Goal: Task Accomplishment & Management: Complete application form

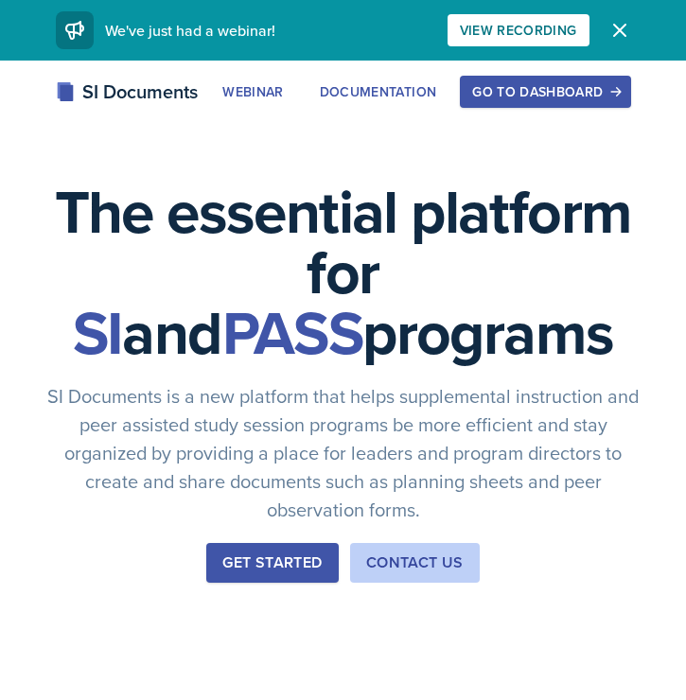
click at [573, 90] on div "Go to Dashboard" at bounding box center [545, 91] width 146 height 15
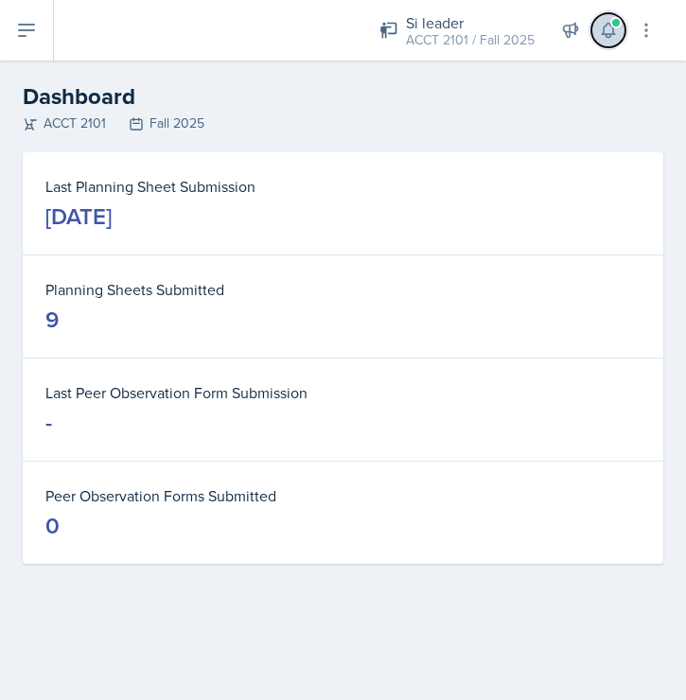
click at [614, 30] on icon at bounding box center [608, 30] width 19 height 19
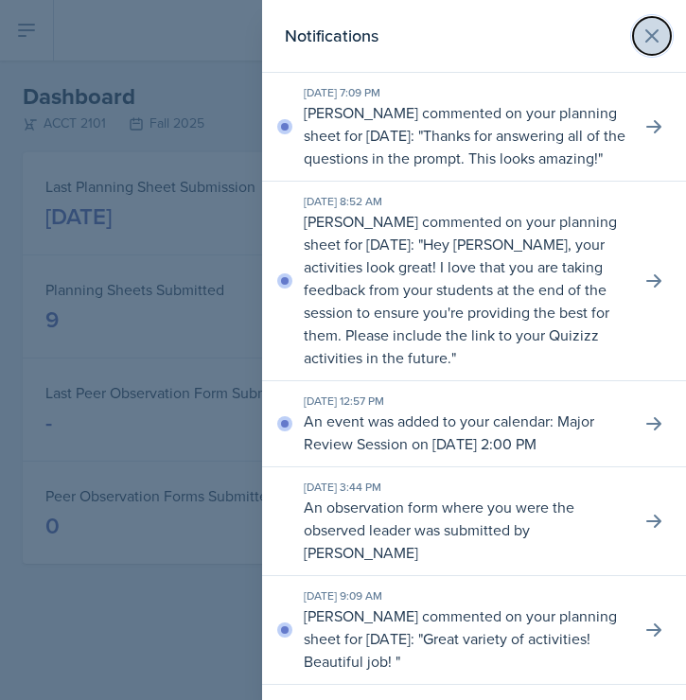
click at [664, 32] on button at bounding box center [652, 36] width 38 height 38
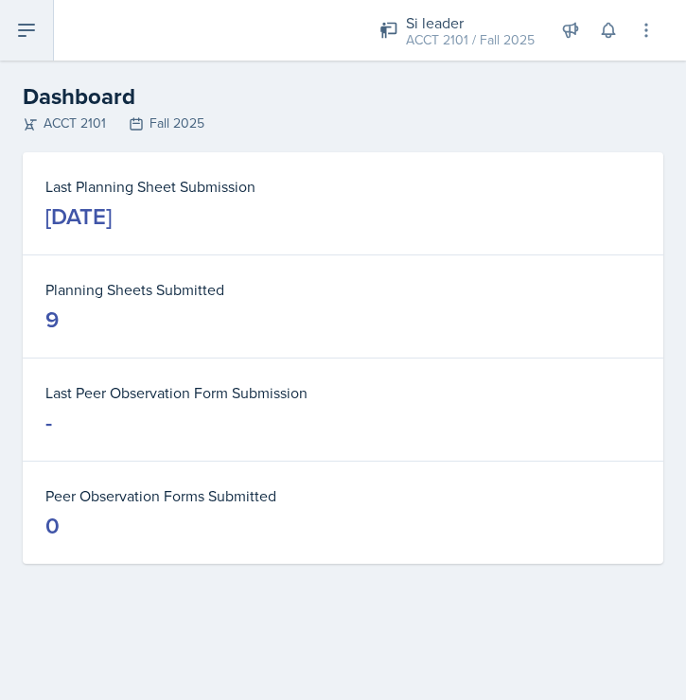
click at [33, 26] on icon at bounding box center [26, 30] width 23 height 23
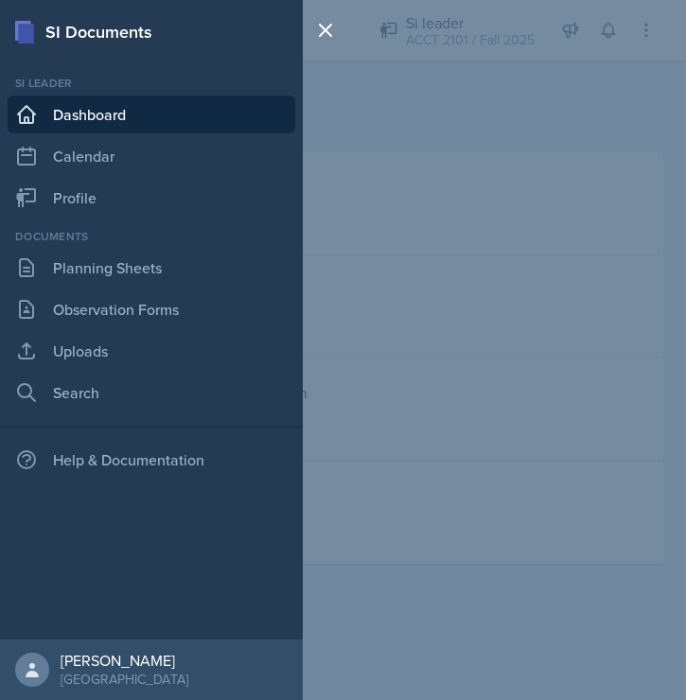
click at [338, 113] on div at bounding box center [329, 350] width 53 height 700
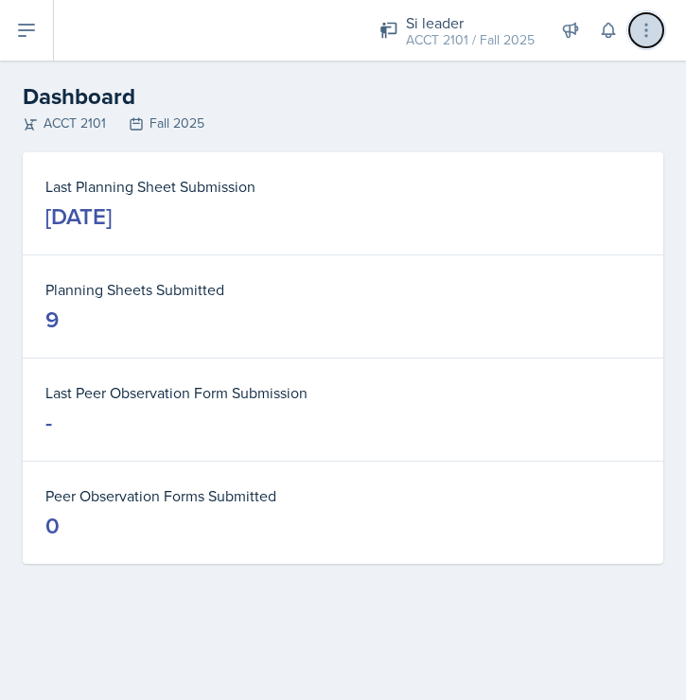
click at [653, 40] on button at bounding box center [646, 30] width 34 height 34
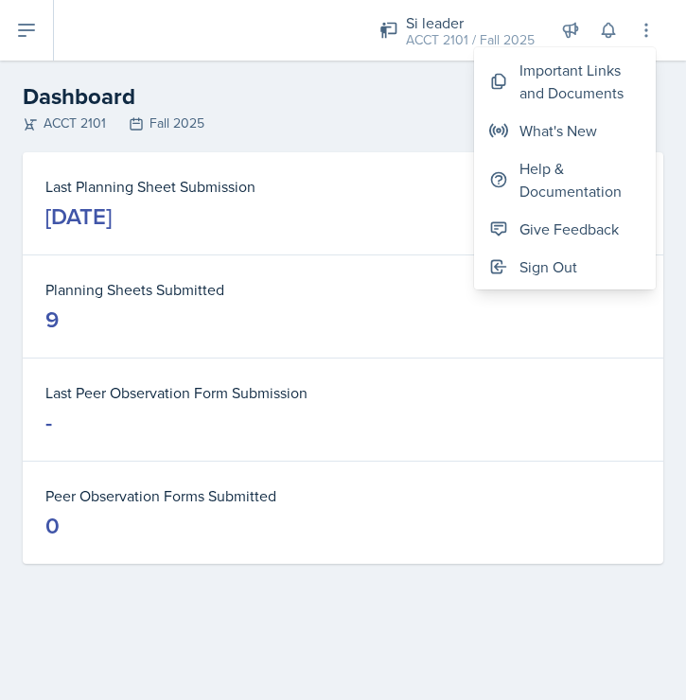
click at [256, 121] on div "ACCT 2101 Fall 2025" at bounding box center [343, 124] width 641 height 20
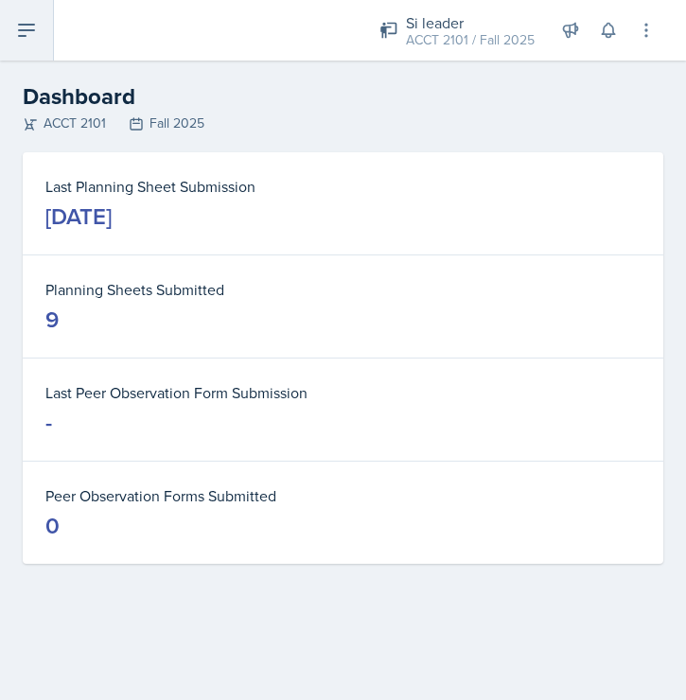
click at [34, 25] on icon at bounding box center [26, 30] width 15 height 11
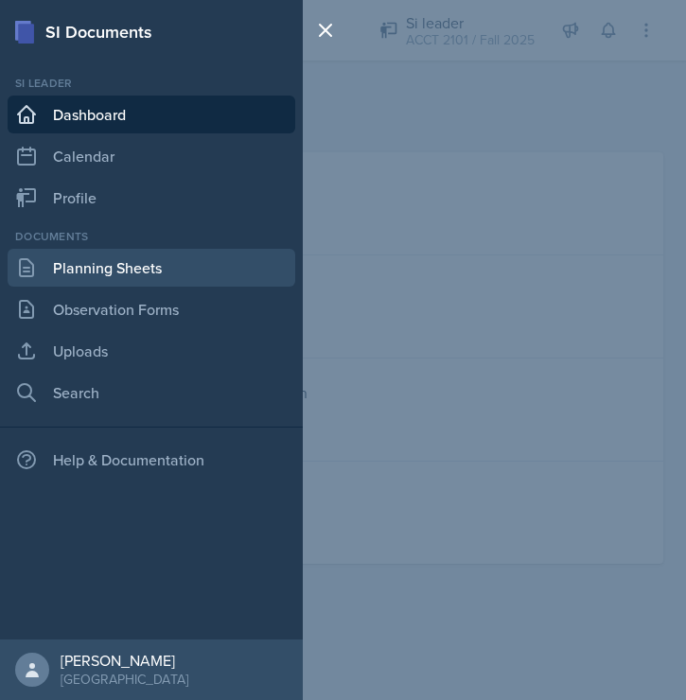
click at [104, 265] on link "Planning Sheets" at bounding box center [152, 268] width 288 height 38
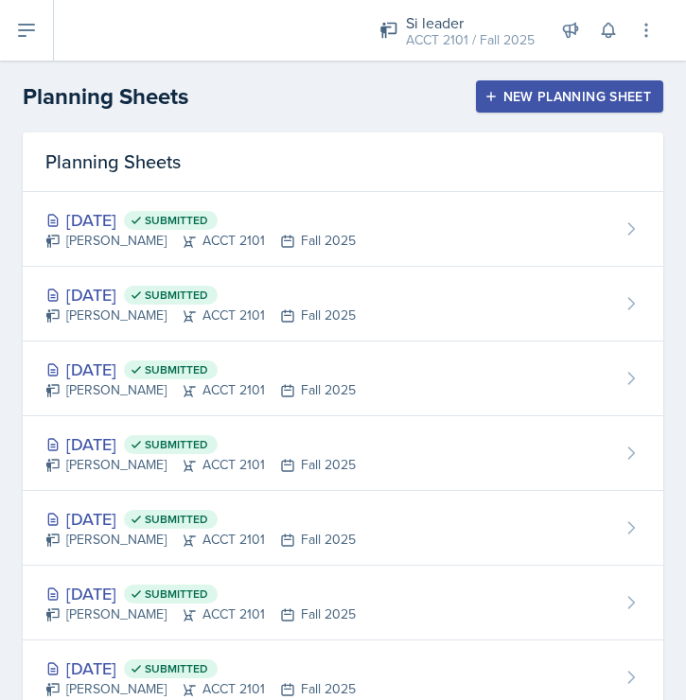
click at [580, 106] on button "New Planning Sheet" at bounding box center [569, 96] width 187 height 32
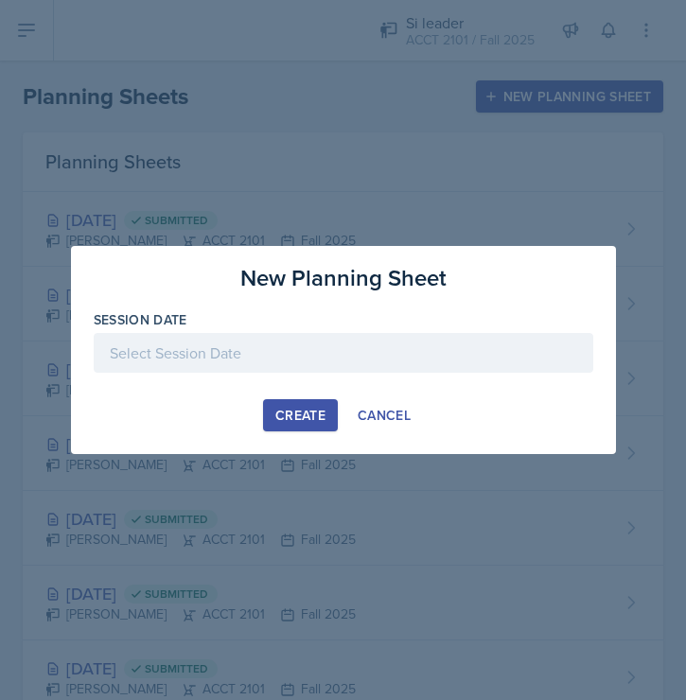
click at [260, 359] on div at bounding box center [344, 353] width 500 height 40
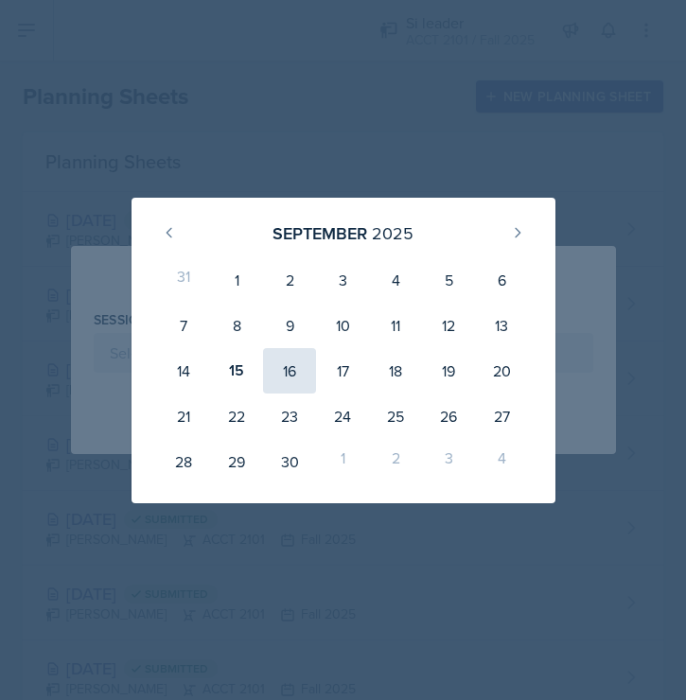
click at [285, 385] on div "16" at bounding box center [289, 370] width 53 height 45
type input "[DATE]"
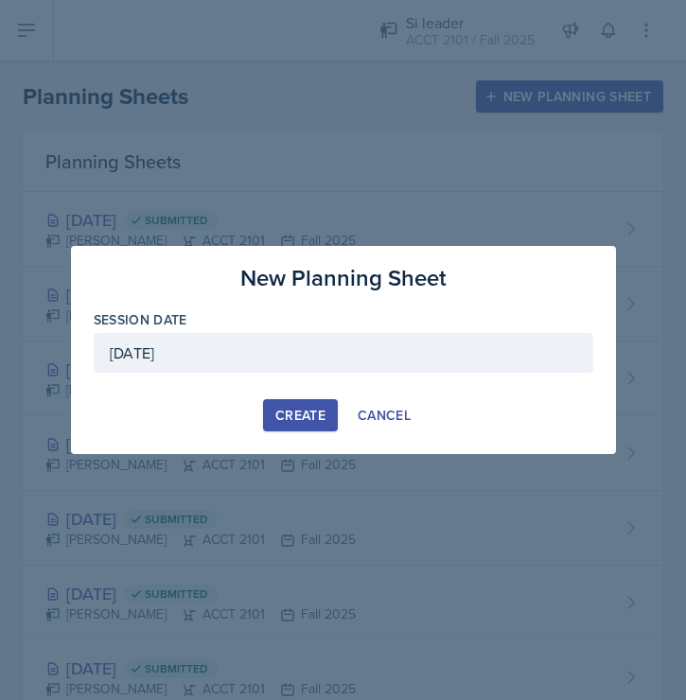
click at [301, 414] on div "Create" at bounding box center [300, 415] width 50 height 15
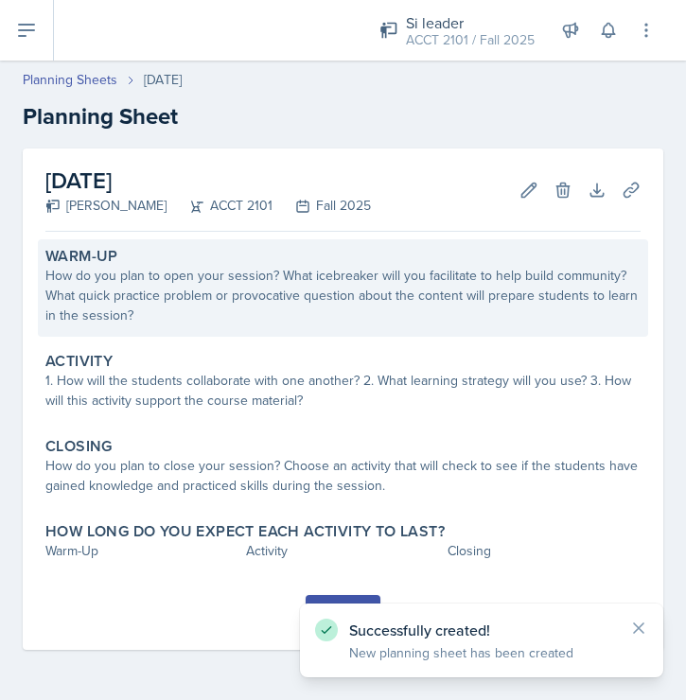
click at [171, 273] on div "How do you plan to open your session? What icebreaker will you facilitate to he…" at bounding box center [342, 296] width 595 height 60
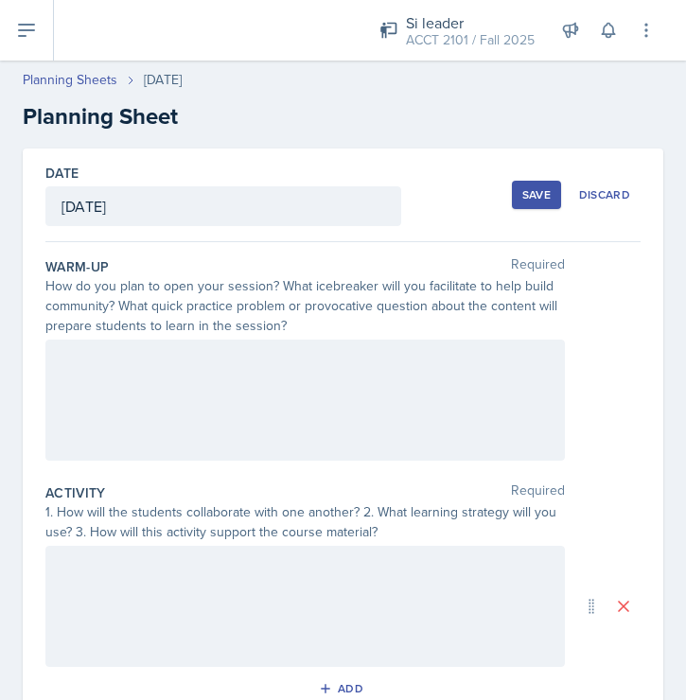
click at [155, 195] on div "[DATE]" at bounding box center [223, 206] width 356 height 40
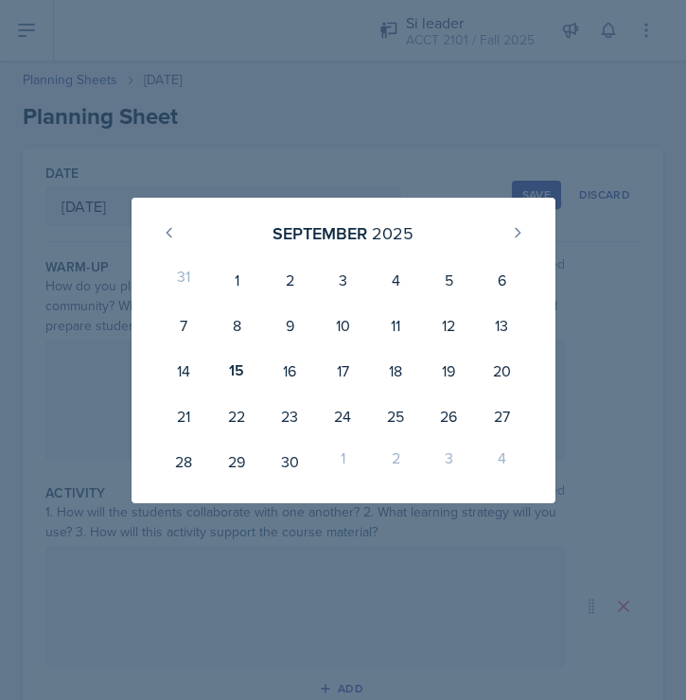
click at [155, 196] on div at bounding box center [343, 350] width 686 height 700
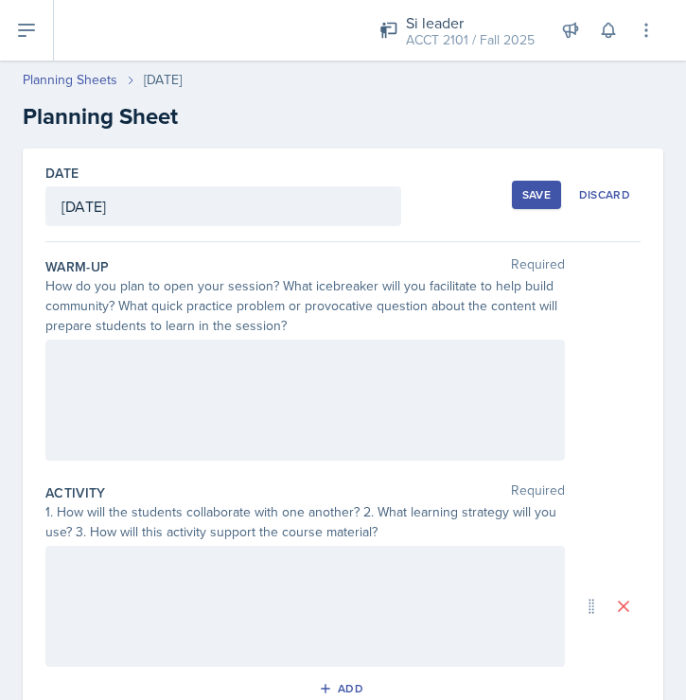
click at [156, 373] on div at bounding box center [305, 400] width 520 height 121
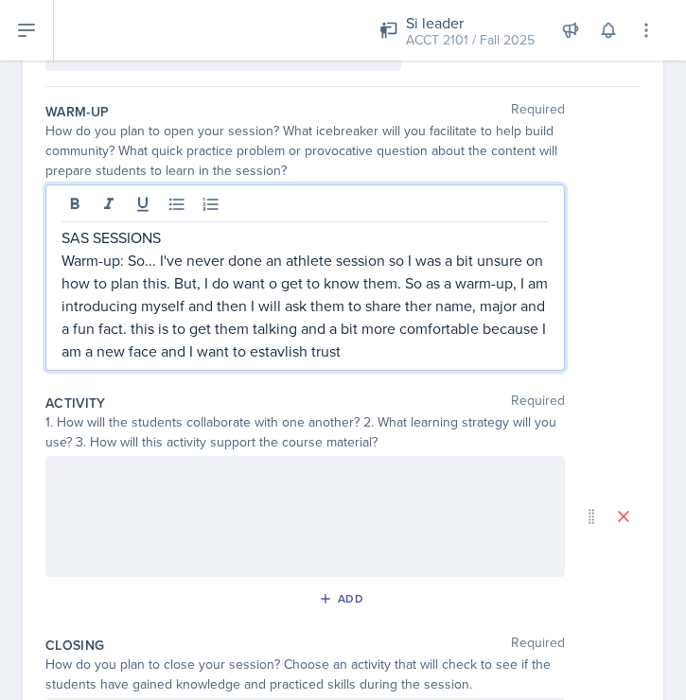
click at [232, 488] on div at bounding box center [305, 516] width 520 height 121
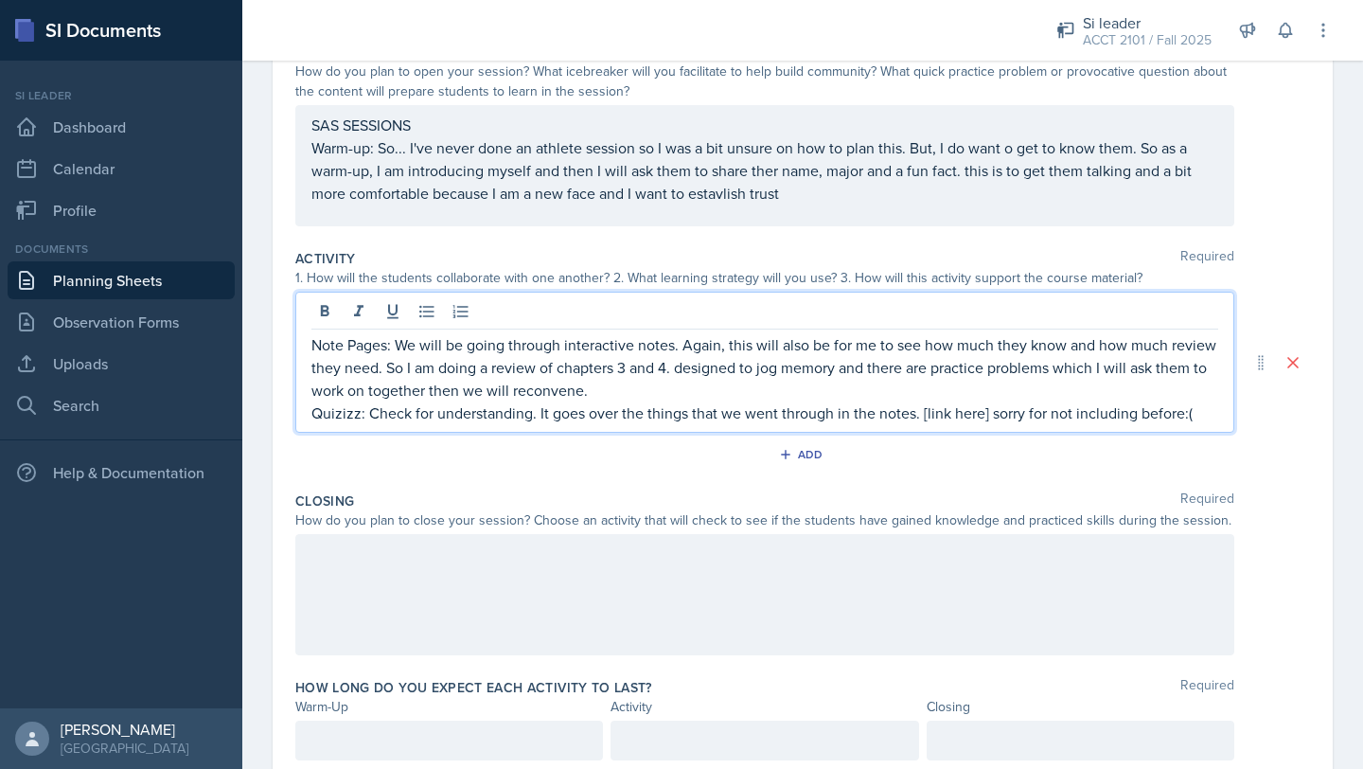
scroll to position [222, 0]
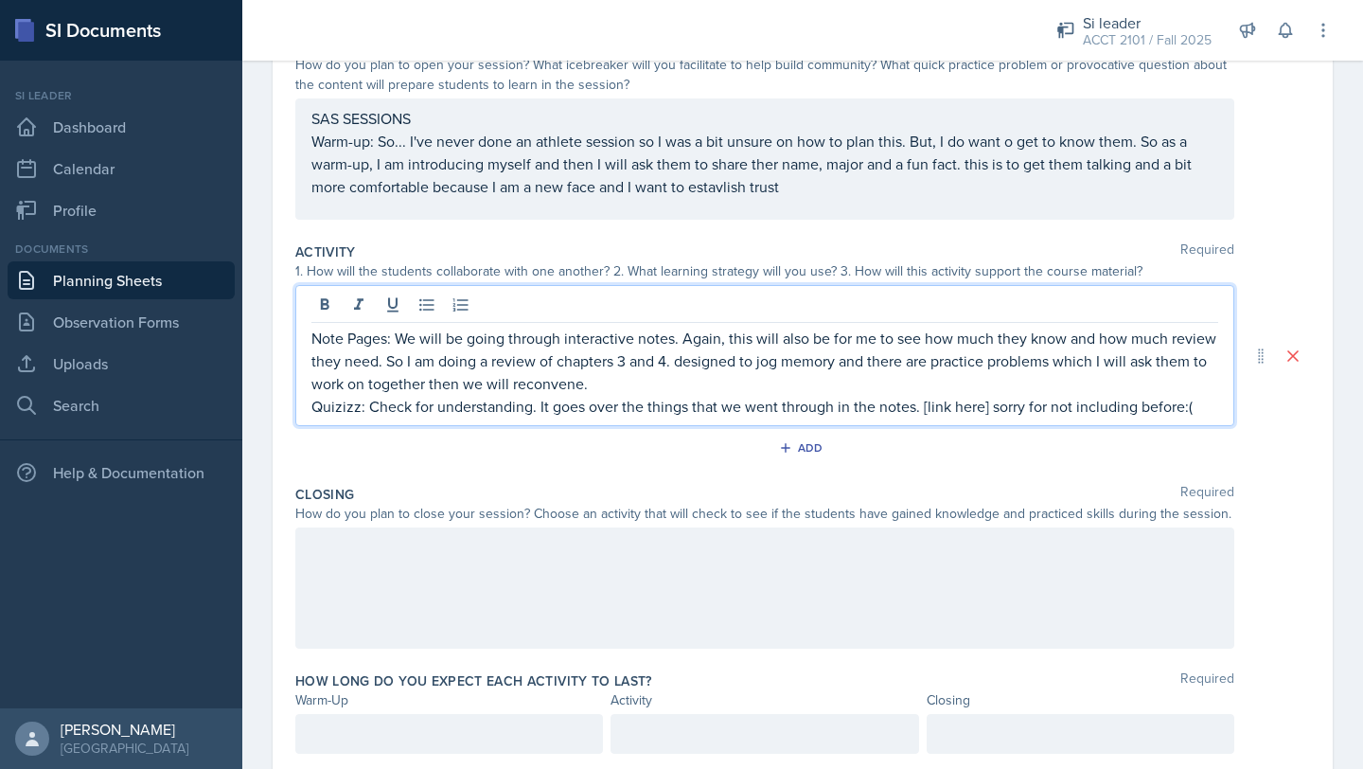
drag, startPoint x: 926, startPoint y: 409, endPoint x: 962, endPoint y: 410, distance: 36.0
click at [685, 410] on p "Quizizz: Check for understanding. It goes over the things that we went through …" at bounding box center [764, 406] width 907 height 23
drag, startPoint x: 921, startPoint y: 406, endPoint x: 957, endPoint y: 407, distance: 36.0
click at [685, 407] on p "Quizizz: Check for understanding. It goes over the things that we went through …" at bounding box center [764, 406] width 907 height 23
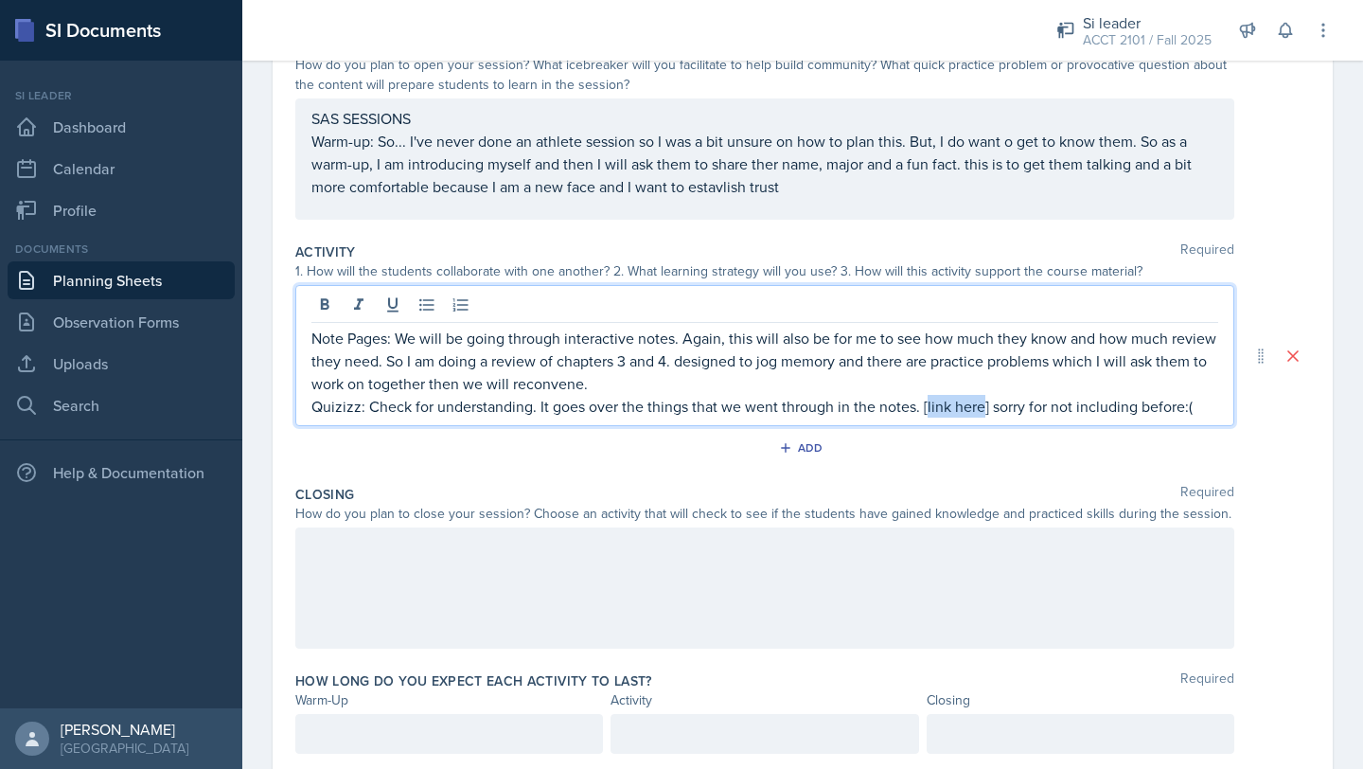
drag, startPoint x: 924, startPoint y: 407, endPoint x: 977, endPoint y: 409, distance: 53.0
click at [685, 409] on p "Quizizz: Check for understanding. It goes over the things that we went through …" at bounding box center [764, 406] width 907 height 23
drag, startPoint x: 919, startPoint y: 406, endPoint x: 1200, endPoint y: 412, distance: 281.2
click at [685, 412] on p "Quizizz: Check for understanding. It goes over the things that we went through …" at bounding box center [764, 406] width 907 height 23
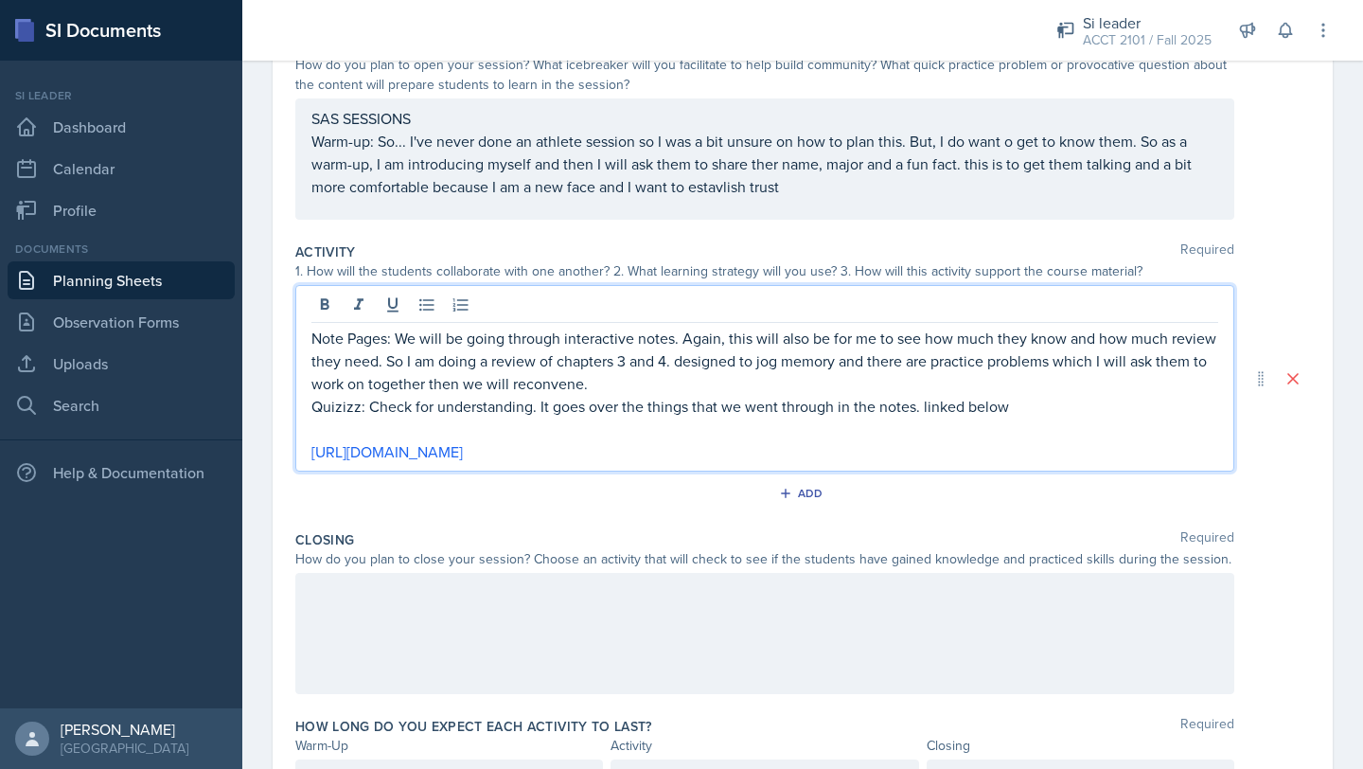
click at [685, 406] on p "Quizizz: Check for understanding. It goes over the things that we went through …" at bounding box center [764, 406] width 907 height 23
click at [685, 408] on p "Quizizz: Check for understanding. It goes over the things that we went through …" at bounding box center [764, 406] width 907 height 23
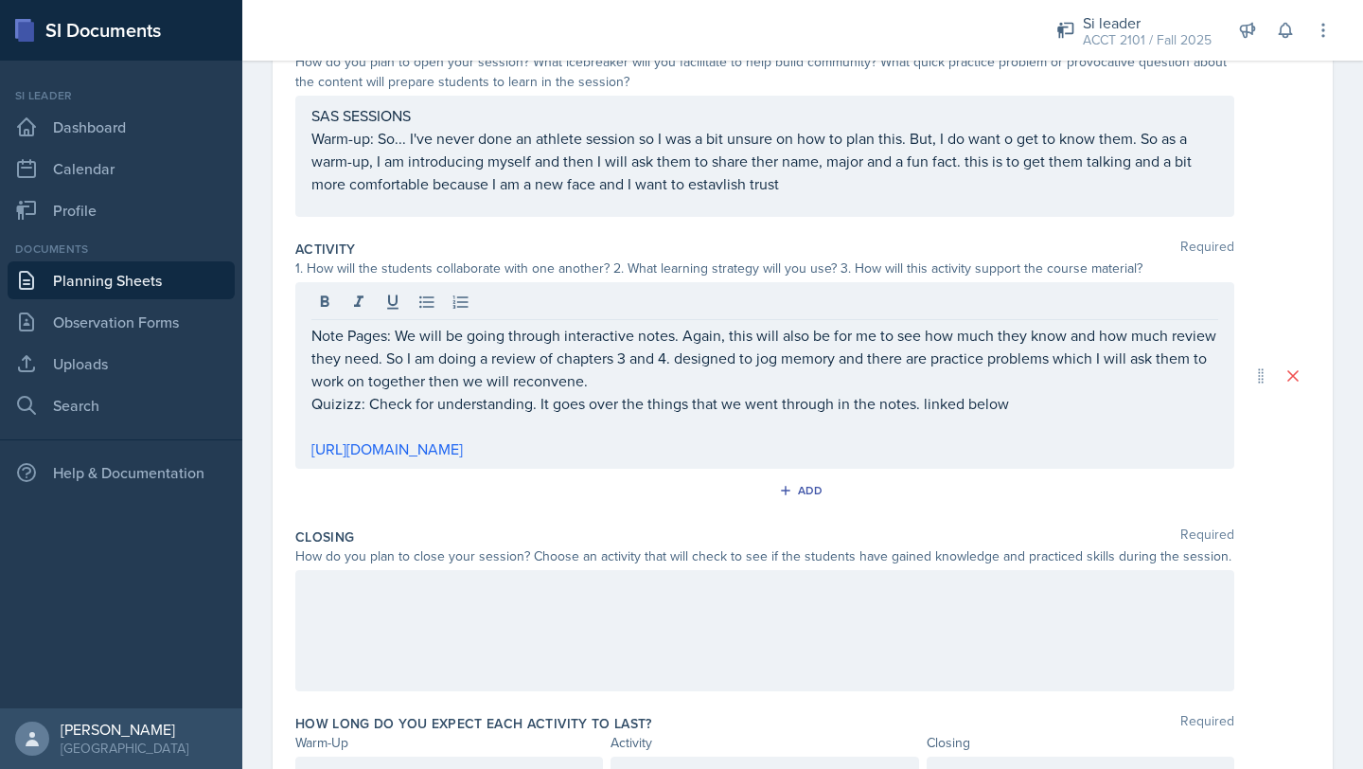
click at [479, 649] on div at bounding box center [764, 630] width 939 height 121
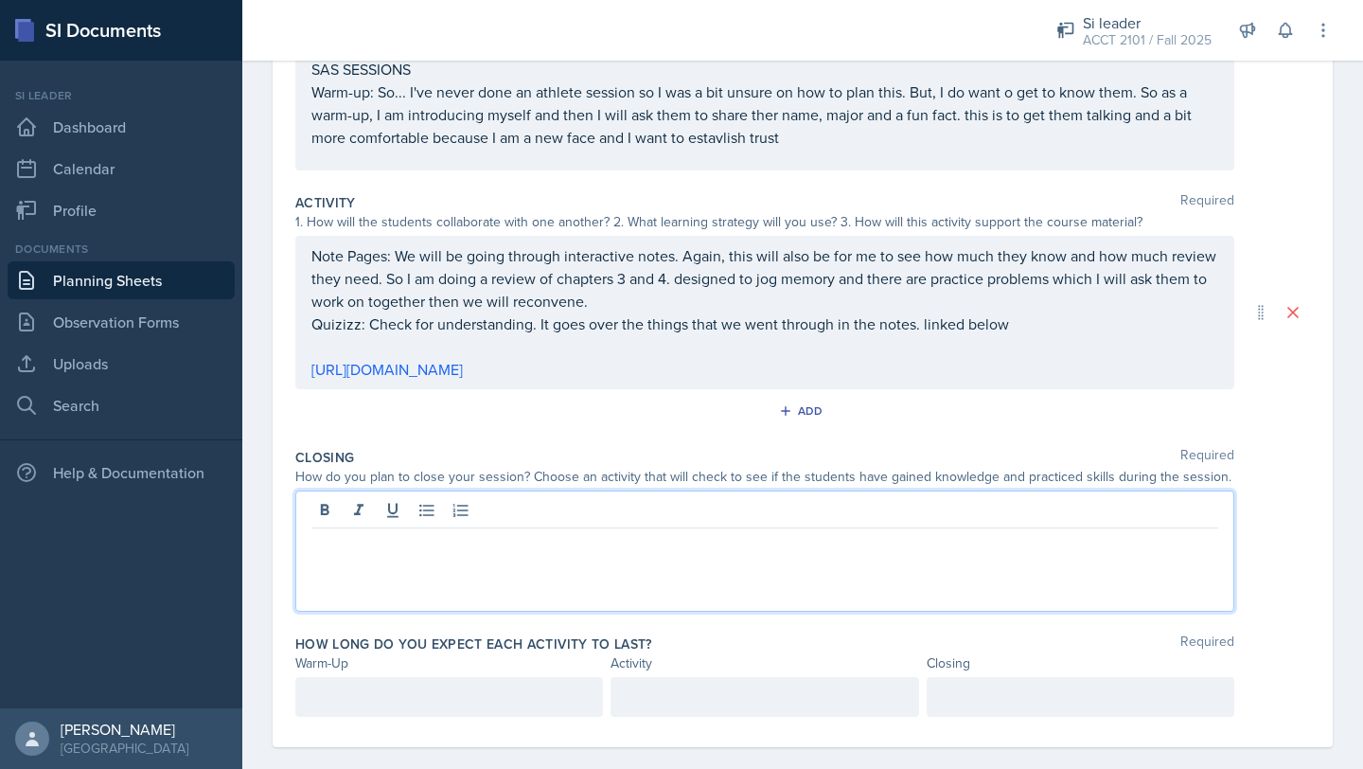
scroll to position [294, 0]
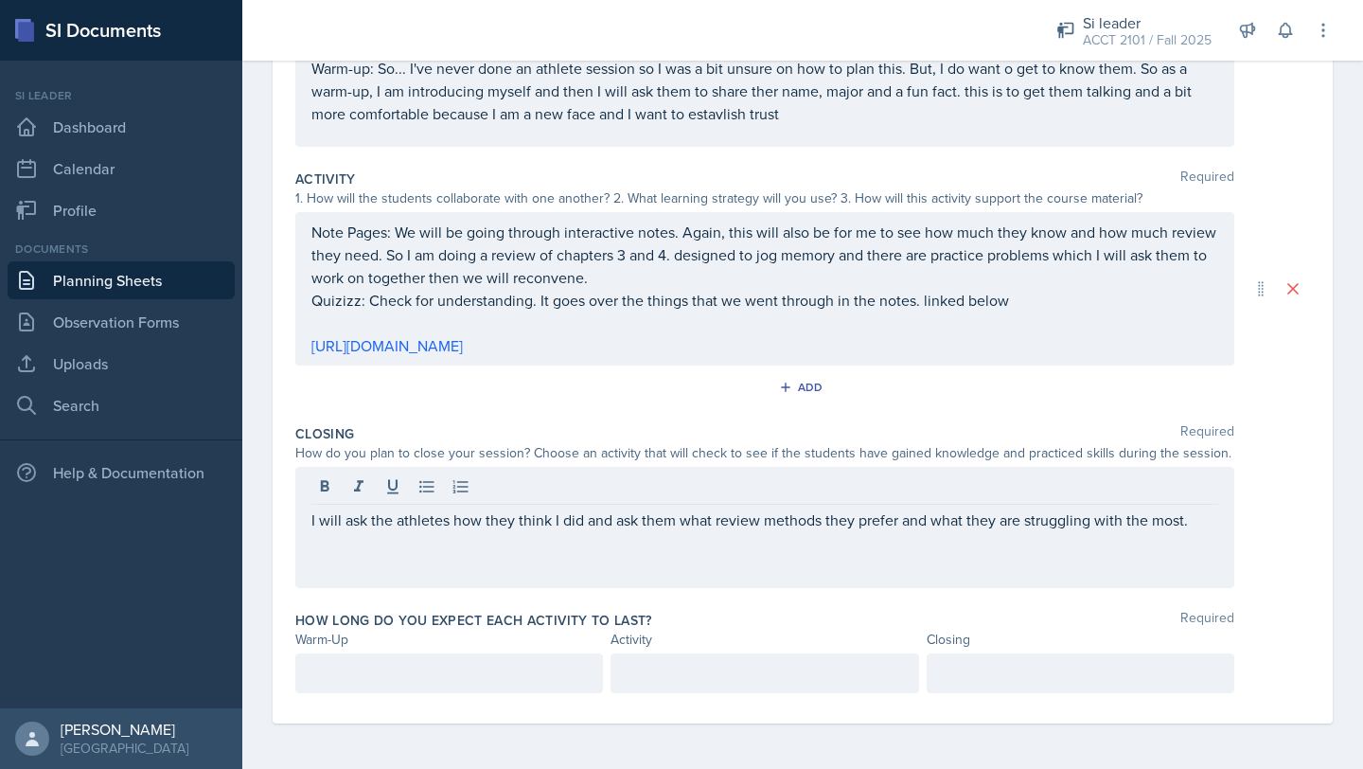
click at [390, 656] on div at bounding box center [449, 673] width 308 height 40
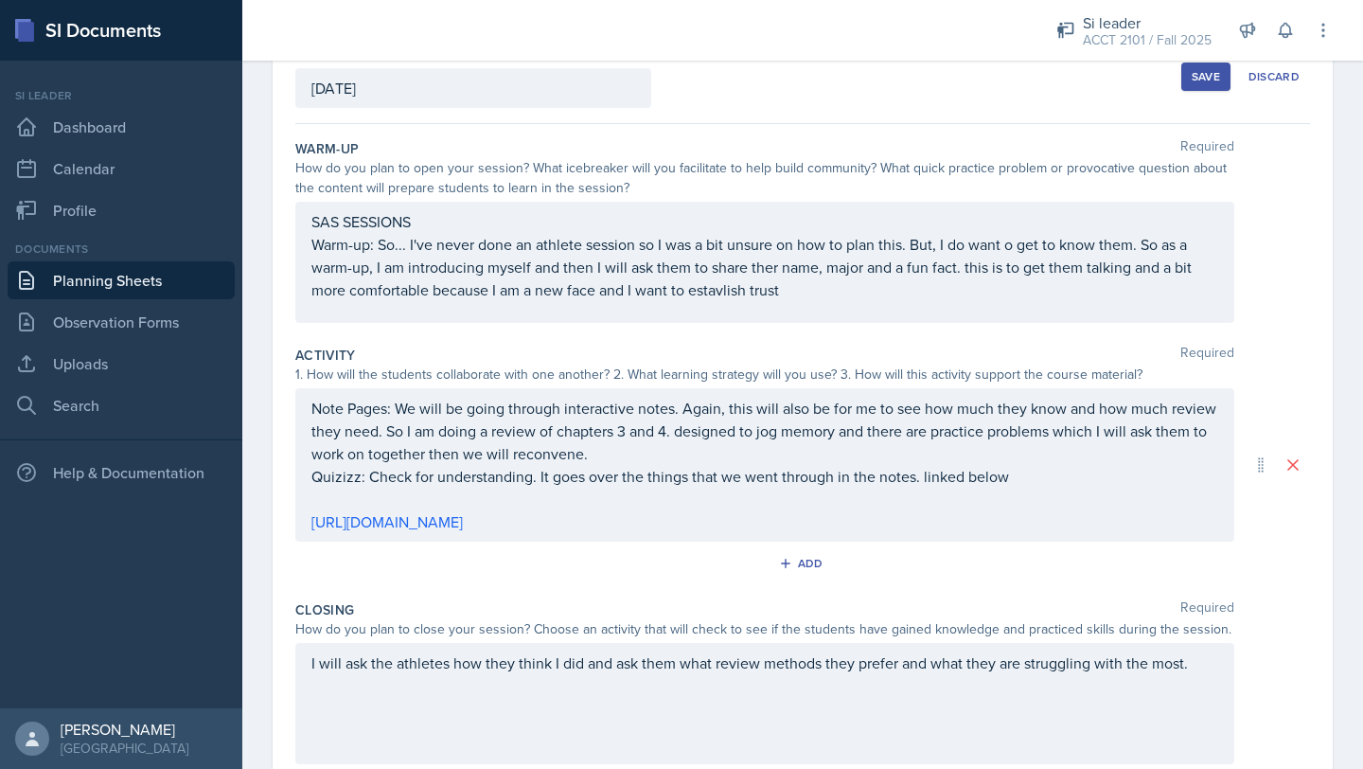
scroll to position [0, 0]
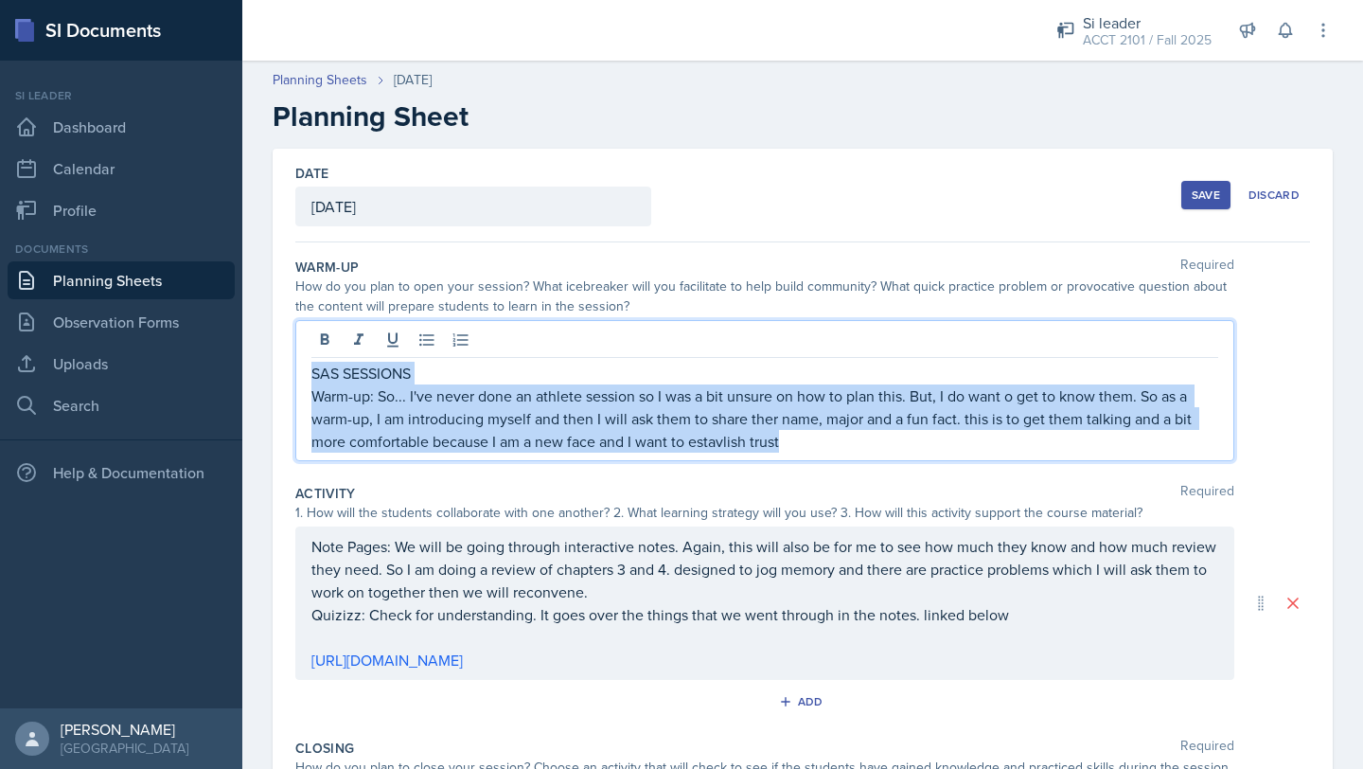
drag, startPoint x: 310, startPoint y: 362, endPoint x: 828, endPoint y: 473, distance: 529.7
click at [685, 473] on div "Warm-Up Required How do you plan to open your session? What icebreaker will you…" at bounding box center [802, 363] width 1015 height 226
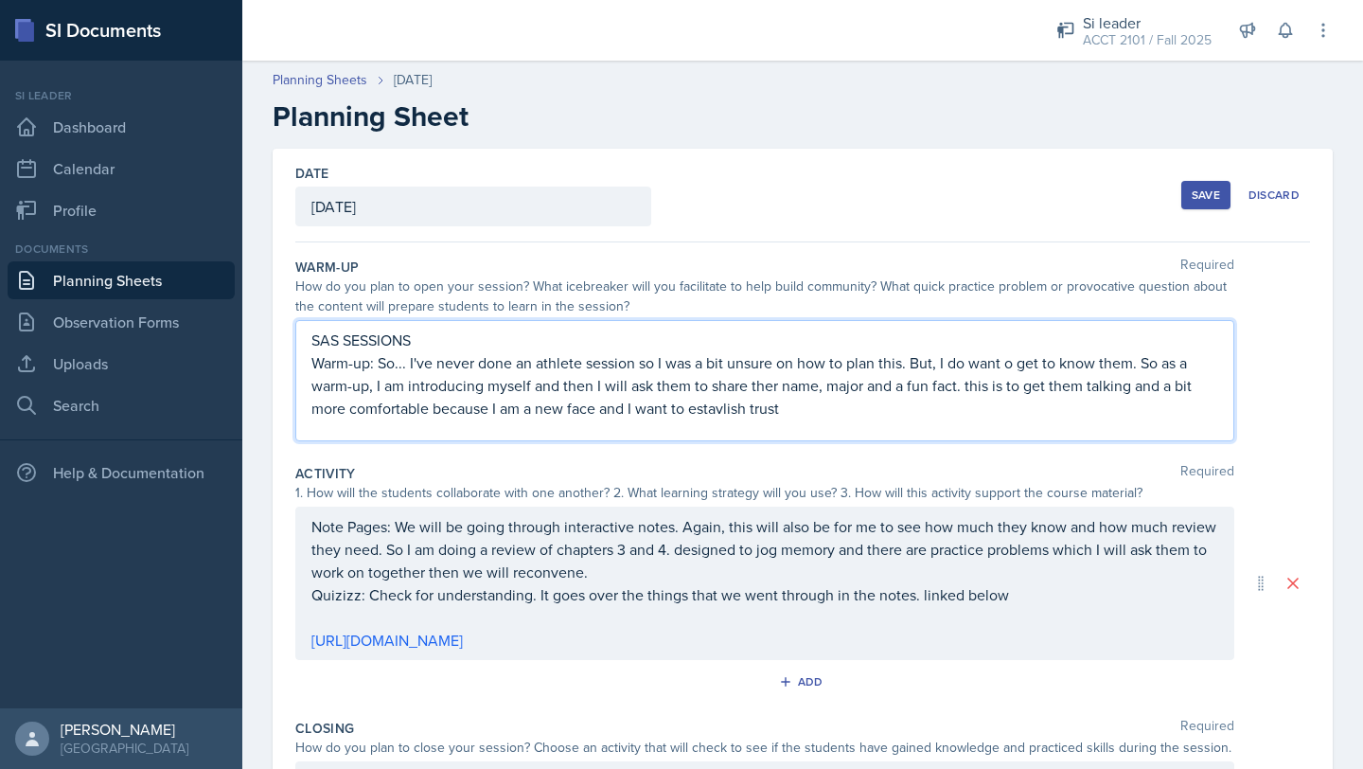
click at [685, 472] on div "Activity Required" at bounding box center [802, 473] width 1015 height 19
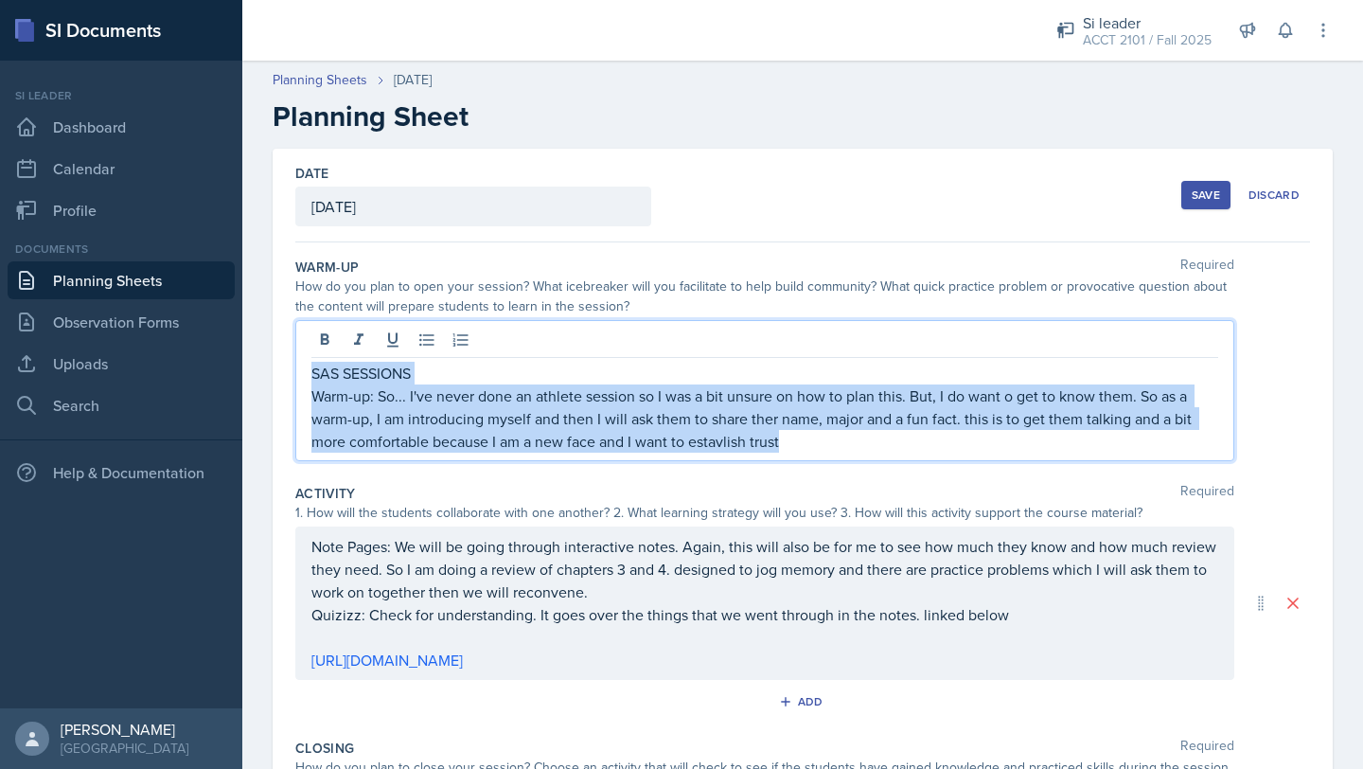
drag, startPoint x: 310, startPoint y: 363, endPoint x: 797, endPoint y: 467, distance: 497.4
click at [685, 468] on div "Warm-Up Required How do you plan to open your session? What icebreaker will you…" at bounding box center [802, 363] width 1015 height 226
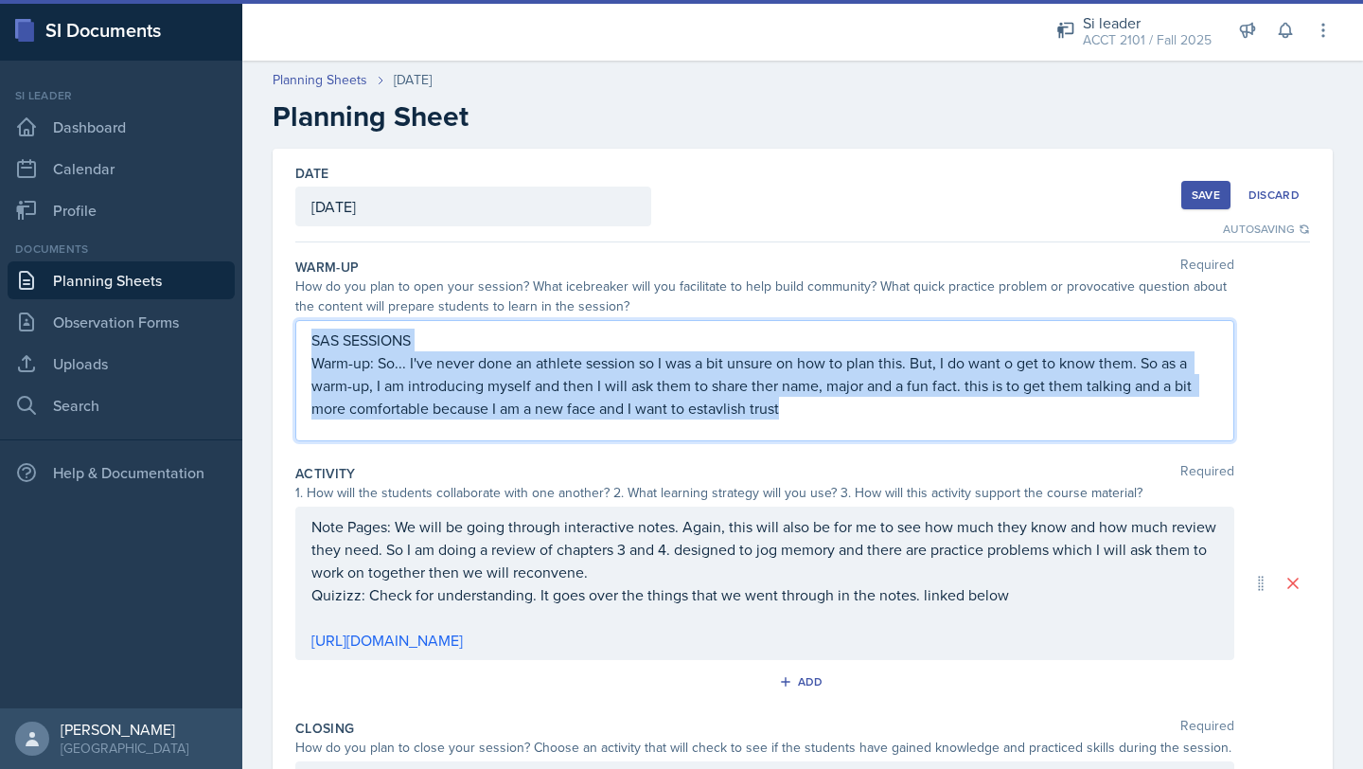
click at [684, 417] on p "Warm-up: So... I've never done an athlete session so I was a bit unsure on how …" at bounding box center [764, 385] width 907 height 68
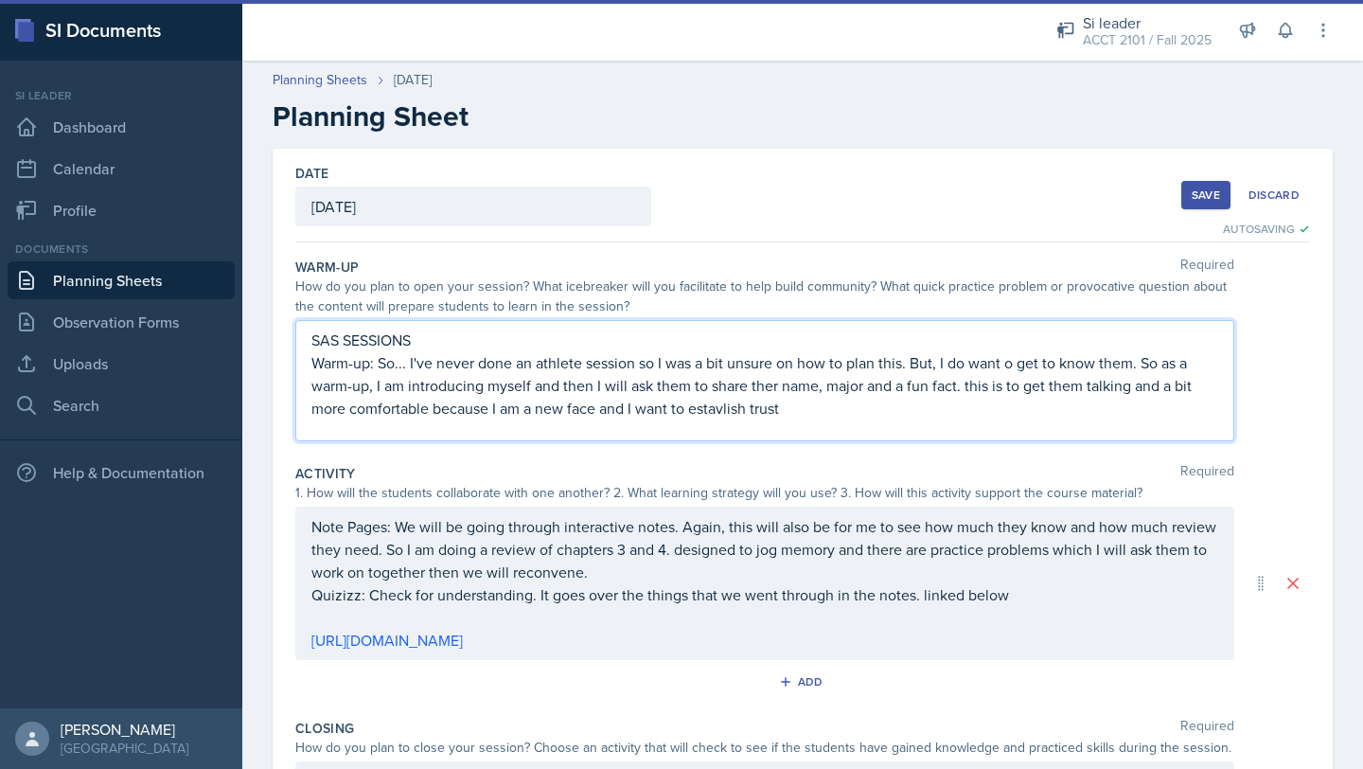
click at [344, 374] on p "Warm-up: So... I've never done an athlete session so I was a bit unsure on how …" at bounding box center [764, 385] width 907 height 68
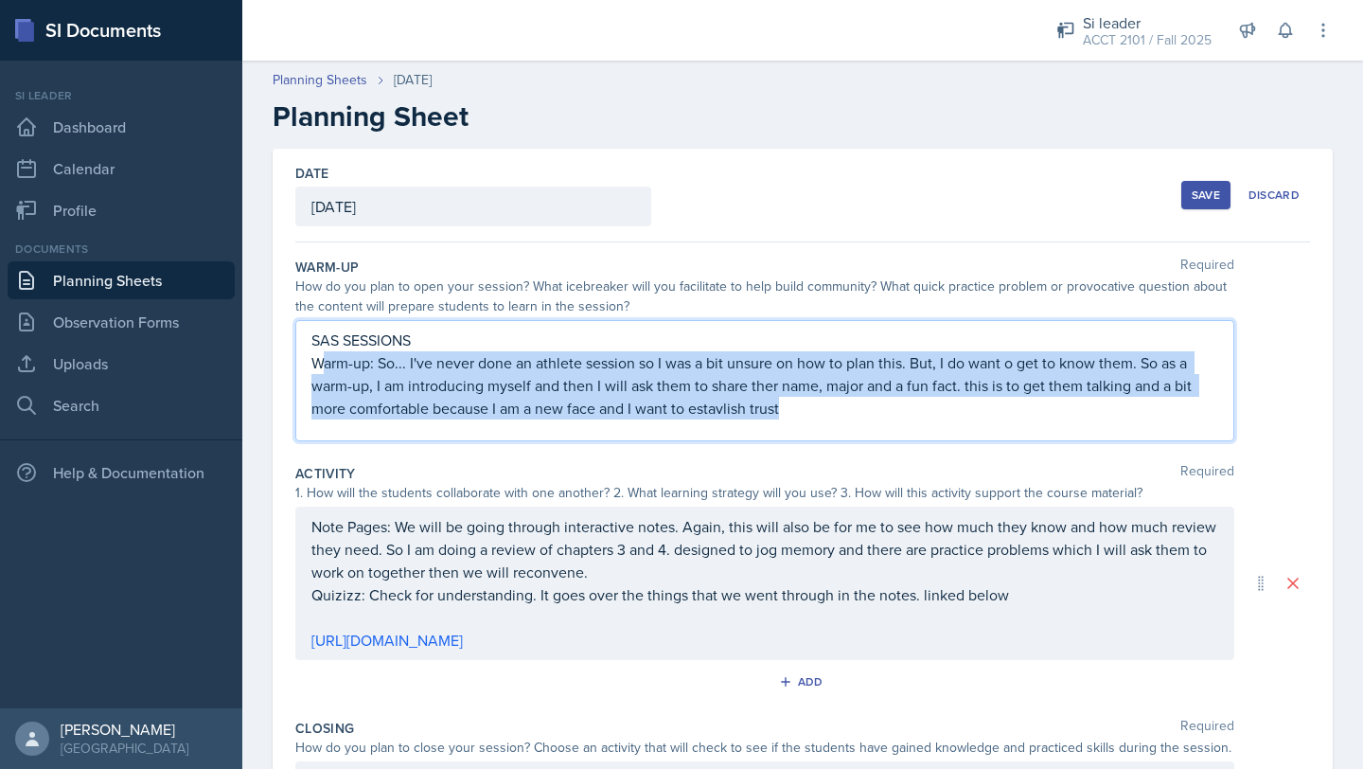
drag, startPoint x: 321, startPoint y: 362, endPoint x: 774, endPoint y: 432, distance: 458.8
click at [685, 432] on div "SAS SESSIONS Warm-up: So... I've never done an athlete session so I was a bit u…" at bounding box center [764, 380] width 939 height 121
copy p "arm-up: So... I've never done an athlete session so I was a bit unsure on how t…"
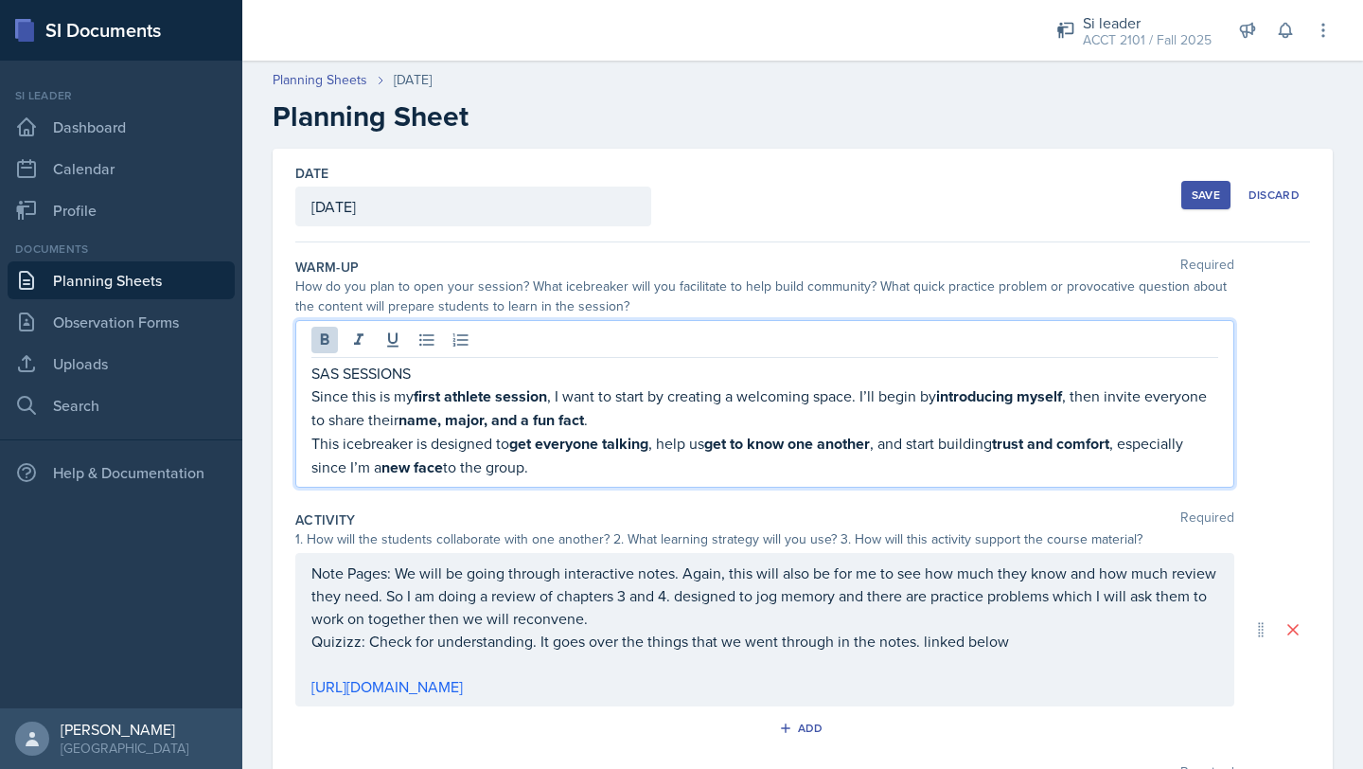
drag, startPoint x: 313, startPoint y: 399, endPoint x: 576, endPoint y: 467, distance: 271.6
click at [577, 470] on div "SAS SESSIONS Since this is my first athlete session , I want to start by creati…" at bounding box center [764, 420] width 907 height 117
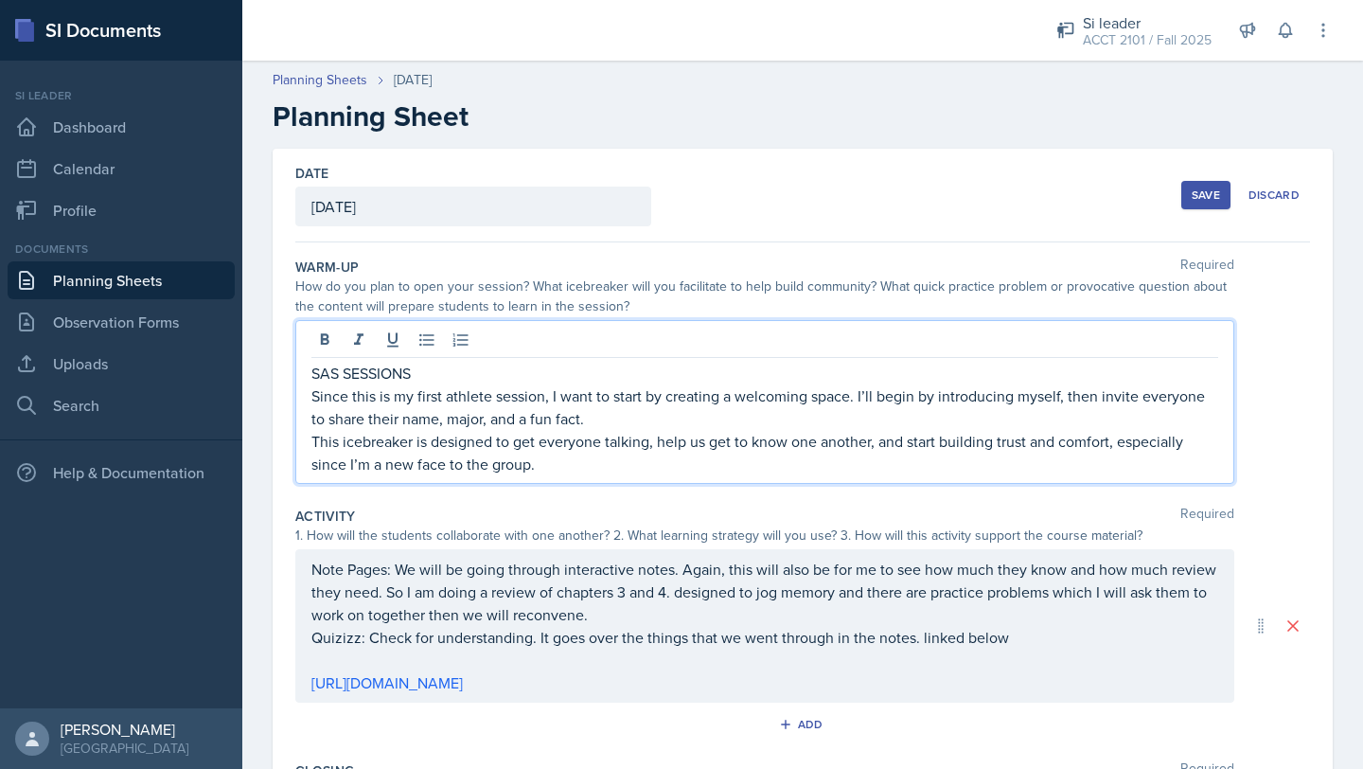
click at [426, 431] on p "This icebreaker is designed to get everyone talking, help us get to know one an…" at bounding box center [764, 452] width 907 height 45
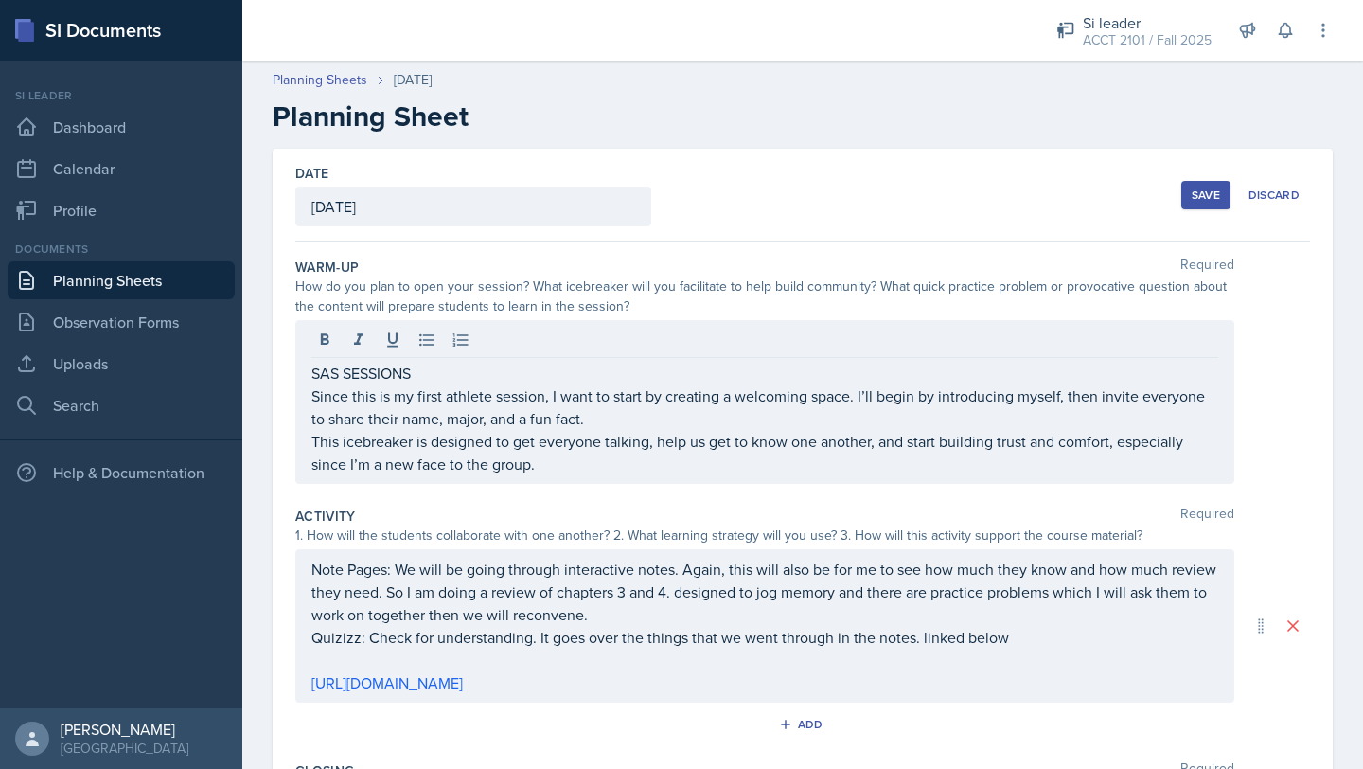
click at [310, 399] on div "SAS SESSIONS Since this is my first athlete session, I want to start by creatin…" at bounding box center [764, 402] width 939 height 164
click at [310, 397] on div "SAS SESSIONS Since this is my first athlete session, I want to start by creatin…" at bounding box center [764, 402] width 939 height 164
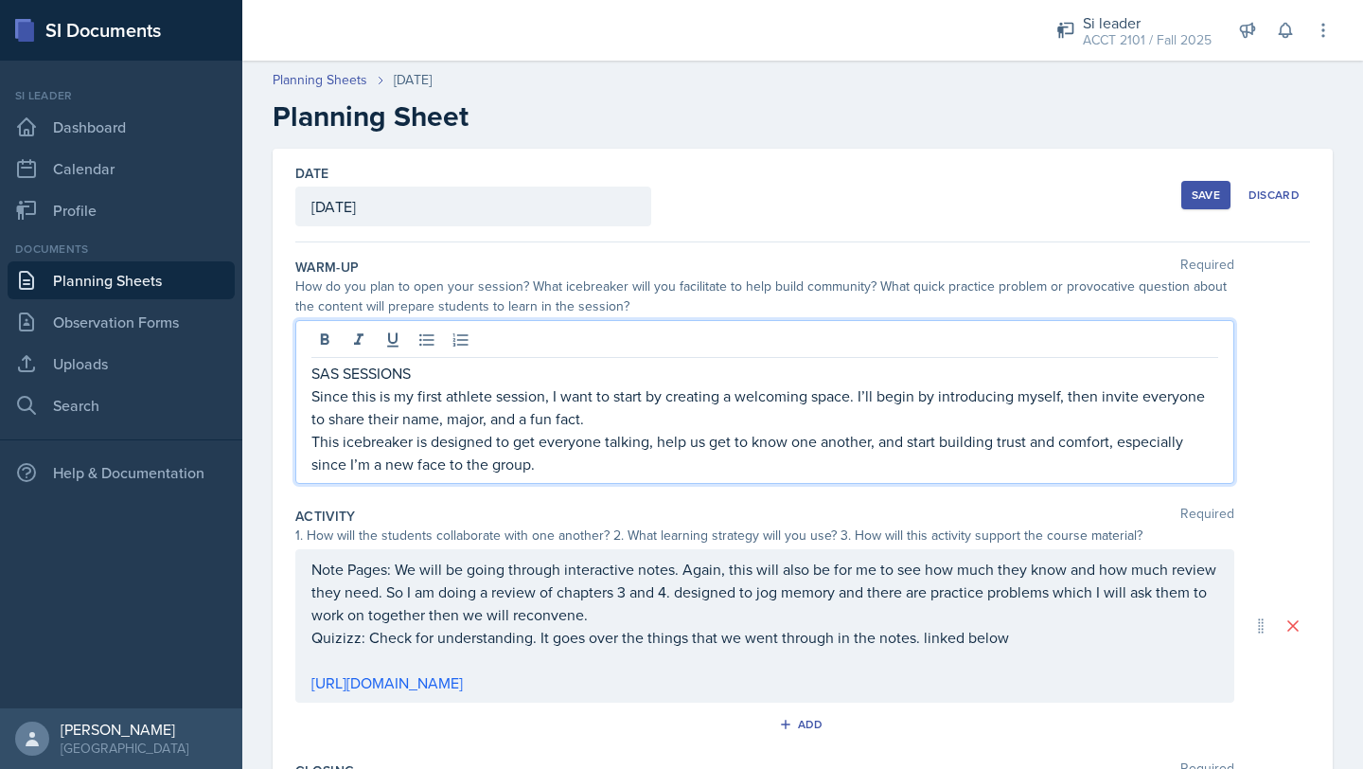
click at [316, 394] on p "Since this is my first athlete session, I want to start by creating a welcoming…" at bounding box center [764, 406] width 907 height 45
click at [346, 397] on p "Warmup: Since this is my first athlete session, I want to start by creating a w…" at bounding box center [764, 406] width 907 height 45
click at [311, 444] on p "This icebreaker is designed to get everyone talking, help us get to know one an…" at bounding box center [764, 452] width 907 height 45
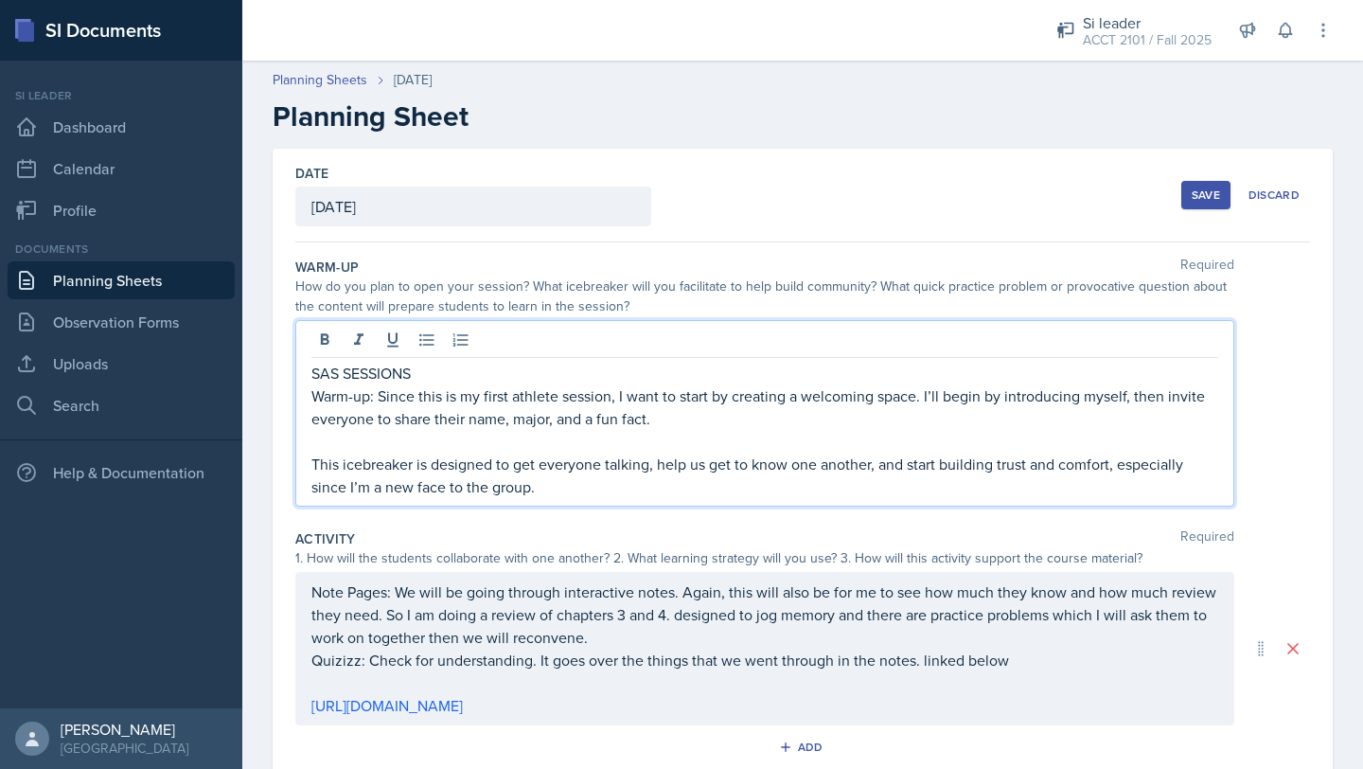
click at [429, 376] on p "SAS SESSIONS" at bounding box center [764, 373] width 907 height 23
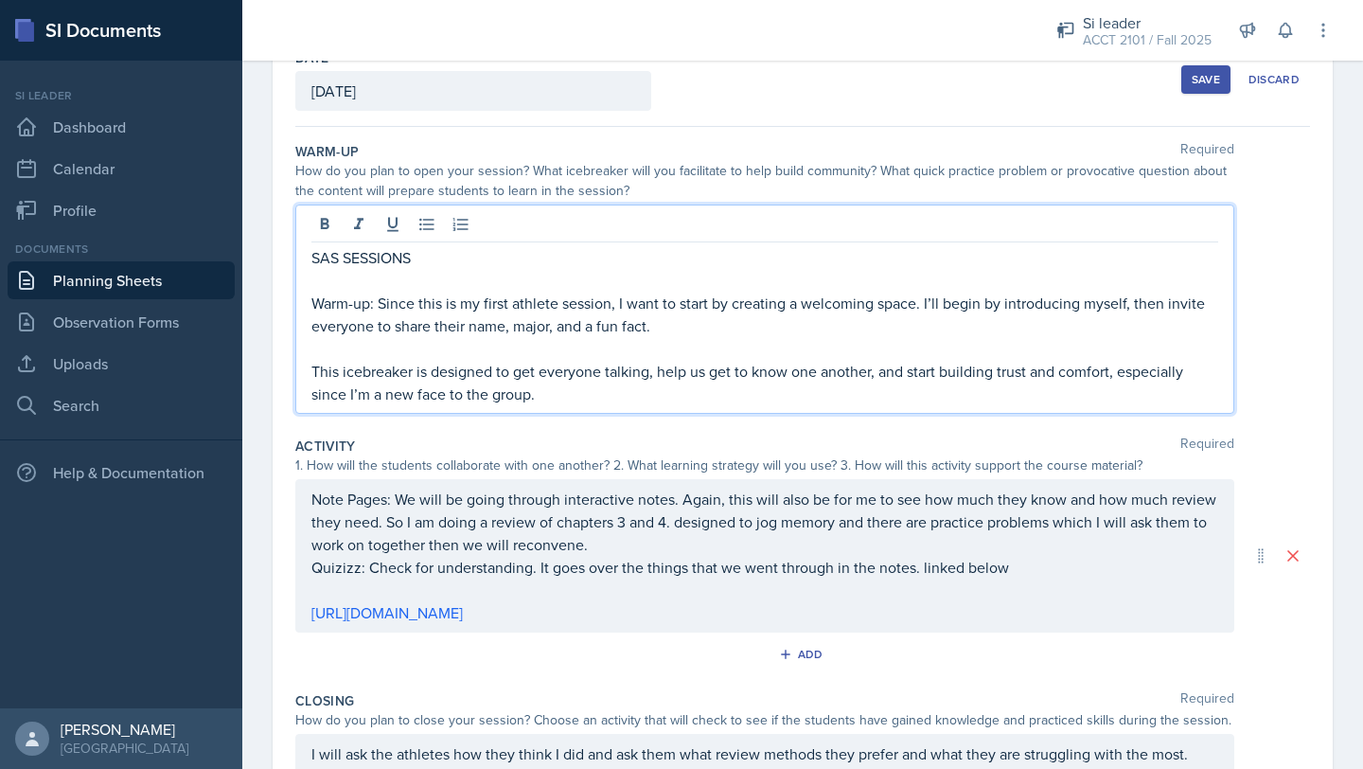
scroll to position [116, 0]
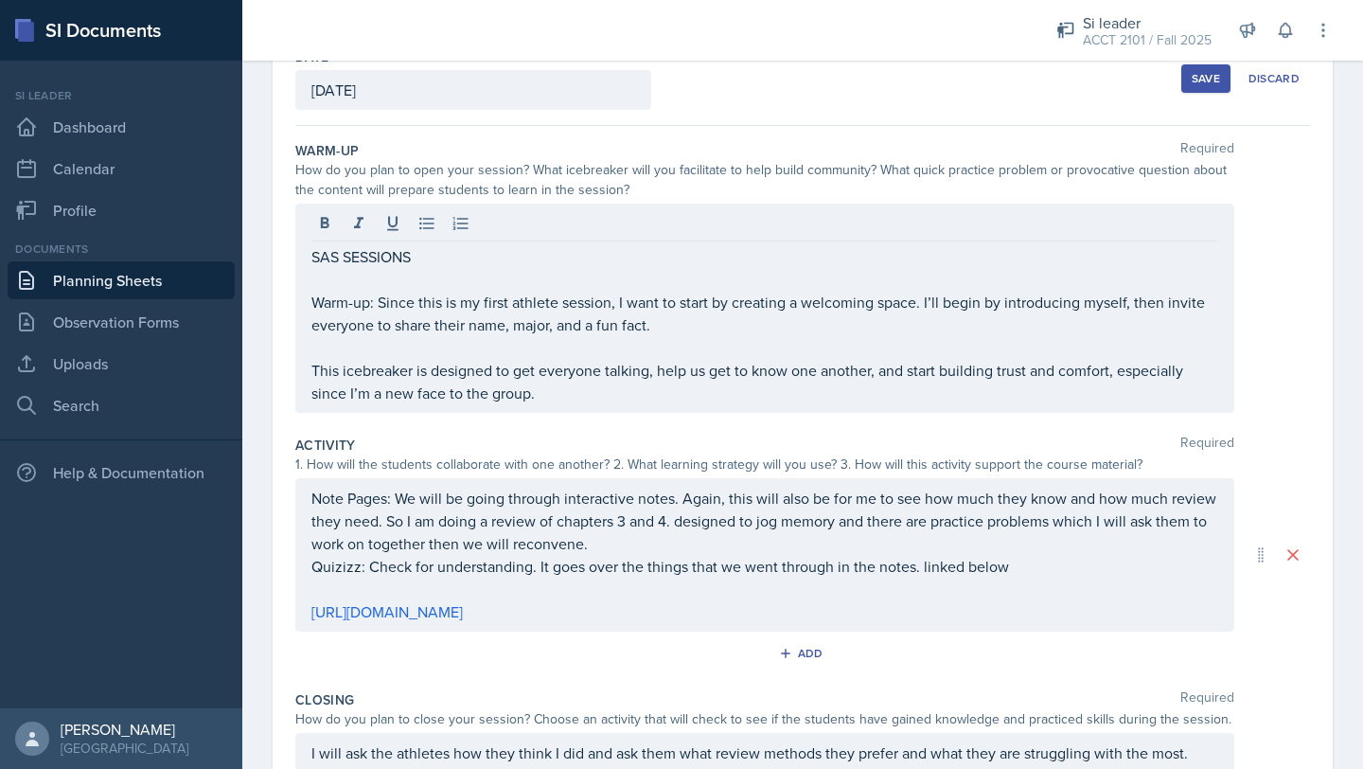
drag, startPoint x: 310, startPoint y: 501, endPoint x: 1010, endPoint y: 572, distance: 704.1
click at [685, 568] on div "Note Pages: We will be going through interactive notes. Again, this will also b…" at bounding box center [764, 554] width 939 height 153
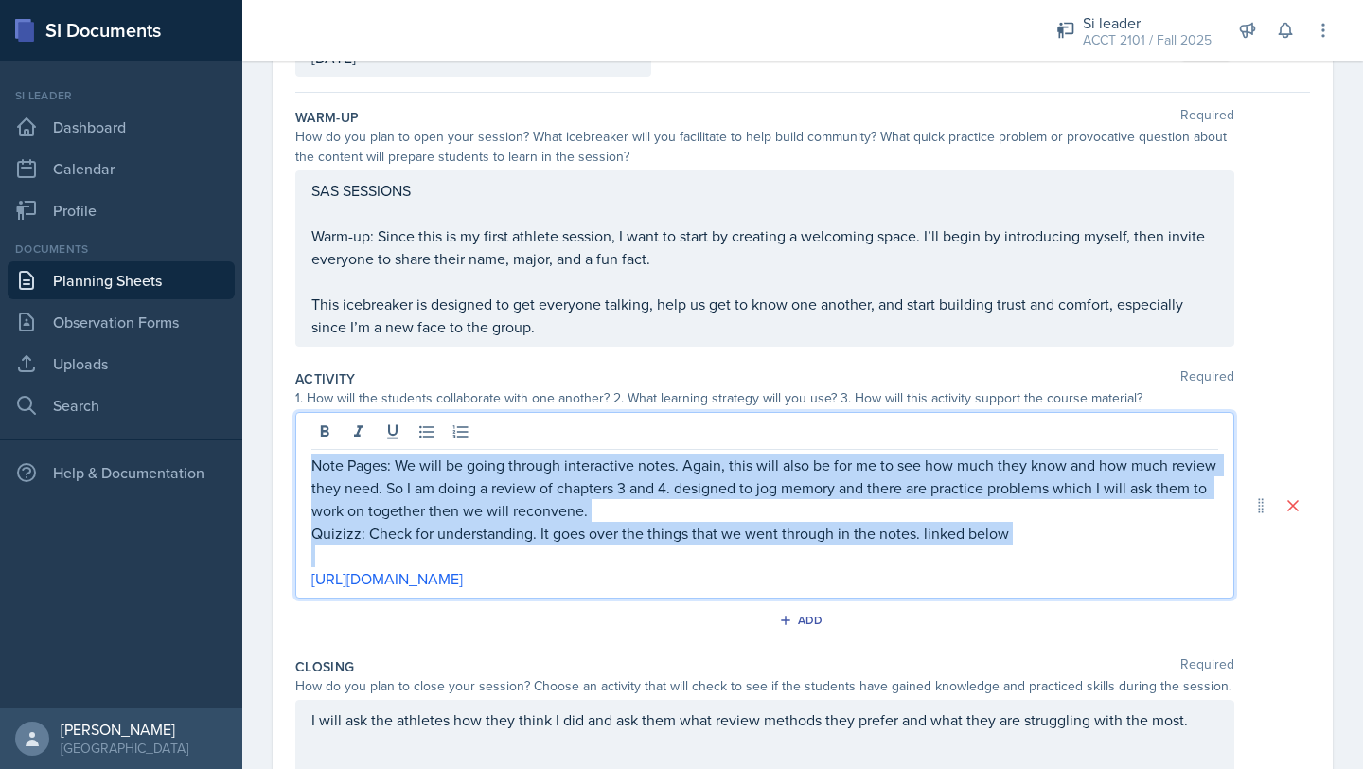
drag, startPoint x: 1040, startPoint y: 545, endPoint x: 291, endPoint y: 461, distance: 754.4
click at [291, 462] on div "Date [DATE] [DATE] 31 1 2 3 4 5 6 7 8 9 10 11 12 13 14 15 16 17 18 19 20 21 22 …" at bounding box center [803, 477] width 1060 height 957
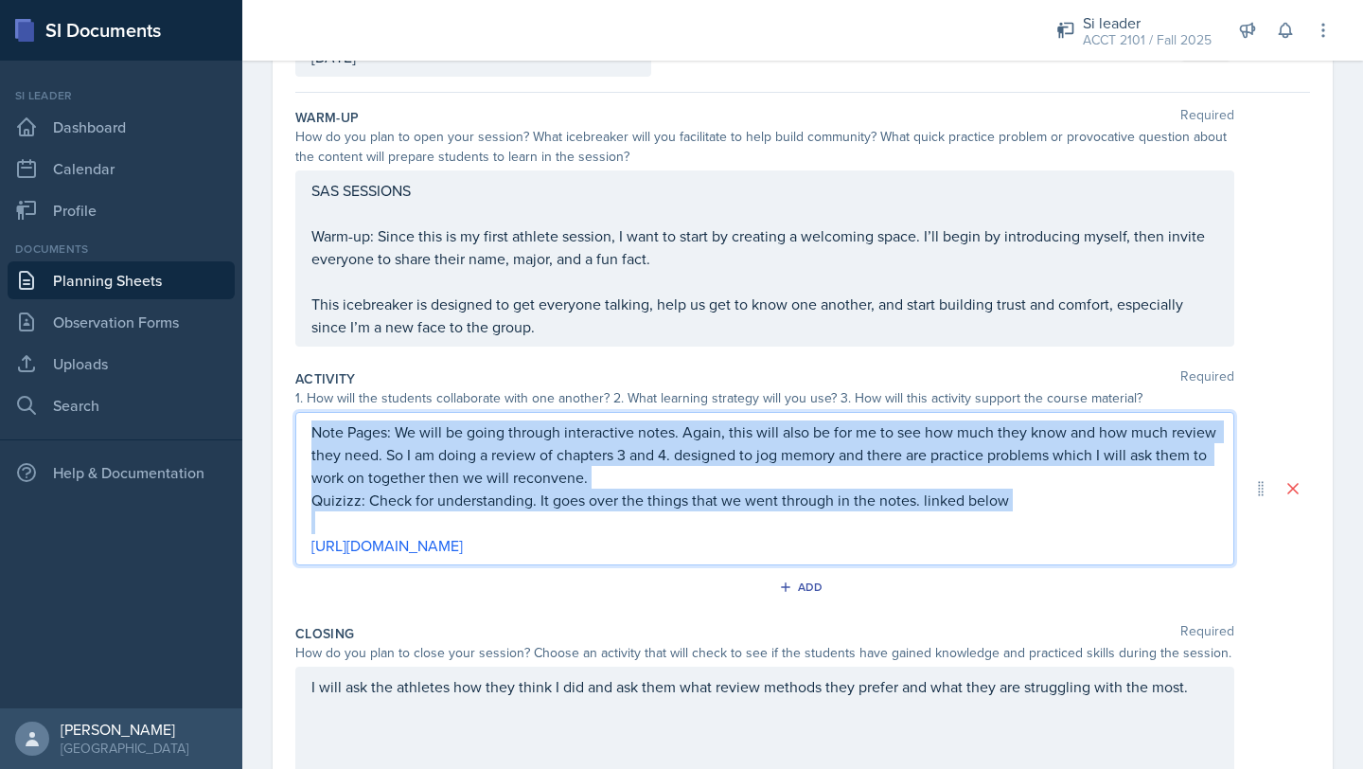
scroll to position [116, 0]
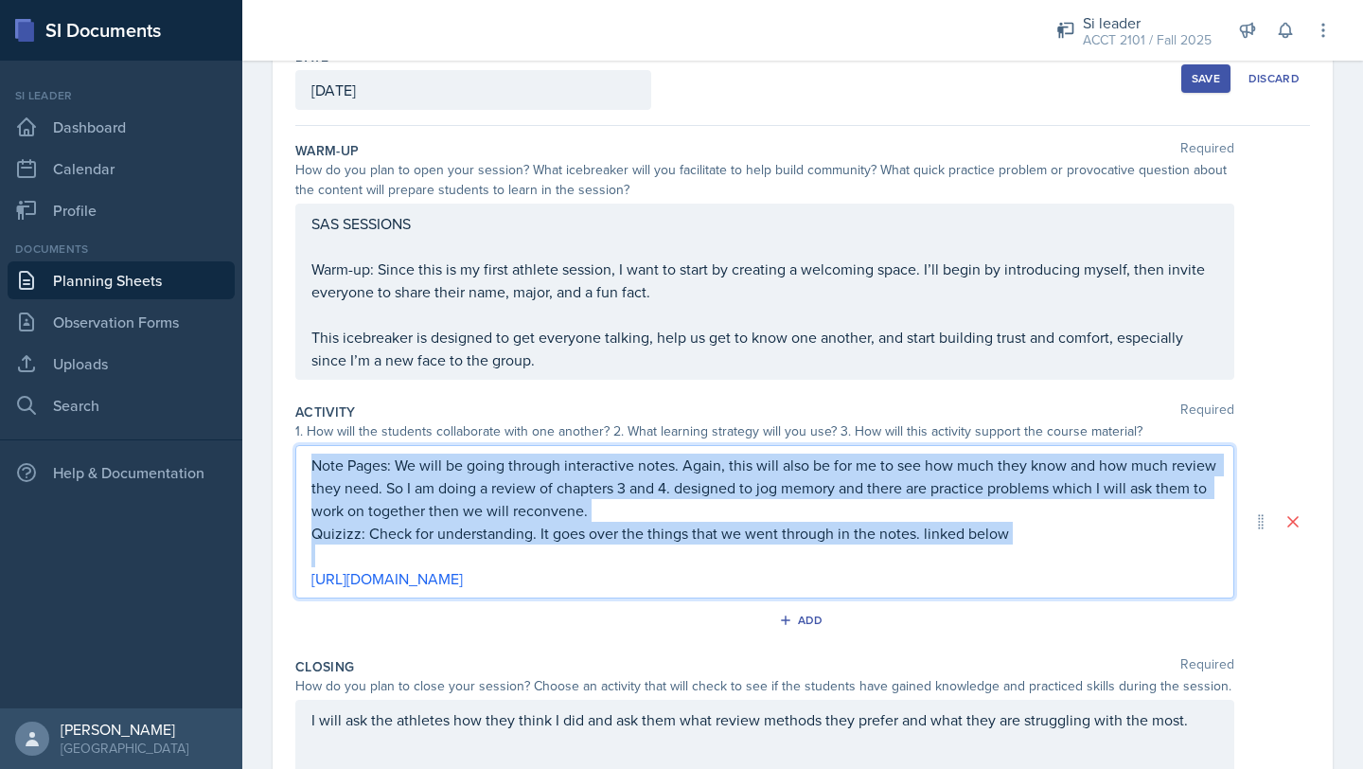
copy div "Note Pages: We will be going through interactive notes. Again, this will also b…"
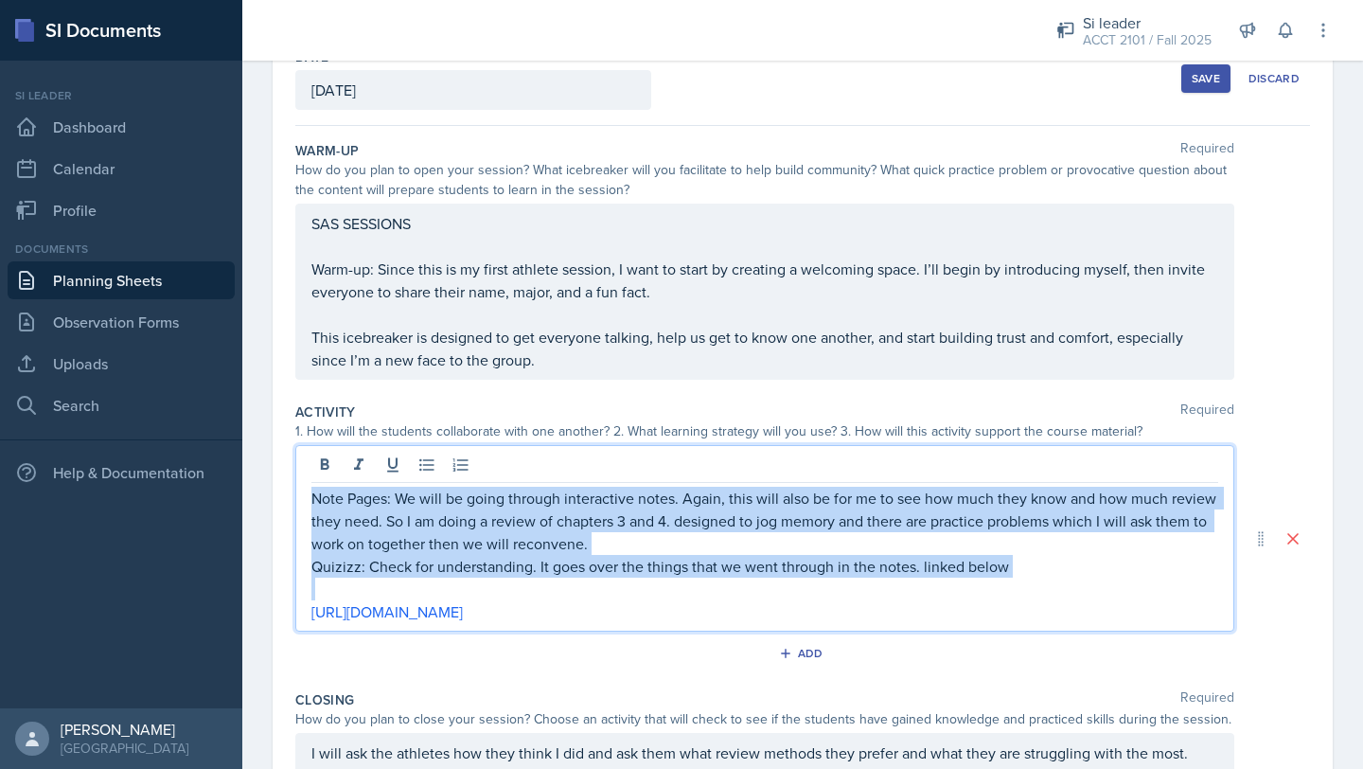
scroll to position [150, 0]
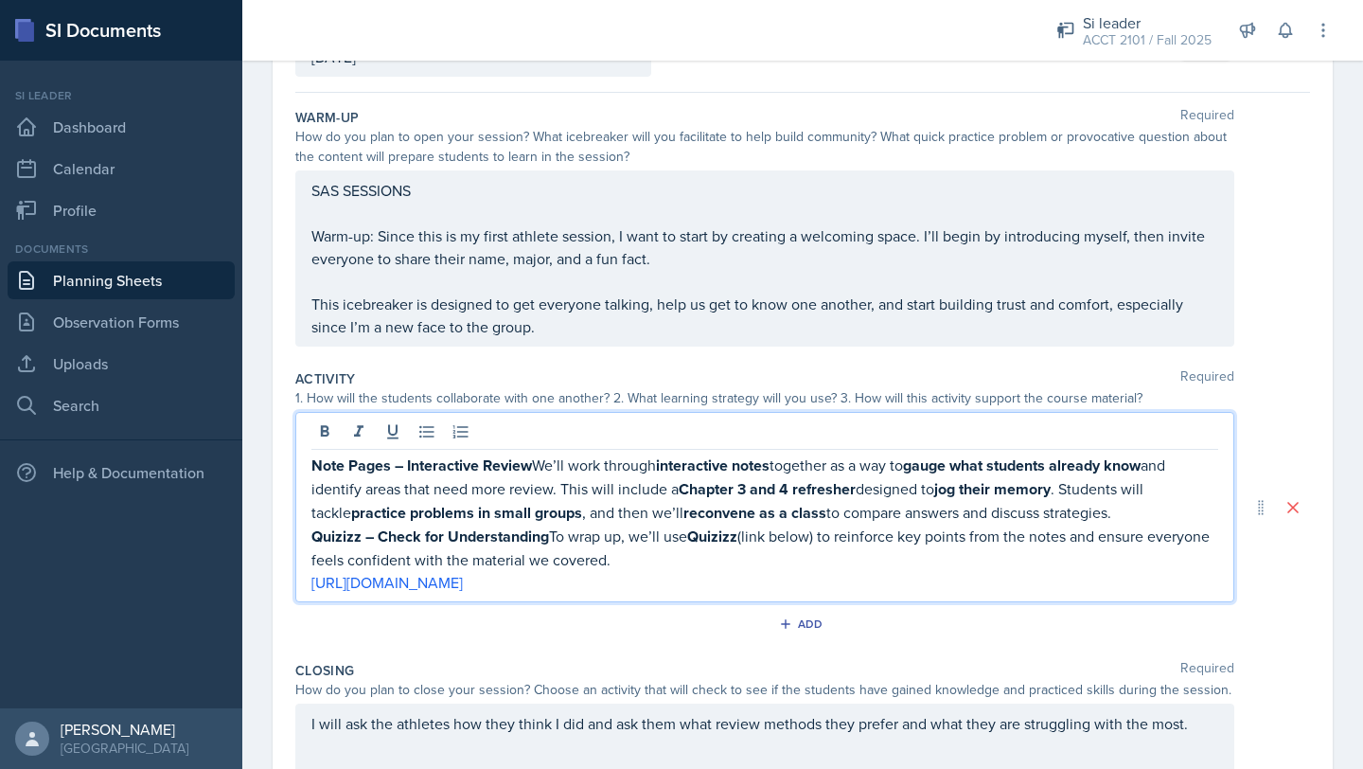
click at [685, 511] on p "Note Pages – Interactive Review We’ll work through interactive notes together a…" at bounding box center [764, 488] width 907 height 71
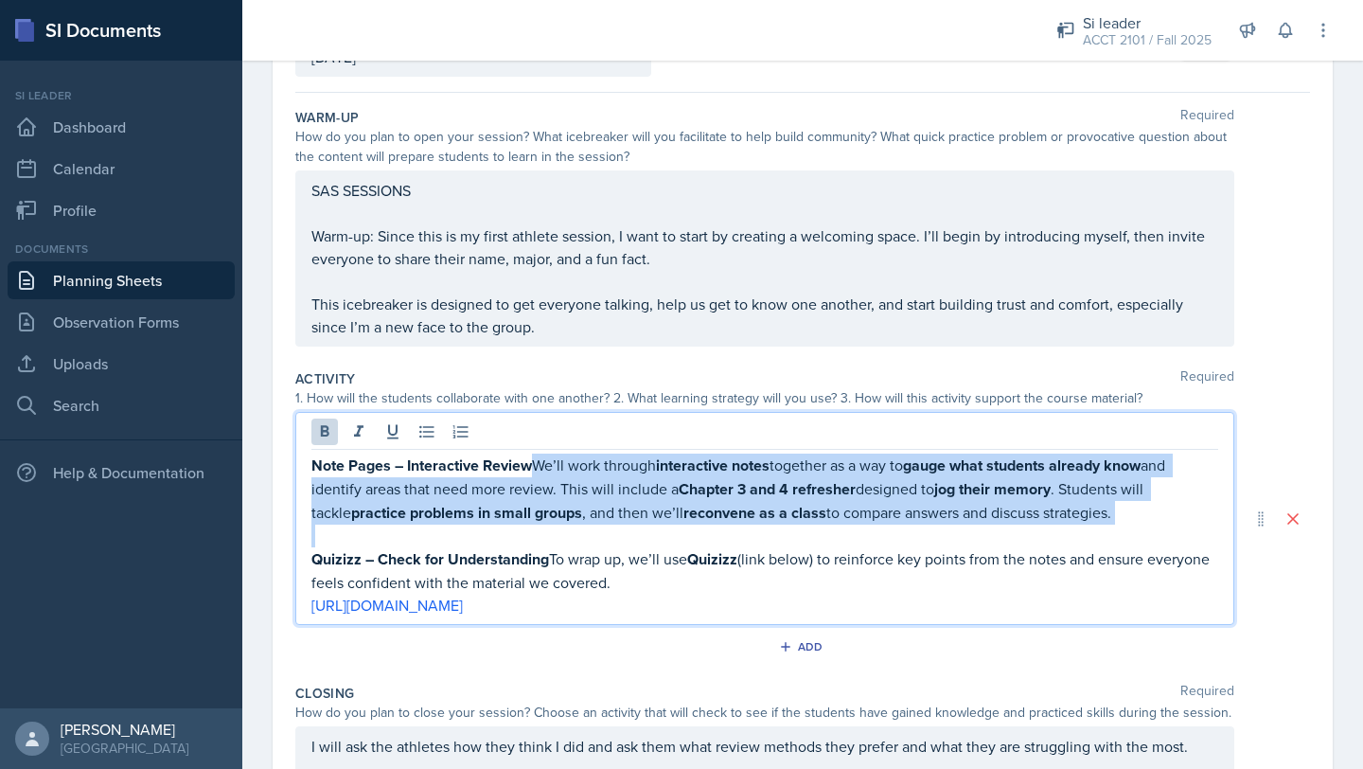
drag, startPoint x: 534, startPoint y: 459, endPoint x: 663, endPoint y: 524, distance: 144.4
click at [663, 524] on div "Note Pages – Interactive Review We’ll work through interactive notes together a…" at bounding box center [764, 534] width 907 height 163
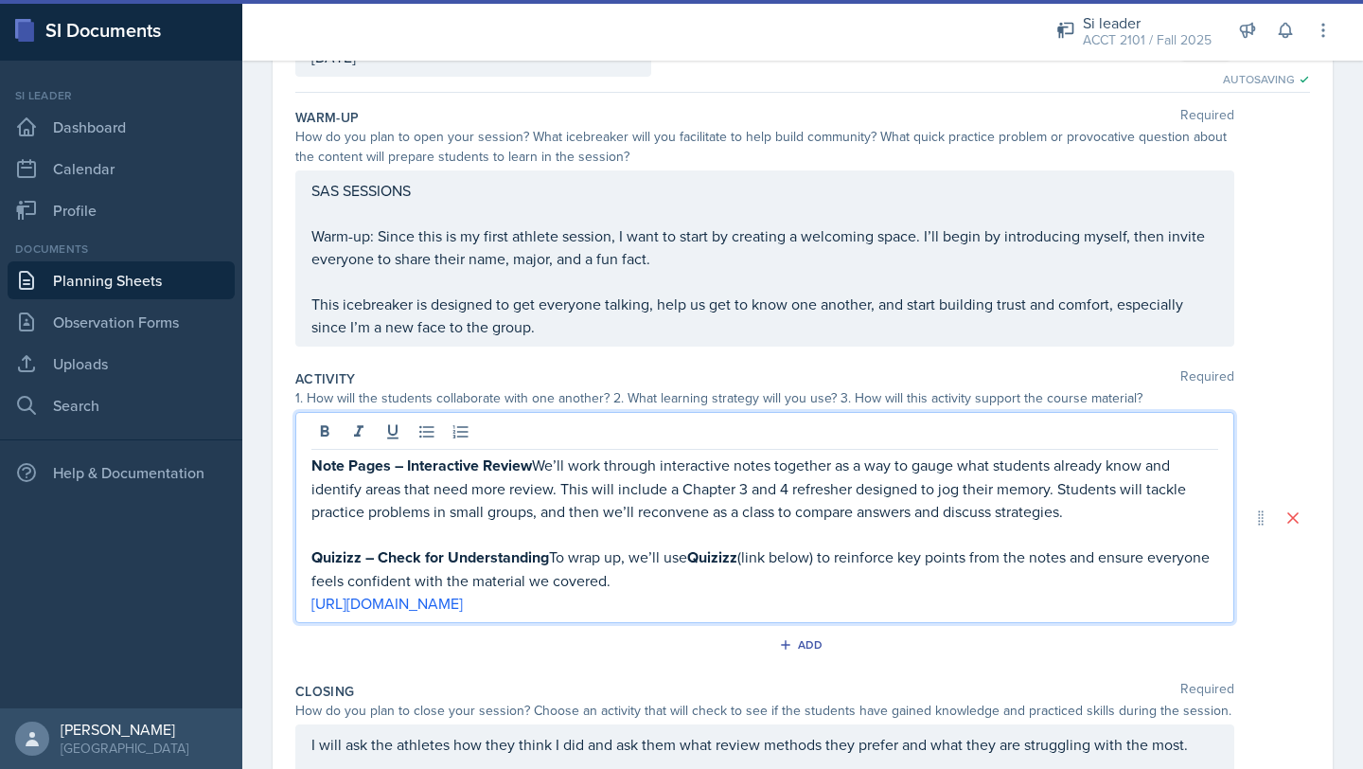
click at [685, 572] on p "Quizizz – Check for Understanding To wrap up, we’ll use Quizizz (link below) to…" at bounding box center [764, 568] width 907 height 46
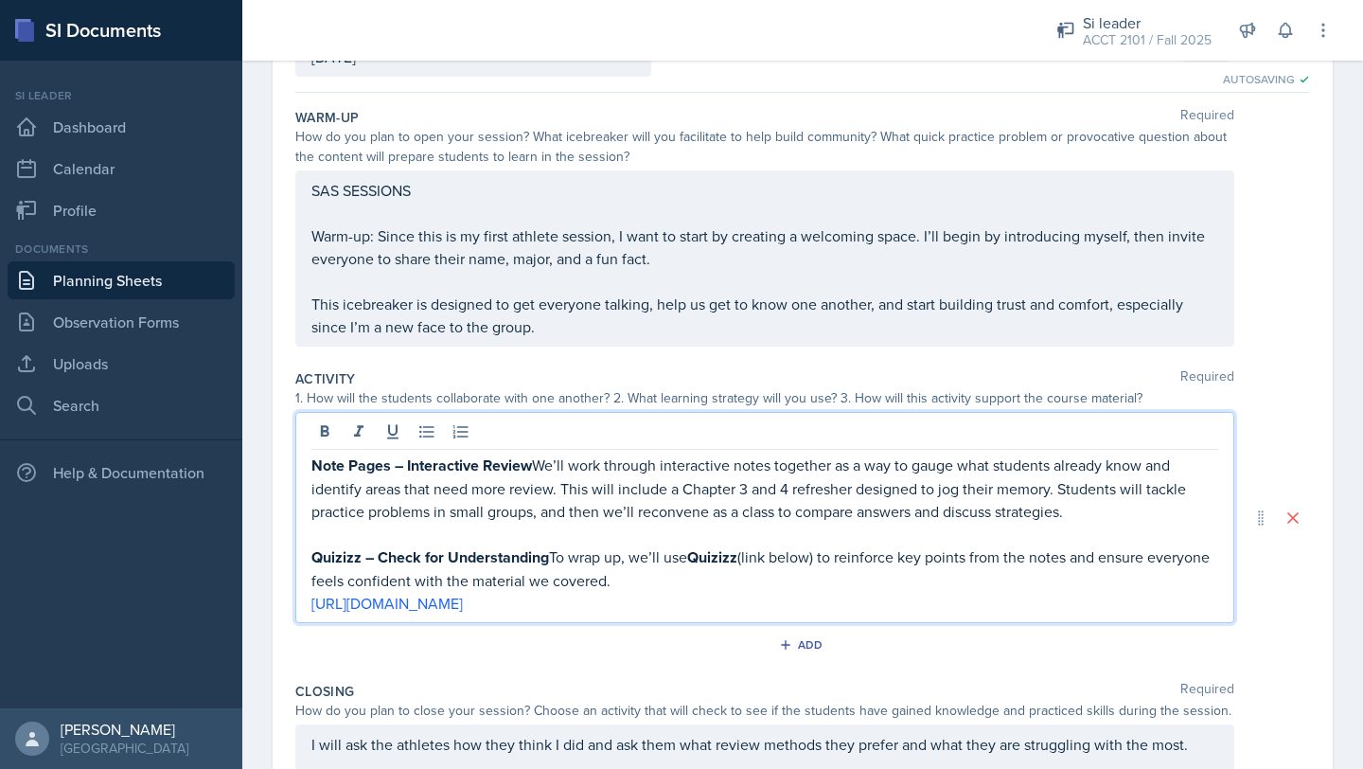
click at [539, 459] on p "Note Pages – Interactive Review We’ll work through interactive notes together a…" at bounding box center [764, 487] width 907 height 69
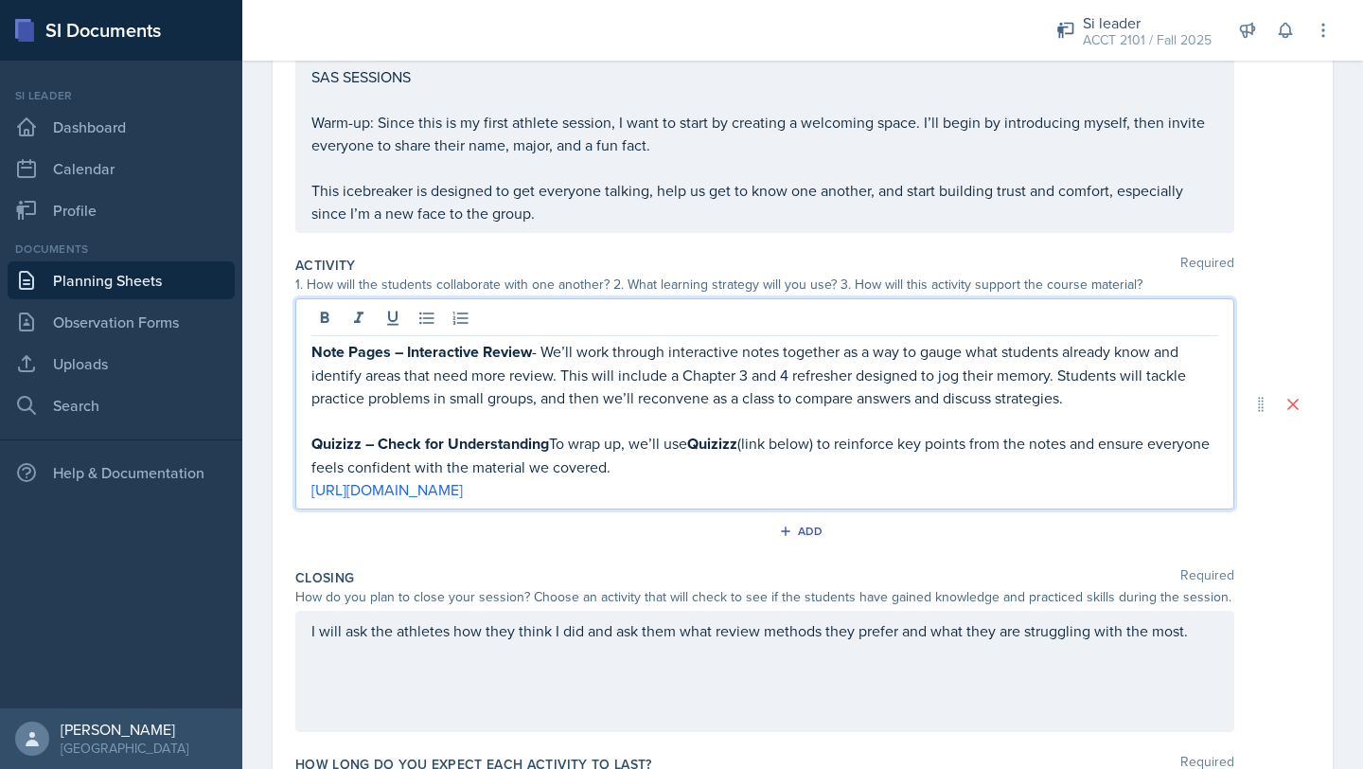
scroll to position [280, 0]
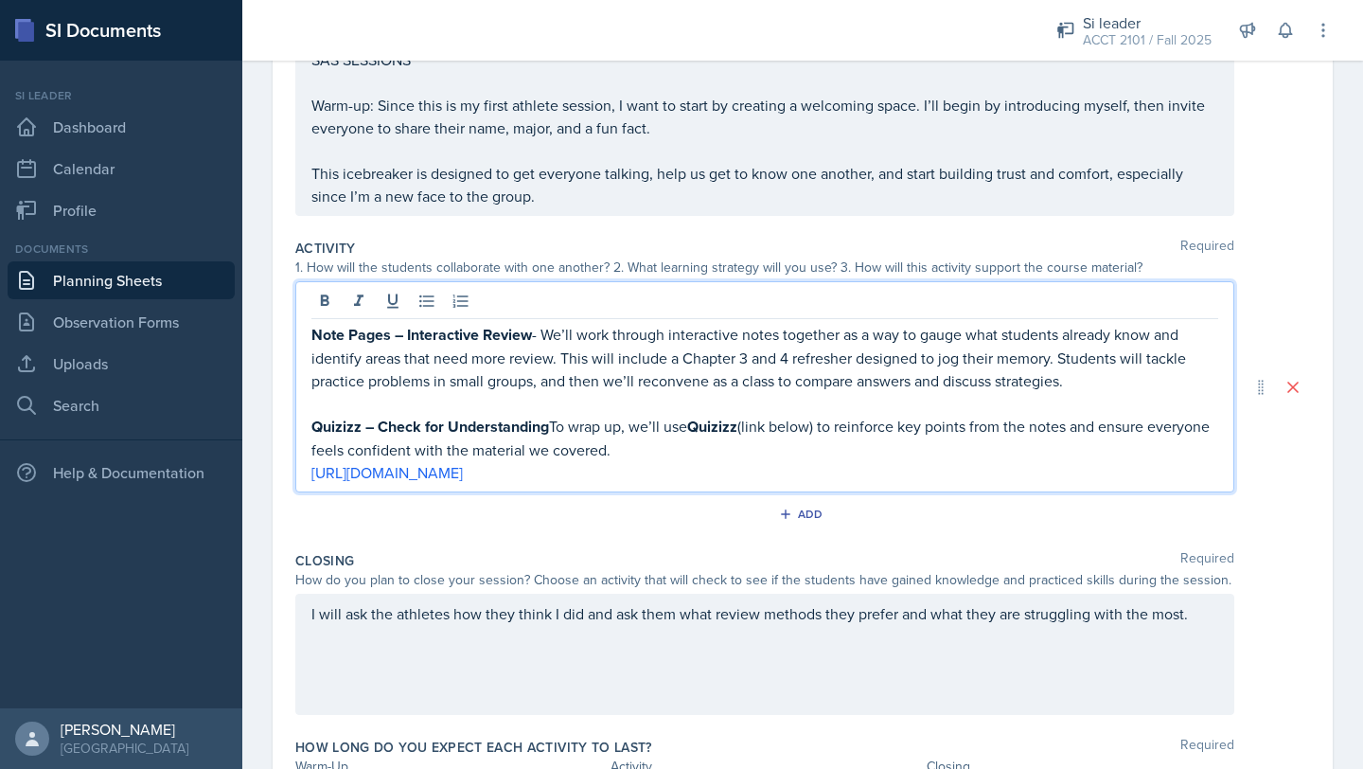
click at [559, 421] on p "Quizizz – Check for Understanding To wrap up, we’ll use Quizizz (link below) to…" at bounding box center [764, 438] width 907 height 46
click at [553, 422] on p "Quizizz – Check for Understanding To wrap up, we’ll use Quizizz (link below) to…" at bounding box center [764, 438] width 907 height 46
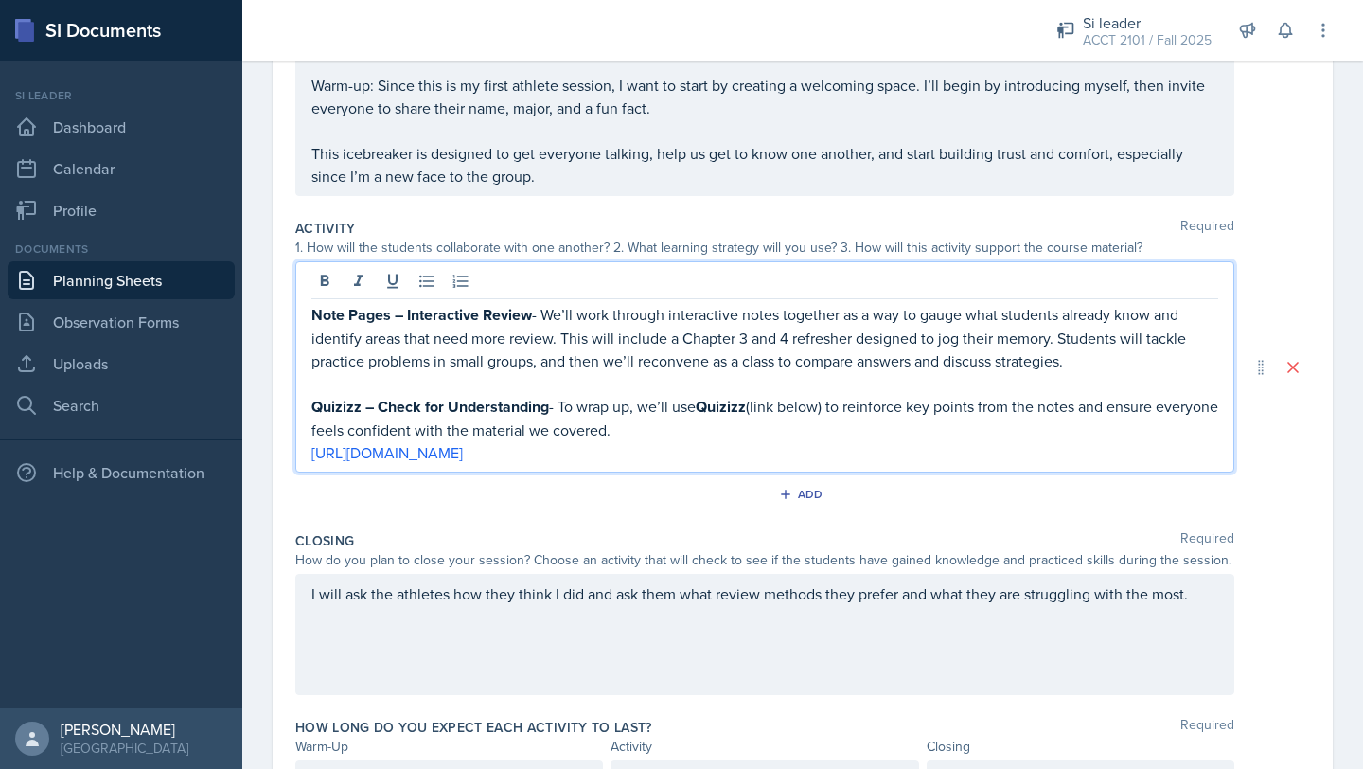
scroll to position [308, 0]
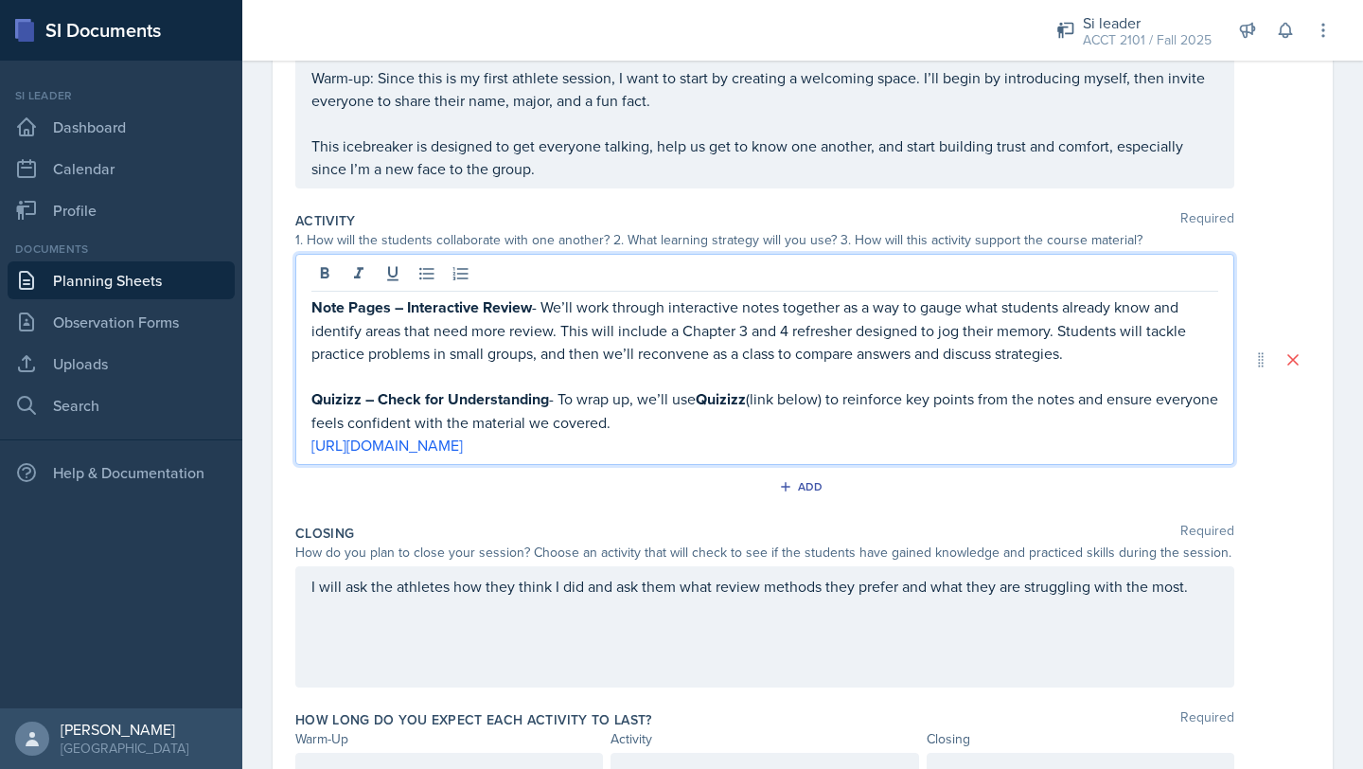
click at [685, 424] on p "Quizizz – Check for Understanding - To wrap up, we’ll use Quizizz (link below) …" at bounding box center [764, 410] width 907 height 46
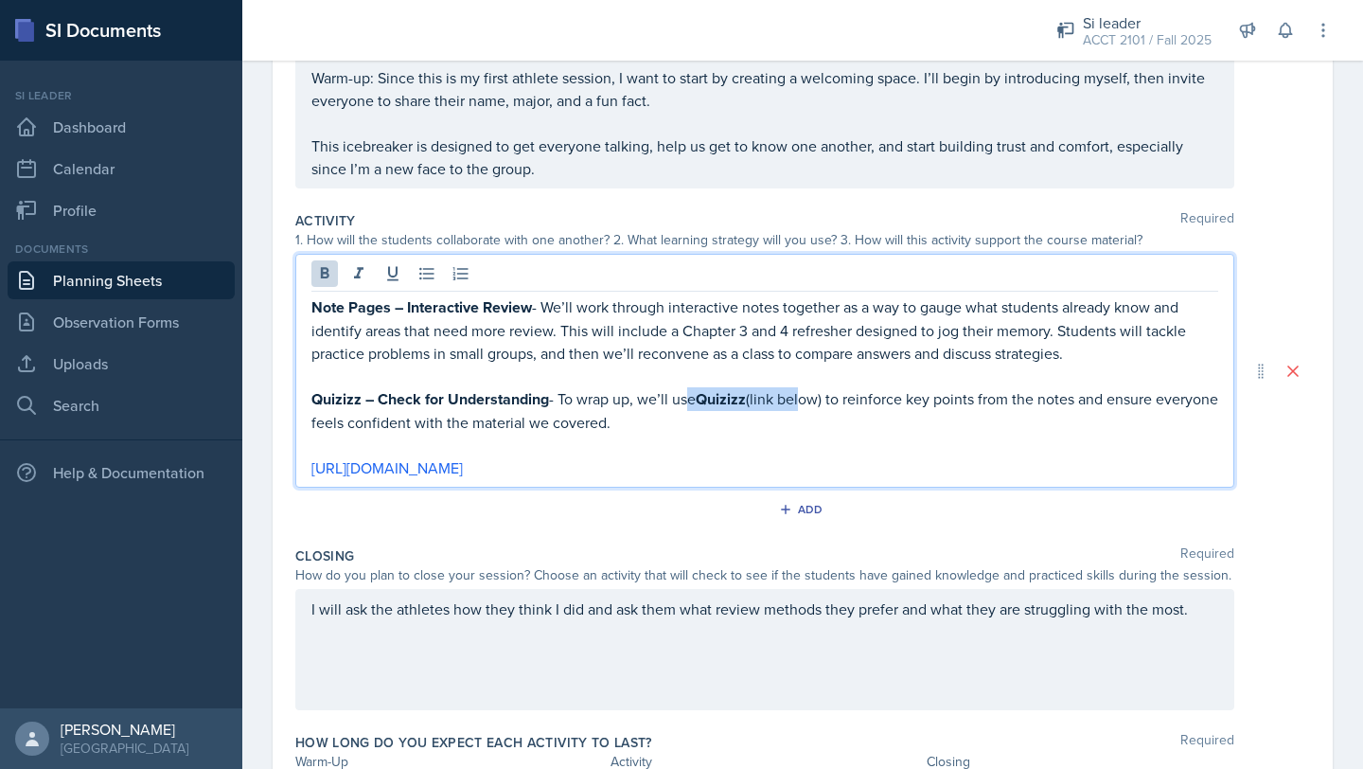
drag, startPoint x: 687, startPoint y: 398, endPoint x: 802, endPoint y: 396, distance: 114.6
click at [685, 397] on p "Quizizz – Check for Understanding - To wrap up, we’ll use Quizizz (link below) …" at bounding box center [764, 410] width 907 height 46
click at [685, 452] on p at bounding box center [764, 445] width 907 height 23
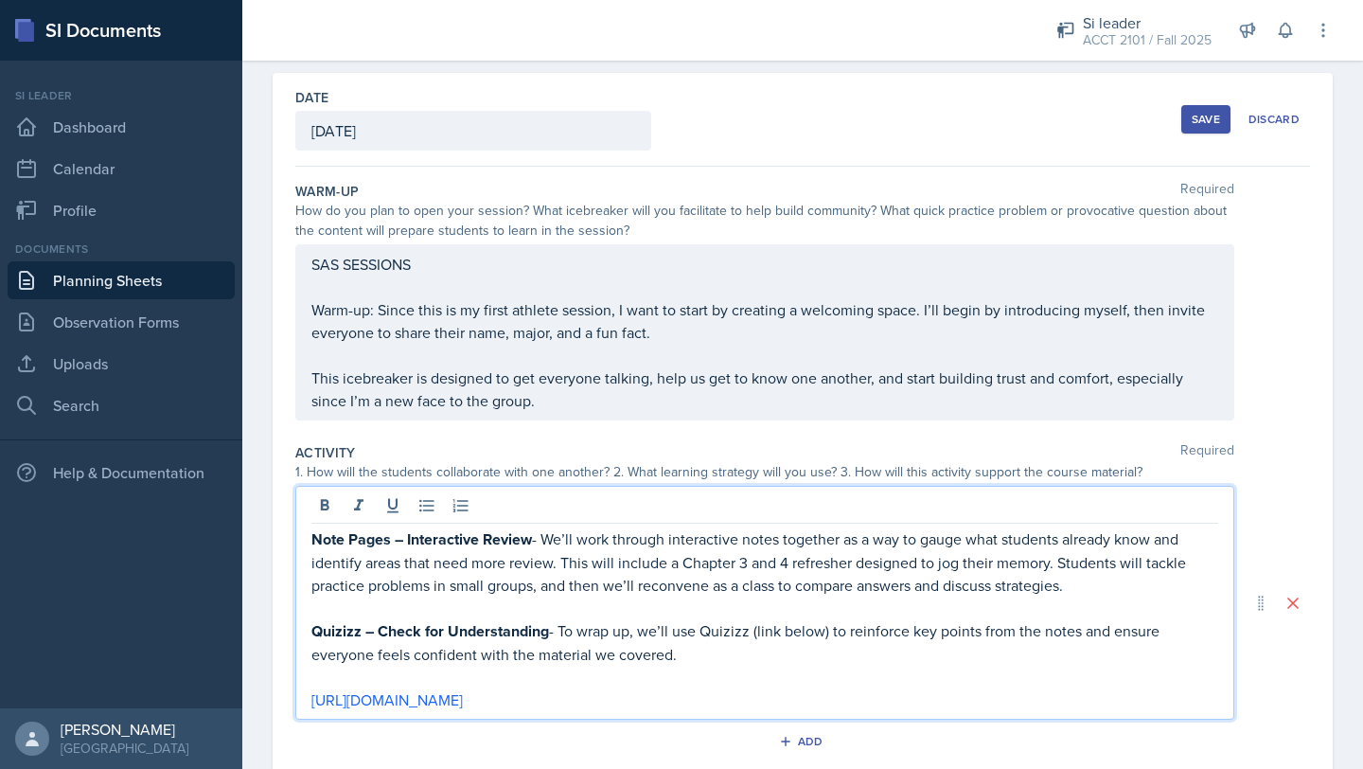
scroll to position [107, 0]
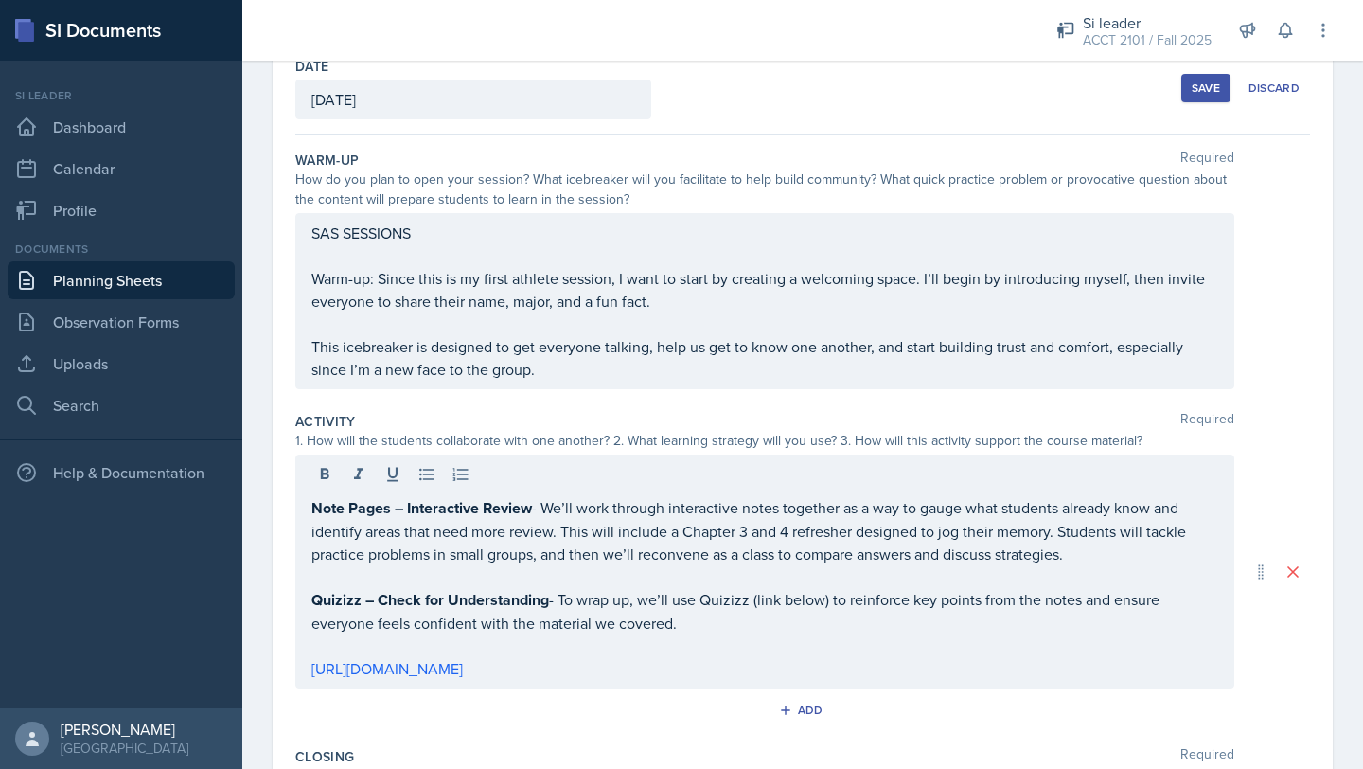
drag, startPoint x: 310, startPoint y: 281, endPoint x: 378, endPoint y: 279, distance: 67.2
click at [378, 280] on div "SAS SESSIONS Warm-up: Since this is my first athlete session, I want to start b…" at bounding box center [764, 301] width 939 height 176
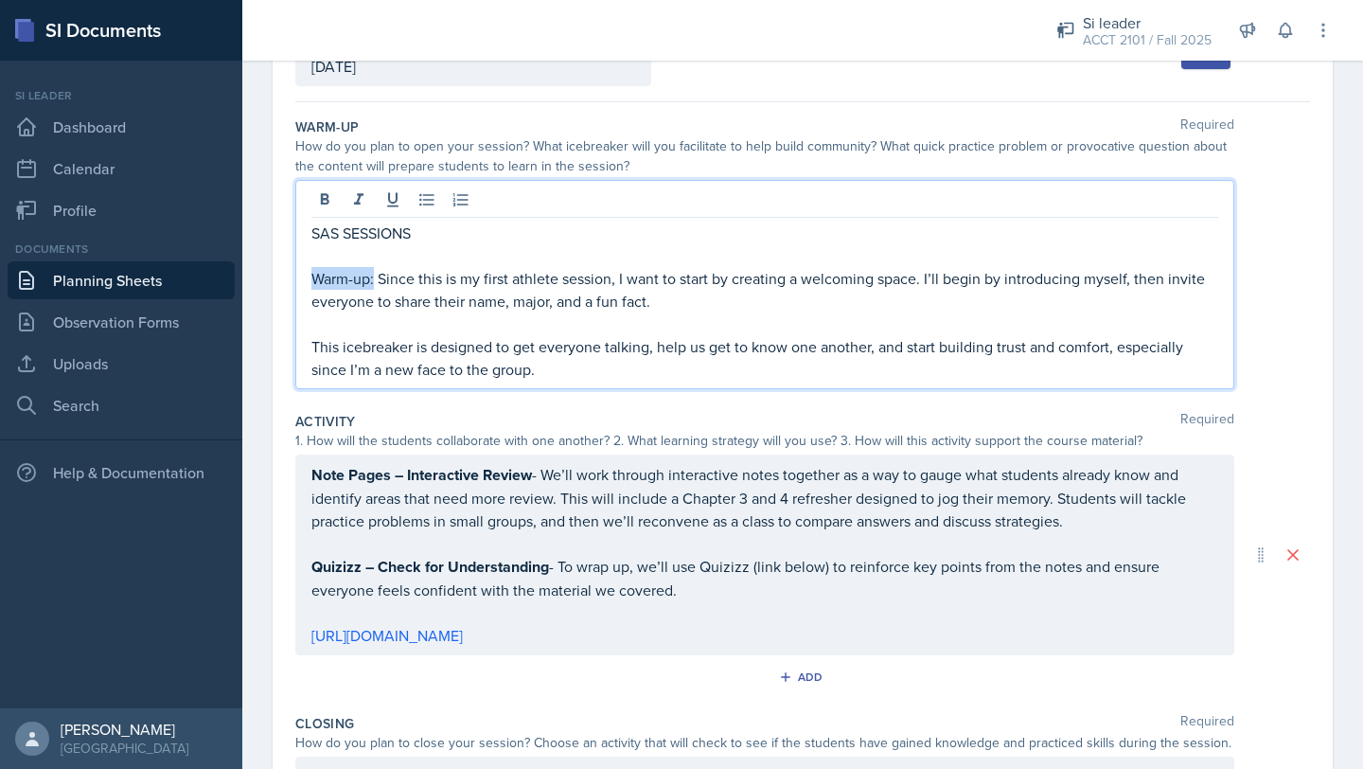
drag, startPoint x: 314, startPoint y: 281, endPoint x: 373, endPoint y: 284, distance: 58.8
click at [373, 284] on p "Warm-up: Since this is my first athlete session, I want to start by creating a …" at bounding box center [764, 289] width 907 height 45
click at [508, 604] on div "Note Pages – Interactive Review - We’ll work through interactive notes together…" at bounding box center [764, 556] width 907 height 184
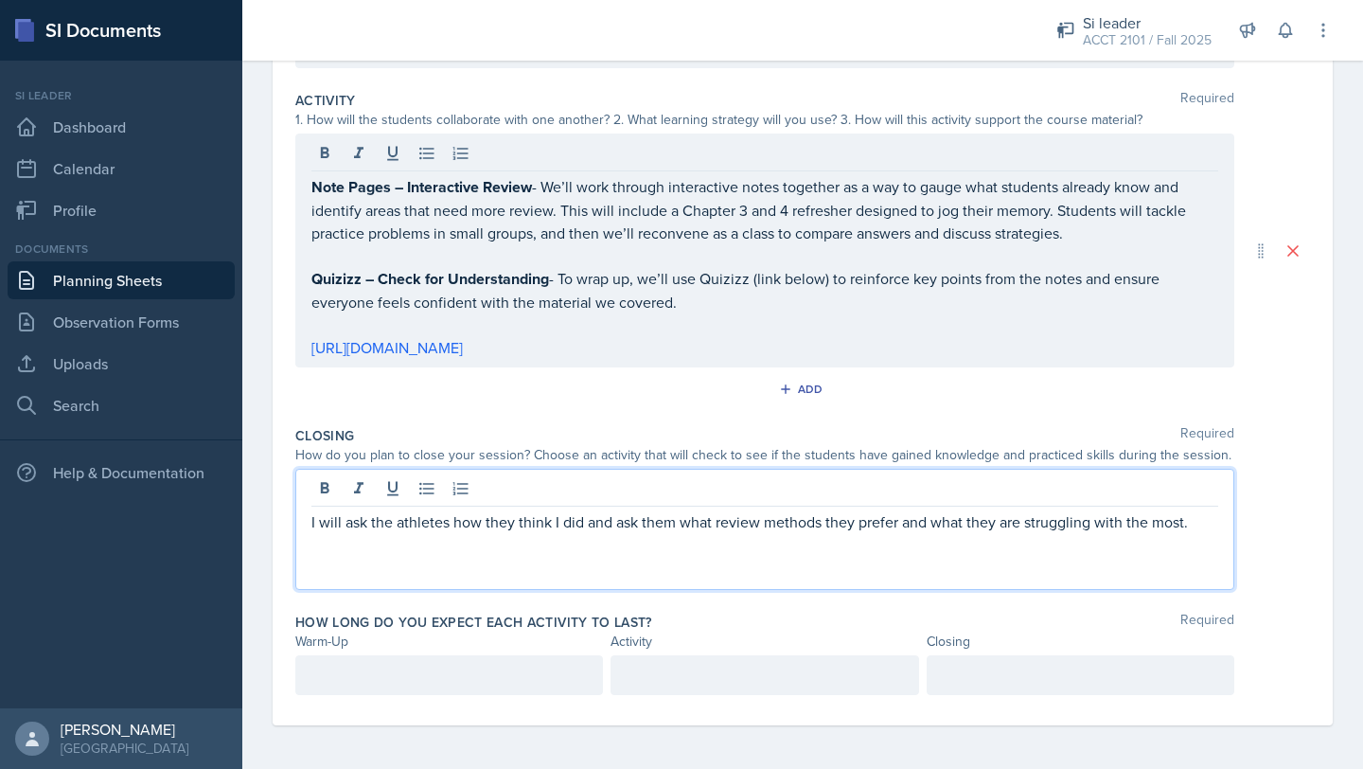
click at [488, 495] on div "I will ask the athletes how they think I did and ask them what review methods t…" at bounding box center [764, 529] width 939 height 121
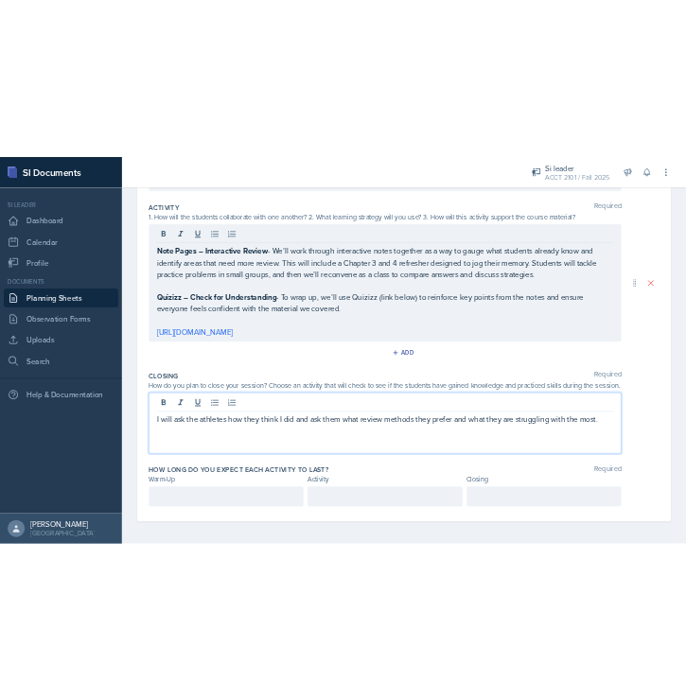
scroll to position [396, 0]
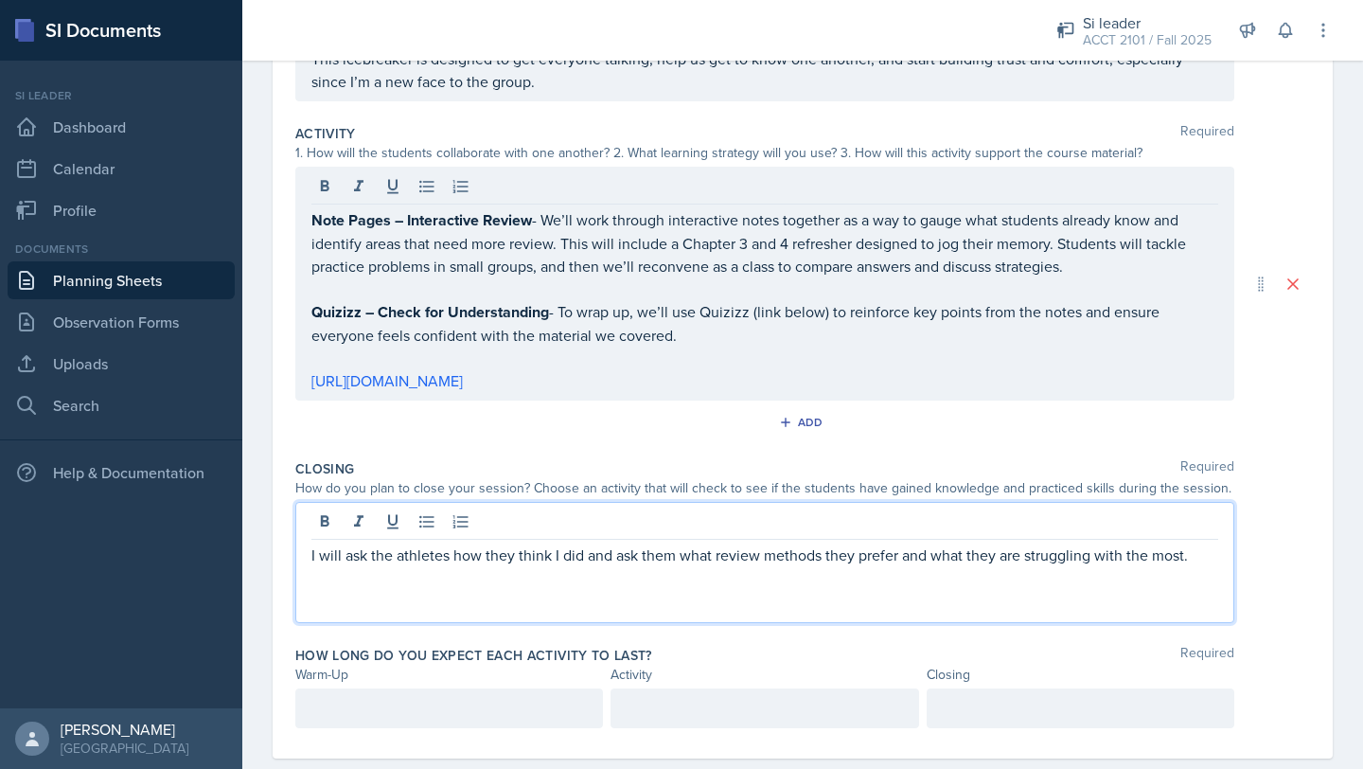
click at [488, 508] on div at bounding box center [764, 523] width 907 height 31
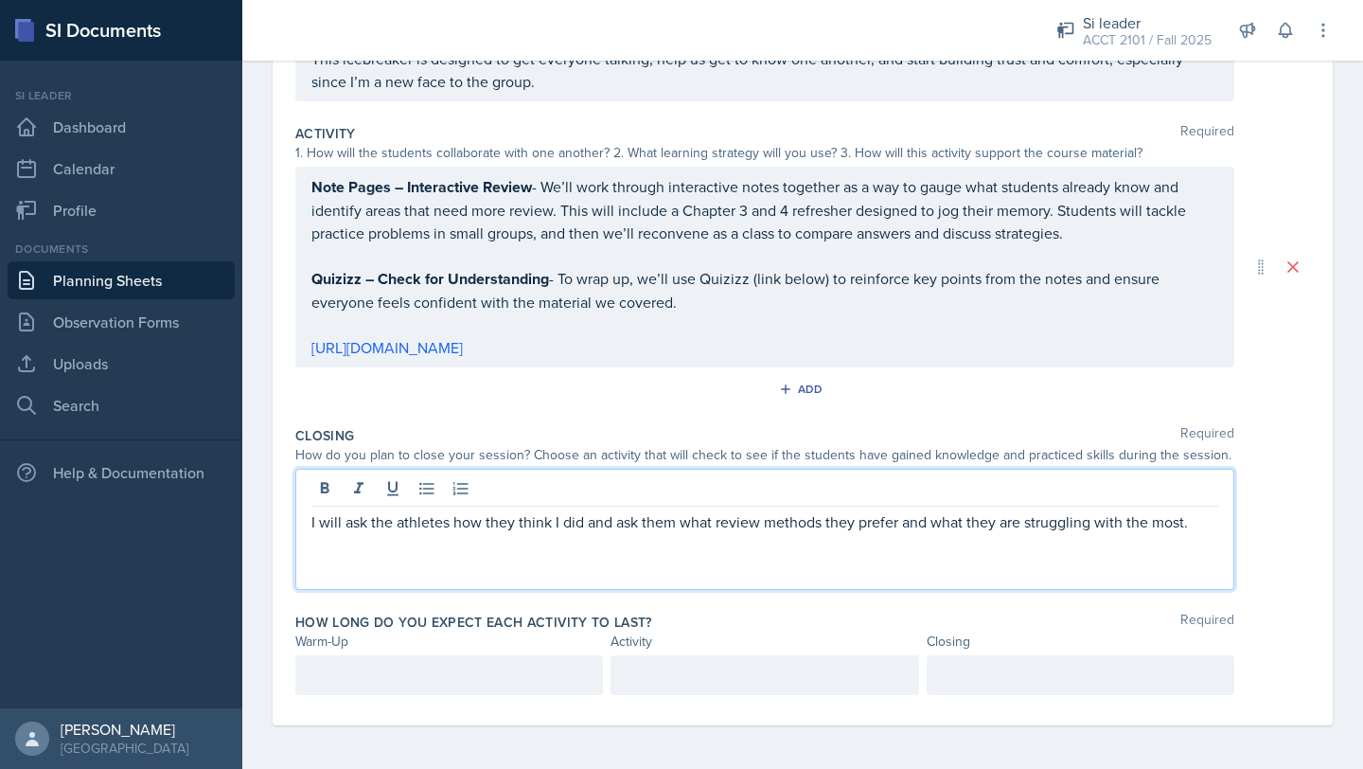
click at [487, 500] on div at bounding box center [764, 490] width 907 height 31
click at [484, 522] on p "I will ask the athletes how they think I did and ask them what review methods t…" at bounding box center [764, 521] width 907 height 23
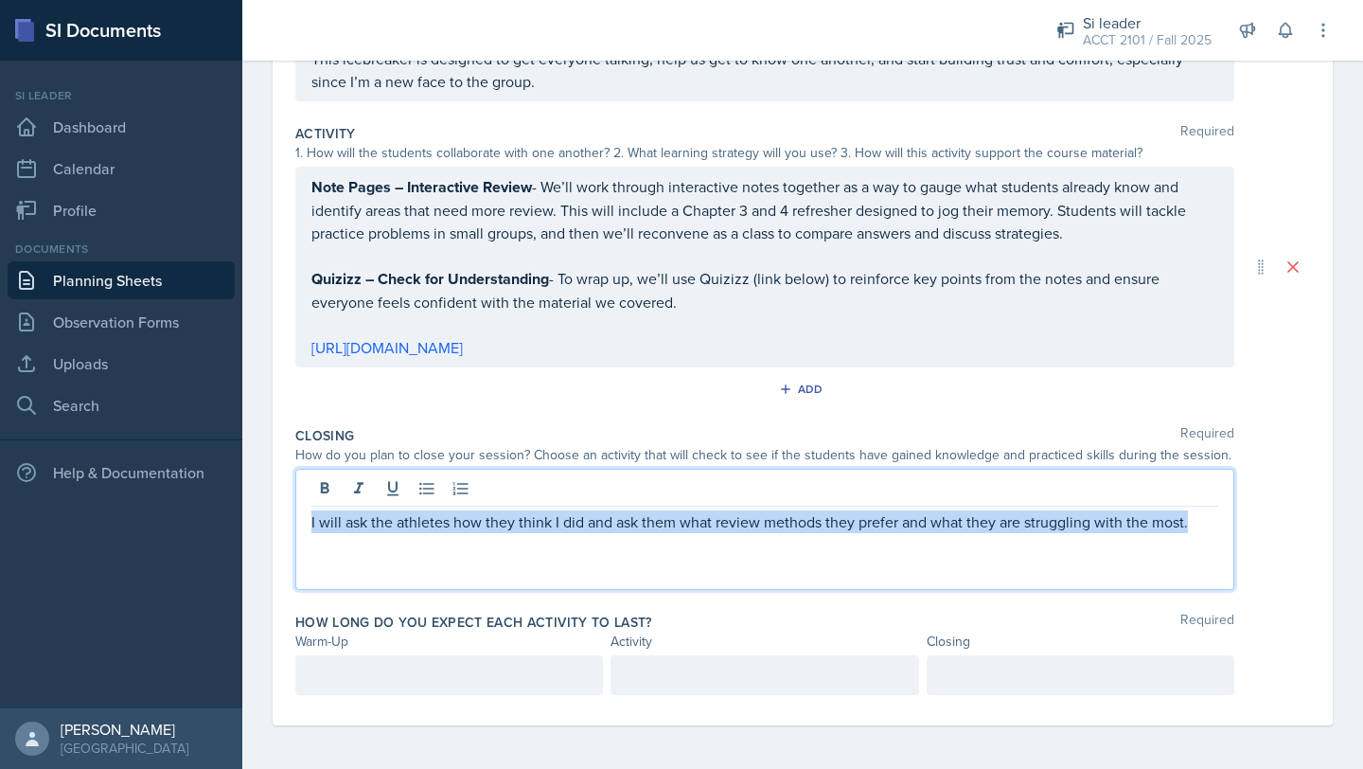
click at [484, 522] on p "I will ask the athletes how they think I did and ask them what review methods t…" at bounding box center [764, 521] width 907 height 23
copy p "I will ask the athletes how they think I did and ask them what review methods t…"
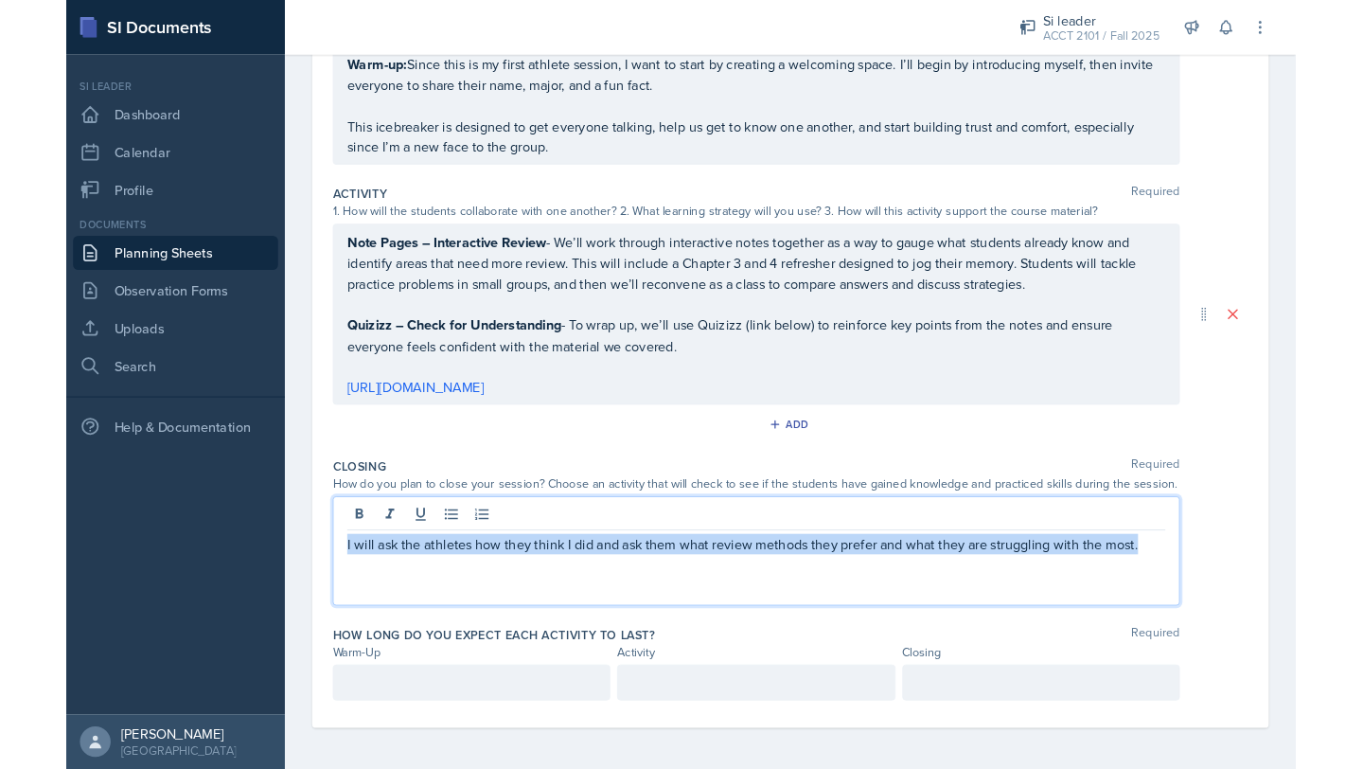
scroll to position [312, 0]
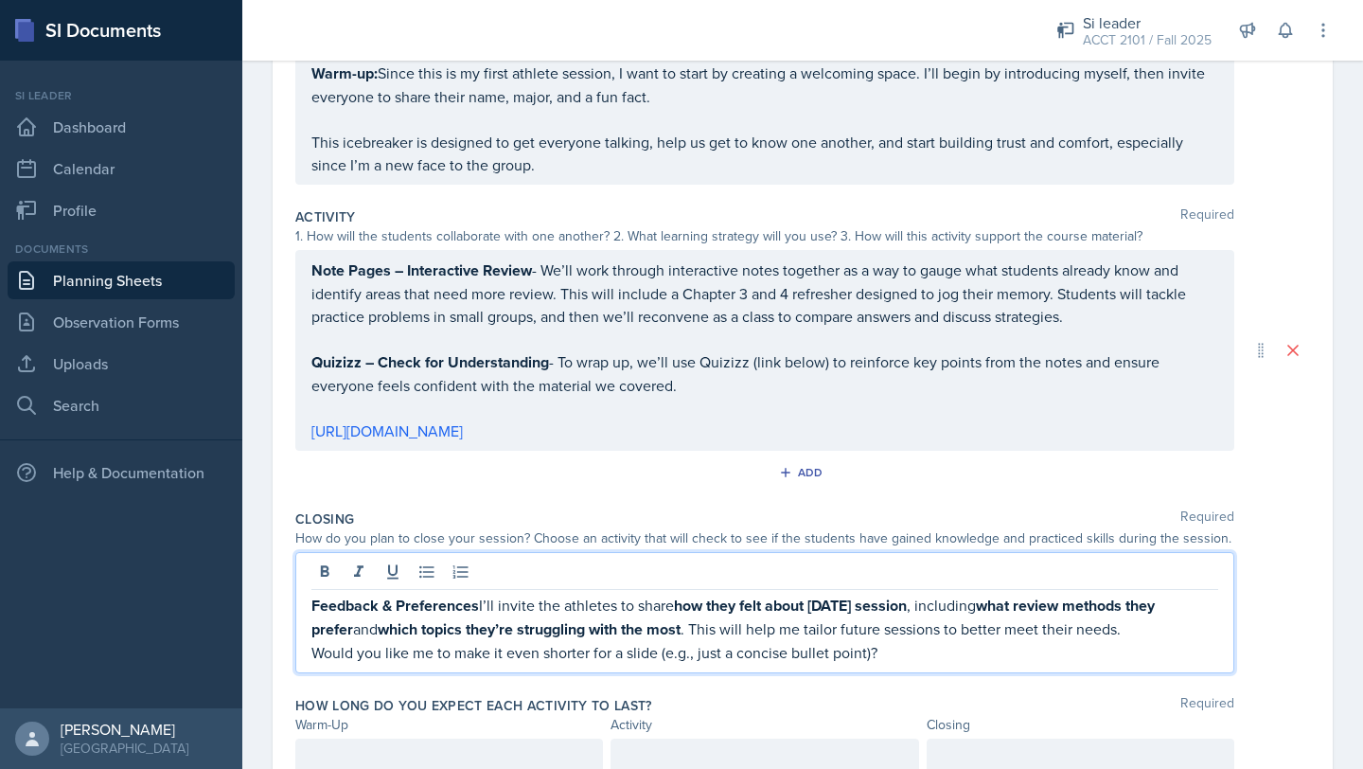
click at [483, 604] on p "Feedback & Preferences I’ll invite the athletes to share how they felt about [D…" at bounding box center [764, 617] width 907 height 47
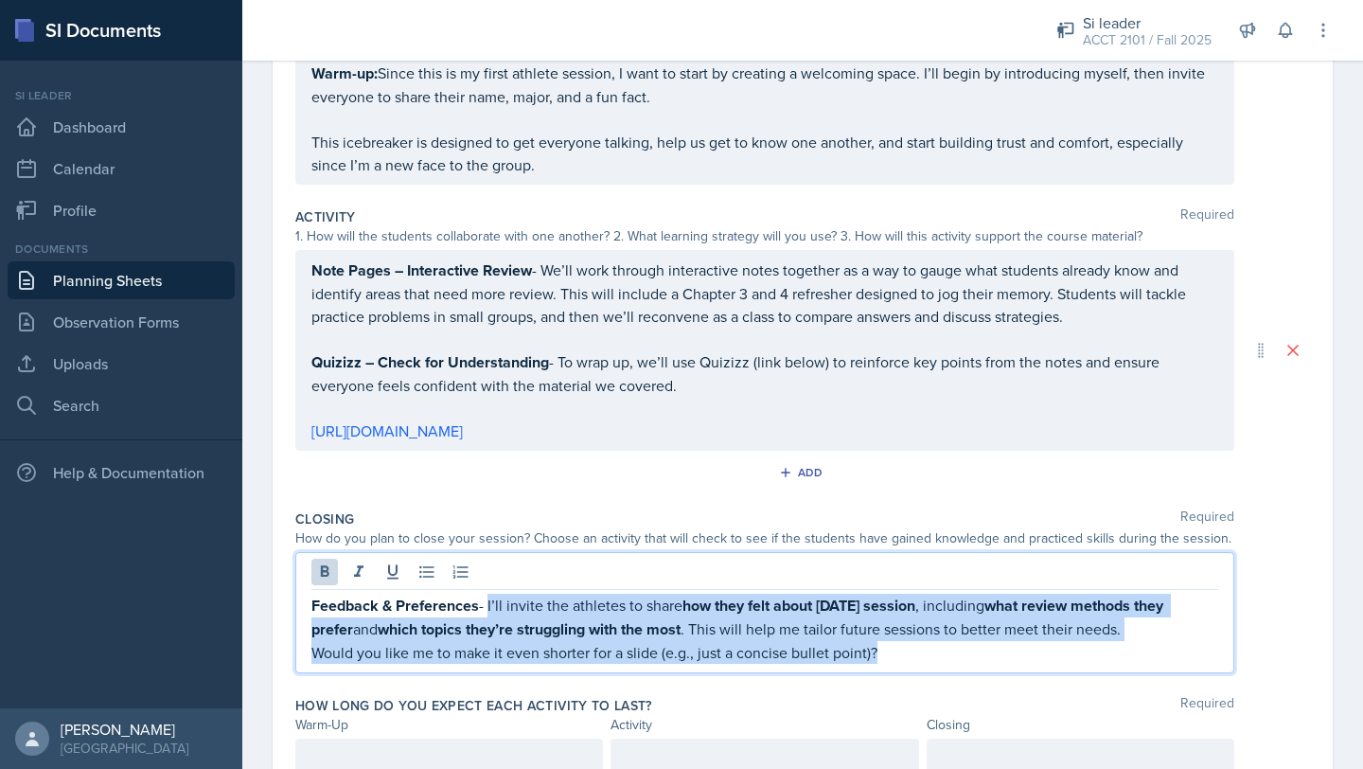
drag, startPoint x: 487, startPoint y: 603, endPoint x: 991, endPoint y: 654, distance: 507.1
click at [685, 654] on div "Feedback & Preferences - I’ll invite the athletes to share how they felt about …" at bounding box center [764, 629] width 907 height 70
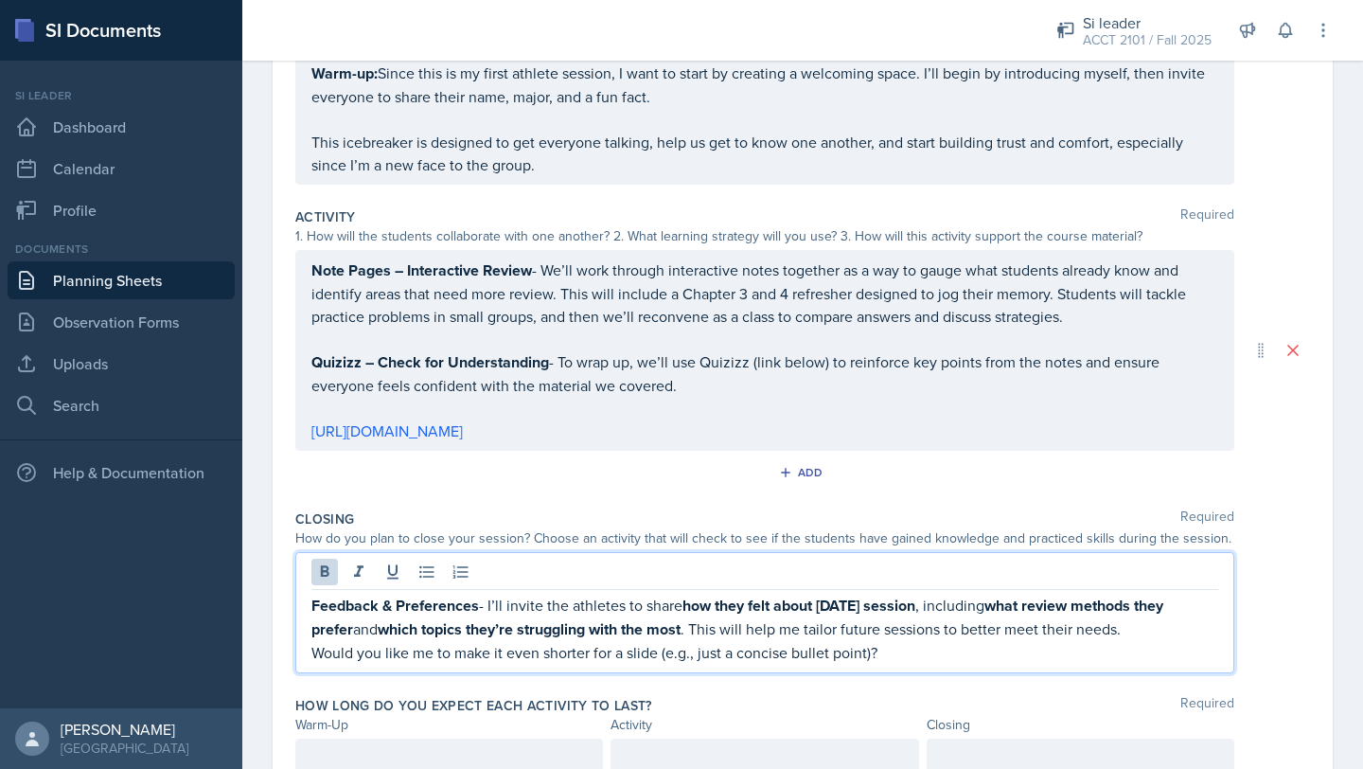
click at [685, 667] on div "Closing Required How do you plan to close your session? Choose an activity that…" at bounding box center [802, 595] width 1015 height 186
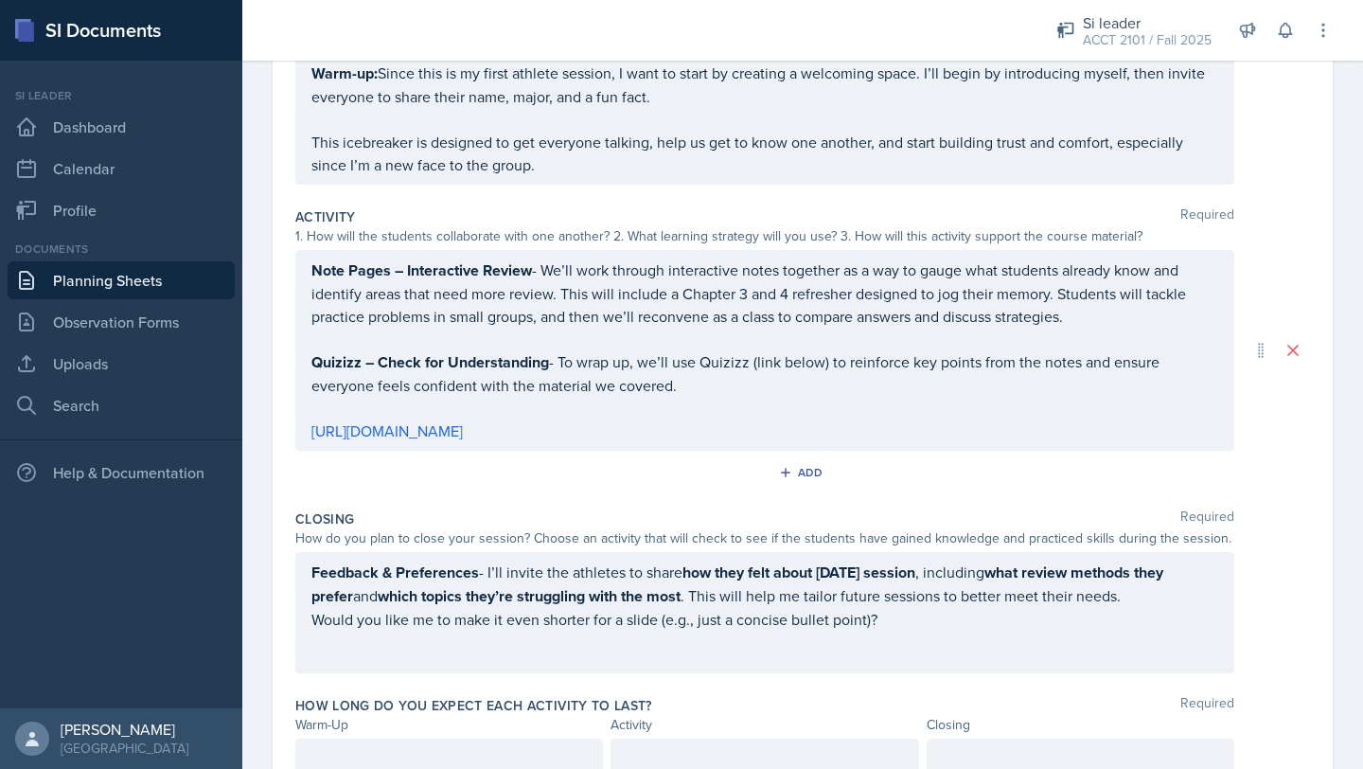
drag, startPoint x: 310, startPoint y: 619, endPoint x: 850, endPoint y: 619, distance: 540.5
click at [685, 619] on div "Feedback & Preferences - I’ll invite the athletes to share how they felt about …" at bounding box center [764, 612] width 939 height 121
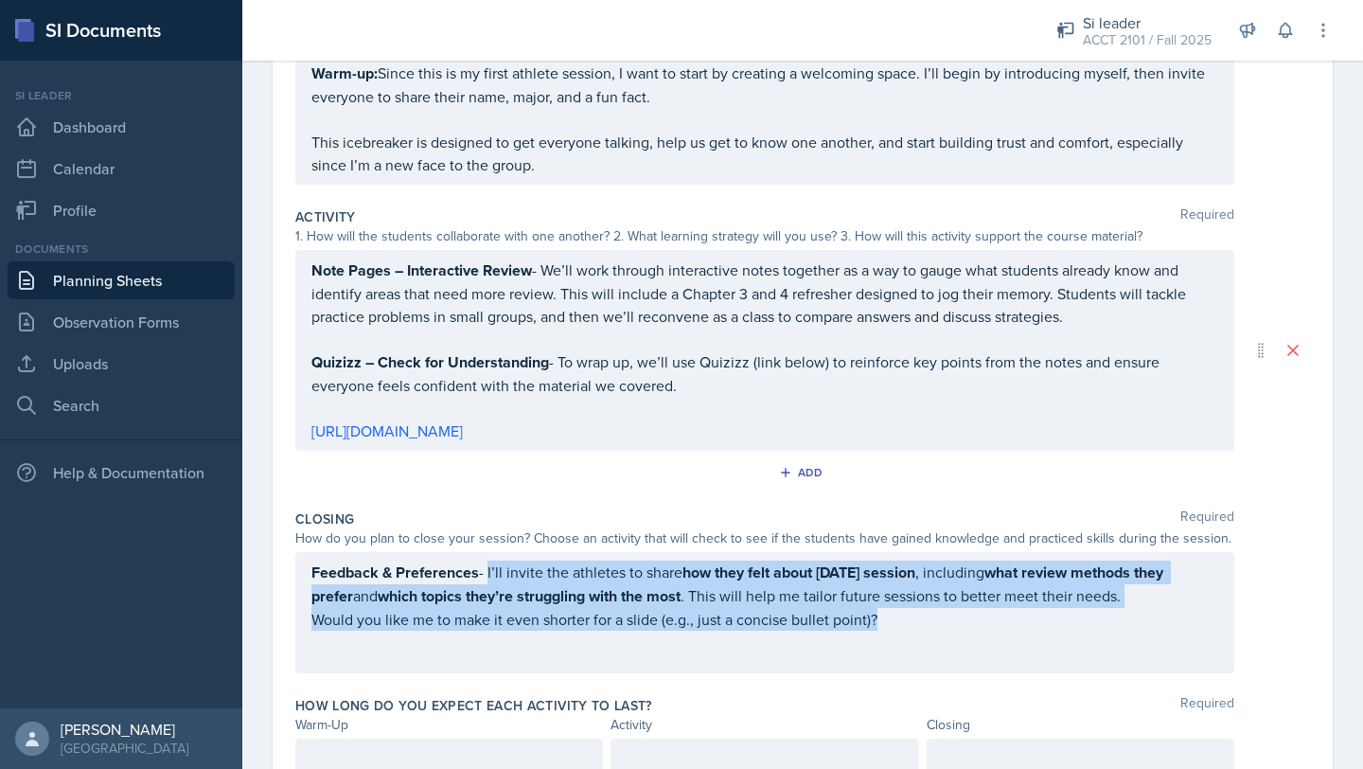
scroll to position [346, 0]
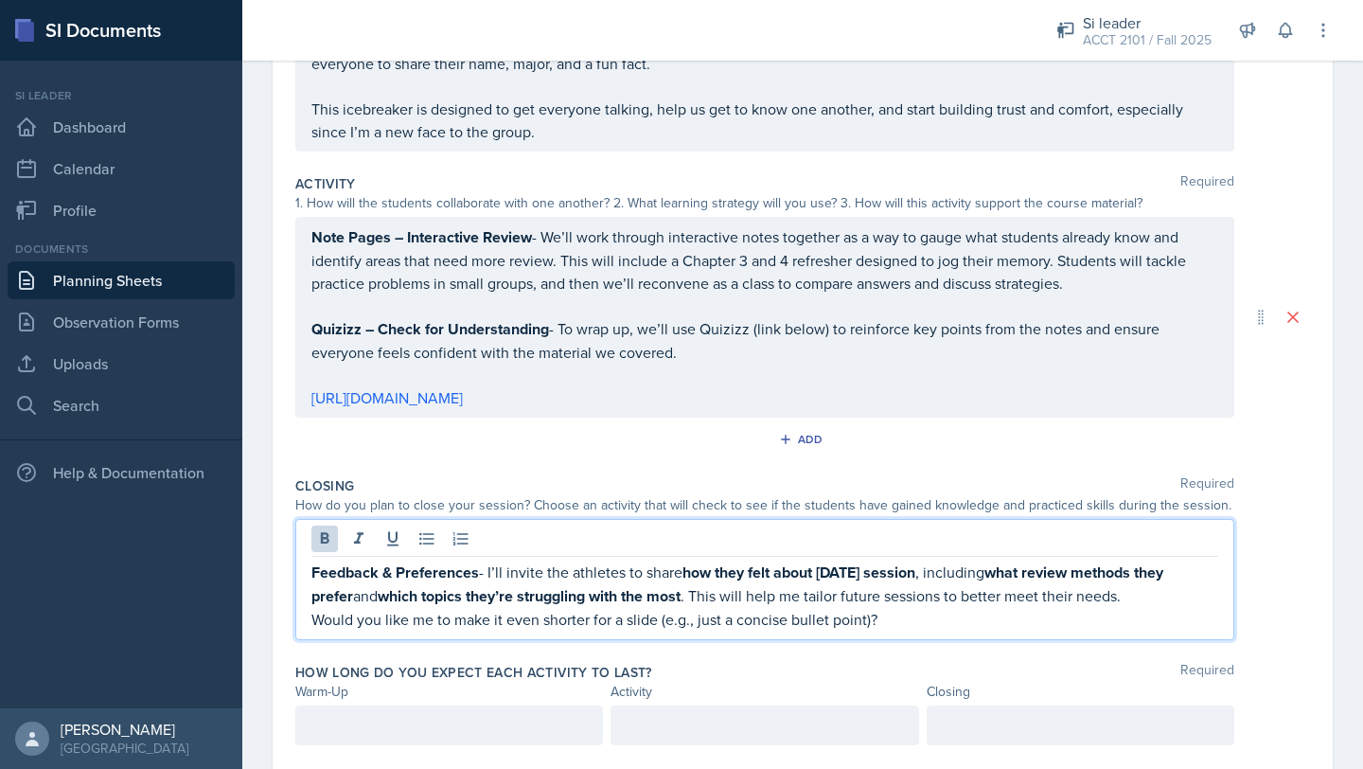
click at [685, 620] on p "Would you like me to make it even shorter for a slide (e.g., just a concise bul…" at bounding box center [764, 619] width 907 height 23
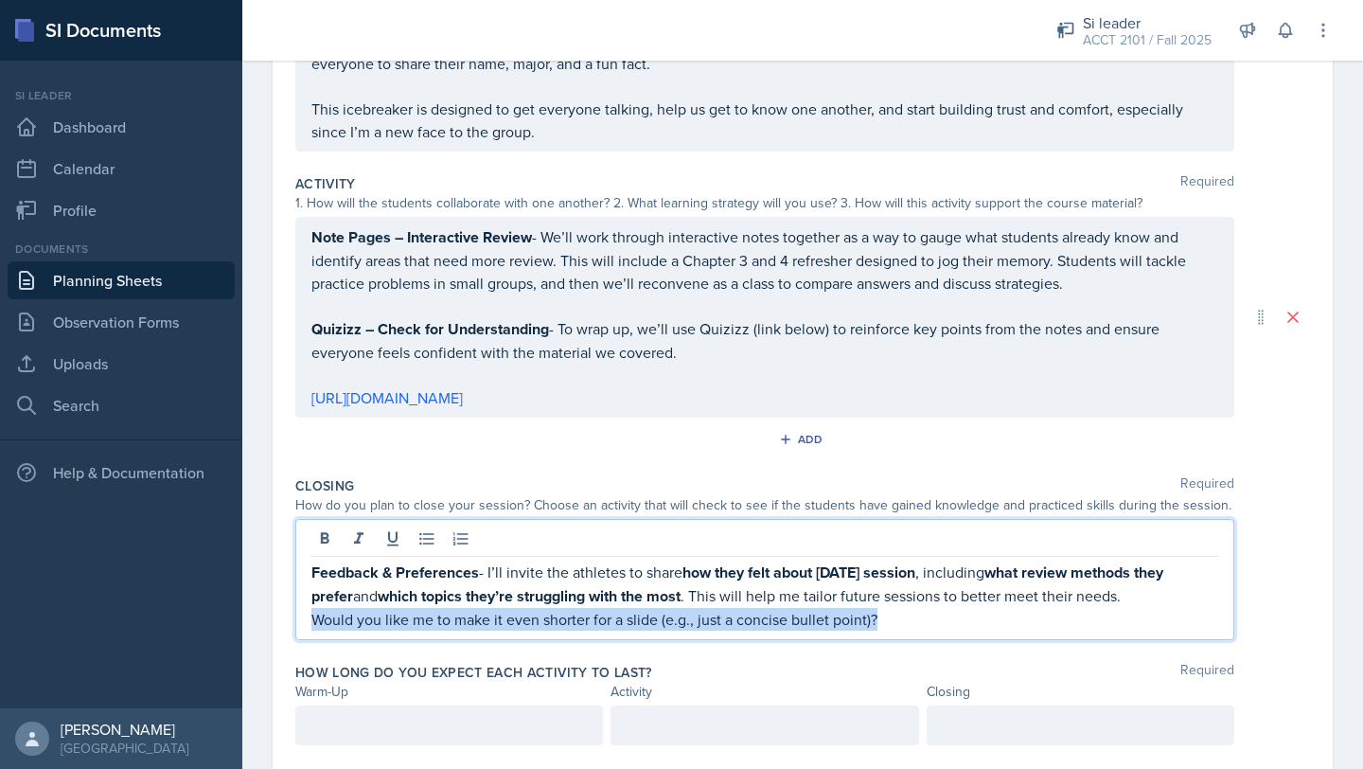
drag, startPoint x: 905, startPoint y: 620, endPoint x: 288, endPoint y: 598, distance: 617.6
click at [285, 602] on div "Date [DATE] [DATE] 31 1 2 3 4 5 6 7 8 9 10 11 12 13 14 15 16 17 18 19 20 21 22 …" at bounding box center [803, 289] width 1060 height 972
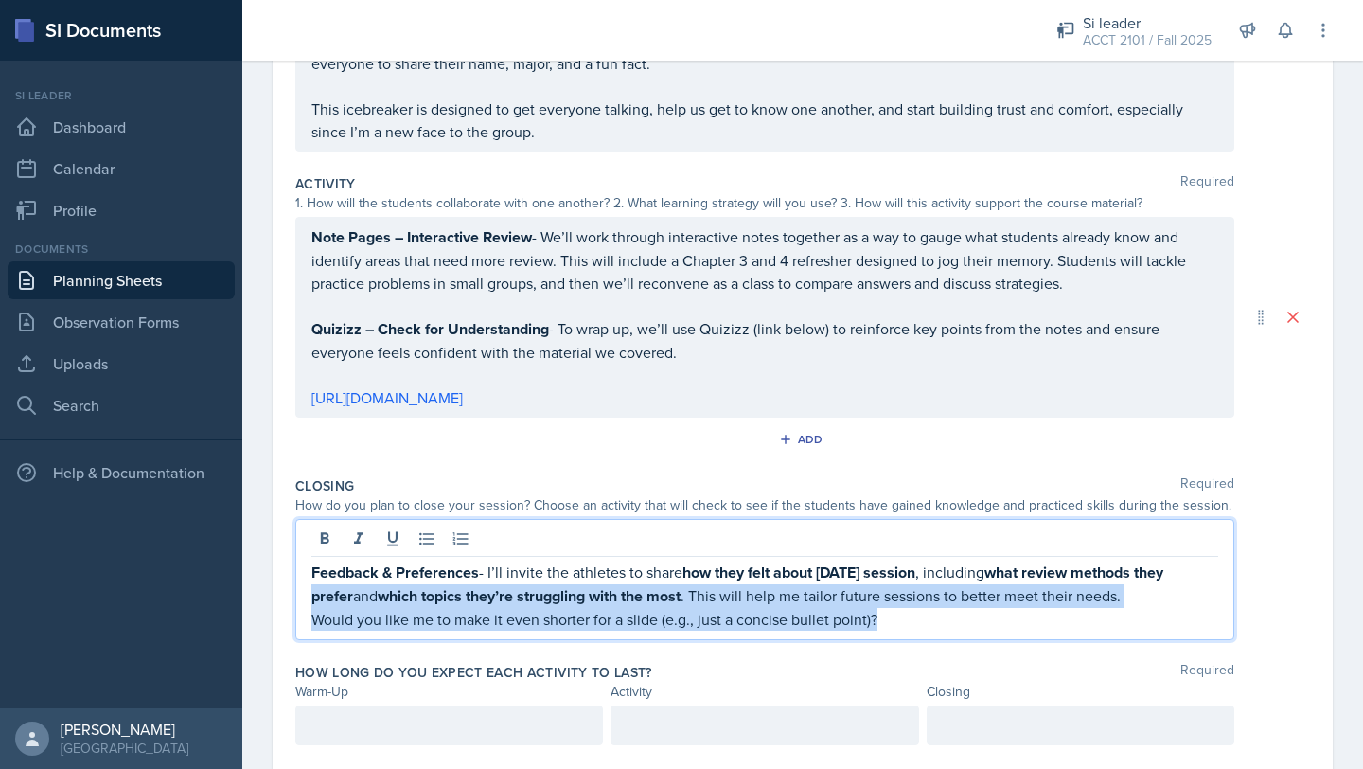
scroll to position [312, 0]
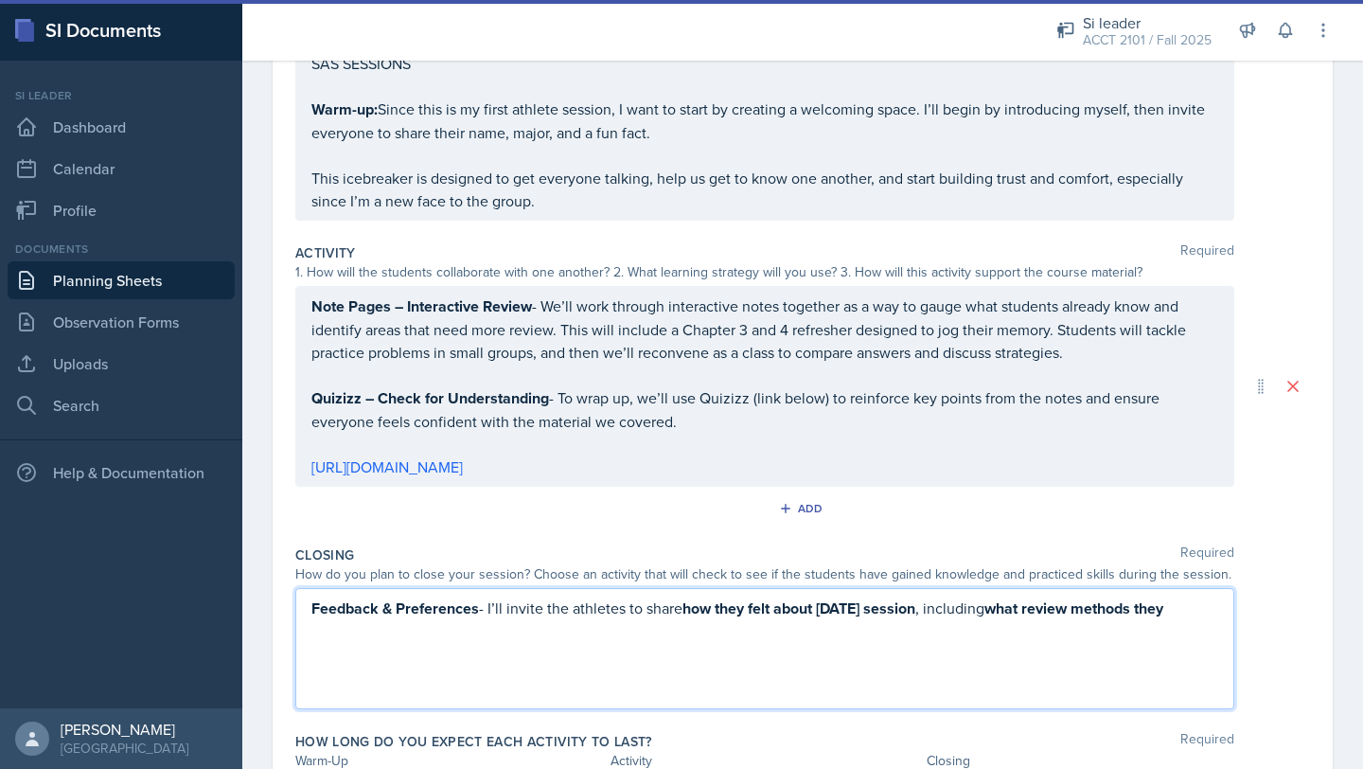
click at [488, 628] on div "Feedback & Preferences - I’ll invite the athletes to share how they felt about …" at bounding box center [764, 648] width 939 height 121
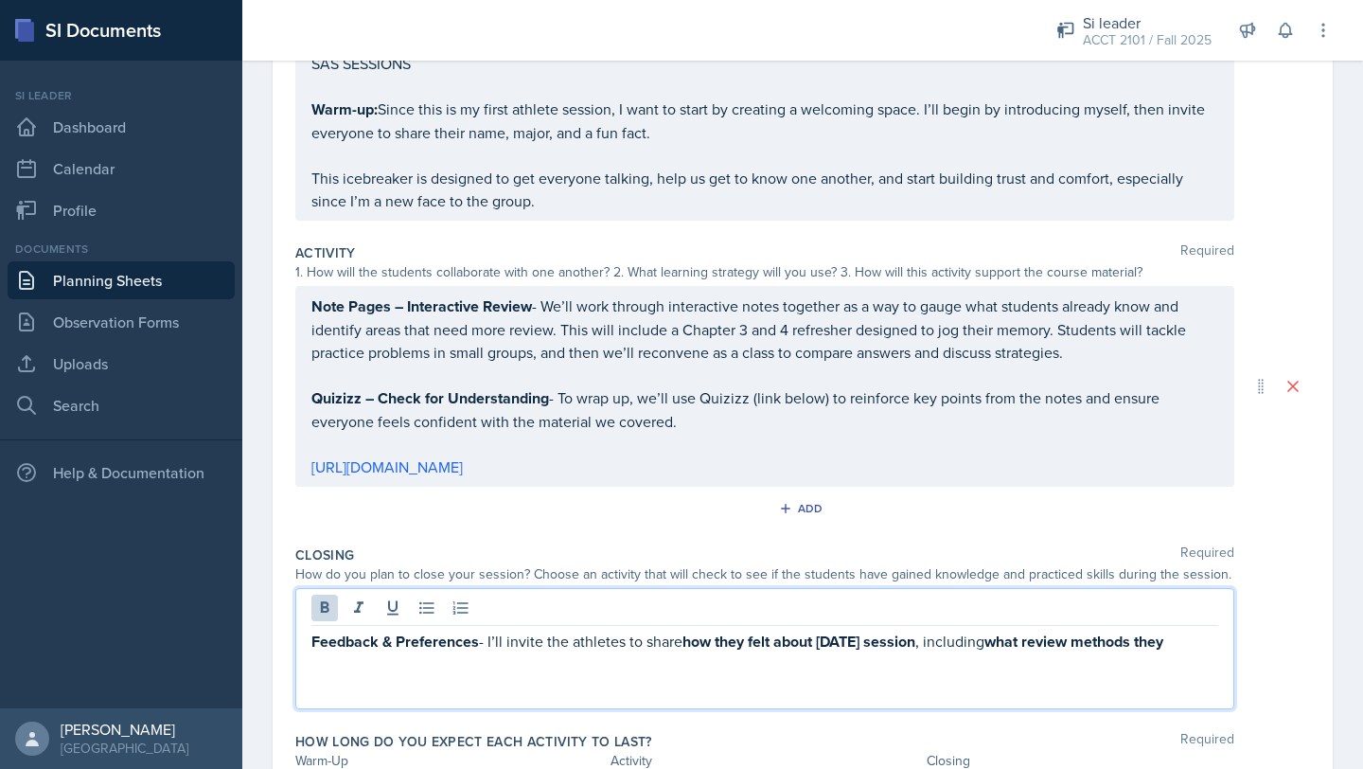
scroll to position [310, 0]
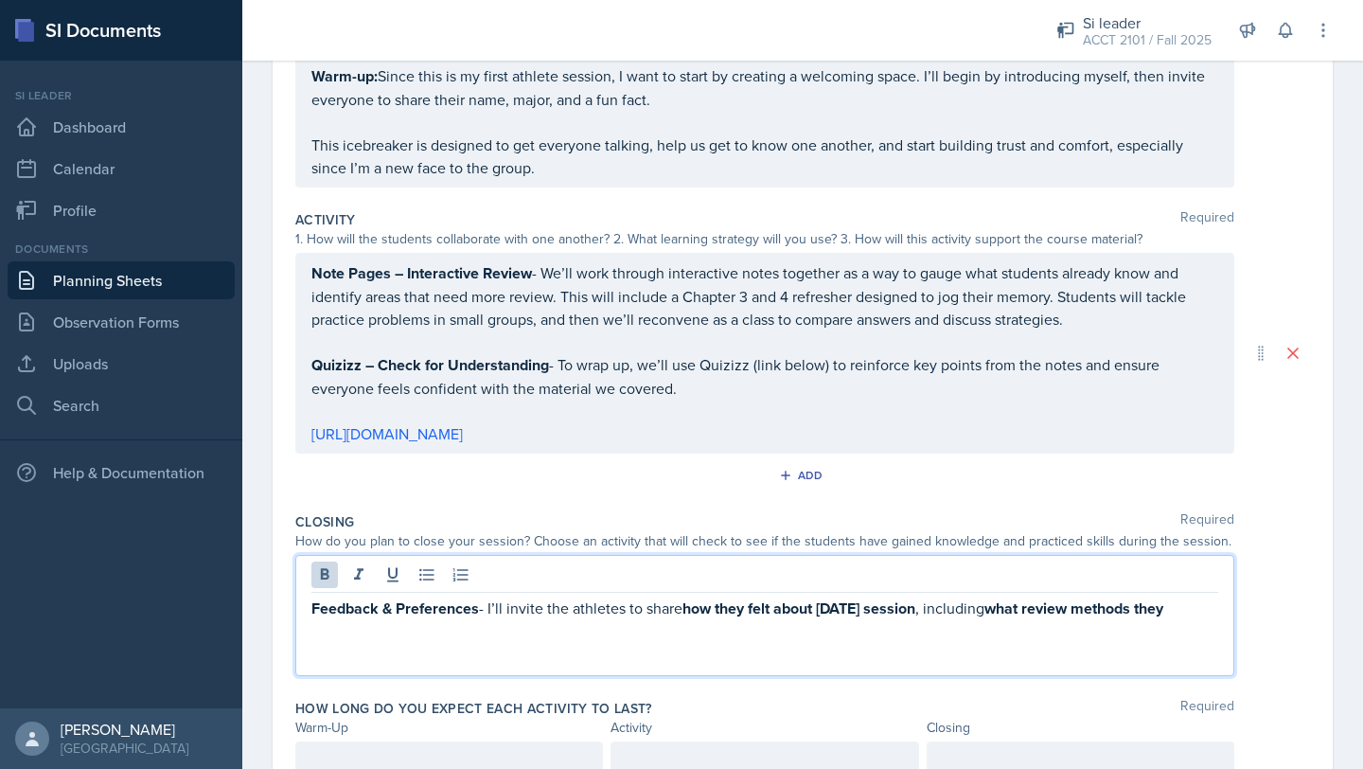
click at [458, 615] on strong "Feedback & Preferences" at bounding box center [395, 608] width 168 height 22
click at [458, 614] on strong "Feedback & Preferences" at bounding box center [395, 608] width 168 height 22
click at [478, 604] on p "Feedback & Preferences I’ll invite the athletes to share how they felt about [D…" at bounding box center [764, 619] width 907 height 47
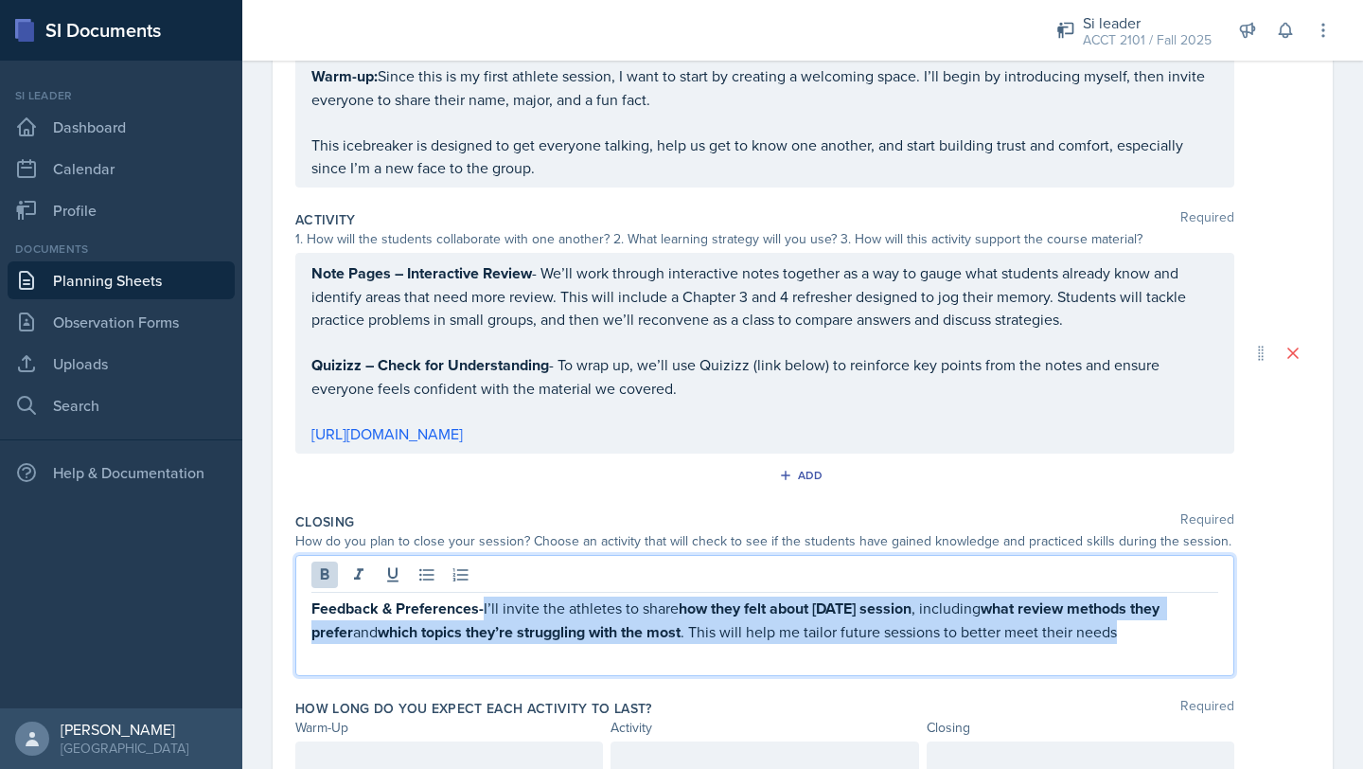
drag, startPoint x: 486, startPoint y: 611, endPoint x: 1153, endPoint y: 642, distance: 668.1
click at [685, 642] on div "Feedback & Preferences- I’ll invite the athletes to share how they felt about […" at bounding box center [764, 615] width 939 height 121
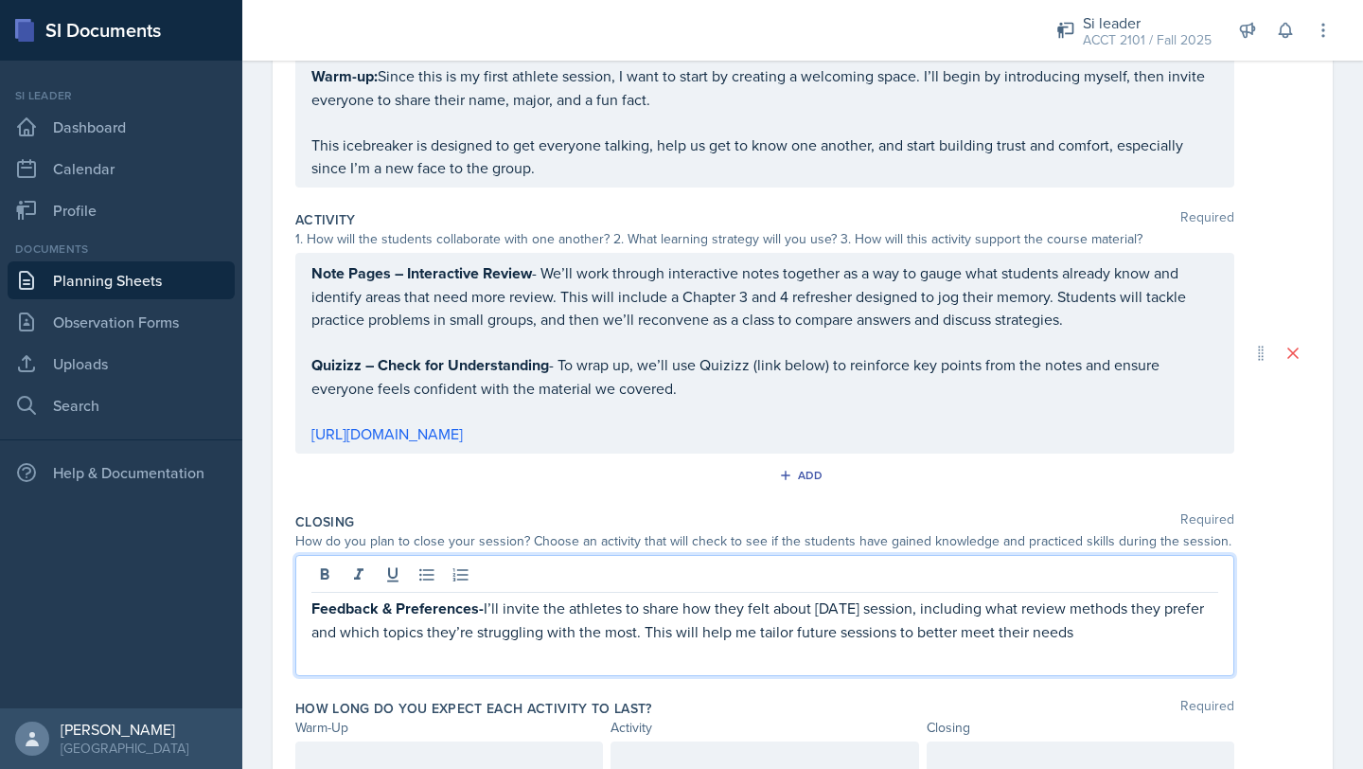
click at [685, 629] on p "Feedback & Preferences- I’ll invite the athletes to share how they felt about […" at bounding box center [764, 619] width 907 height 46
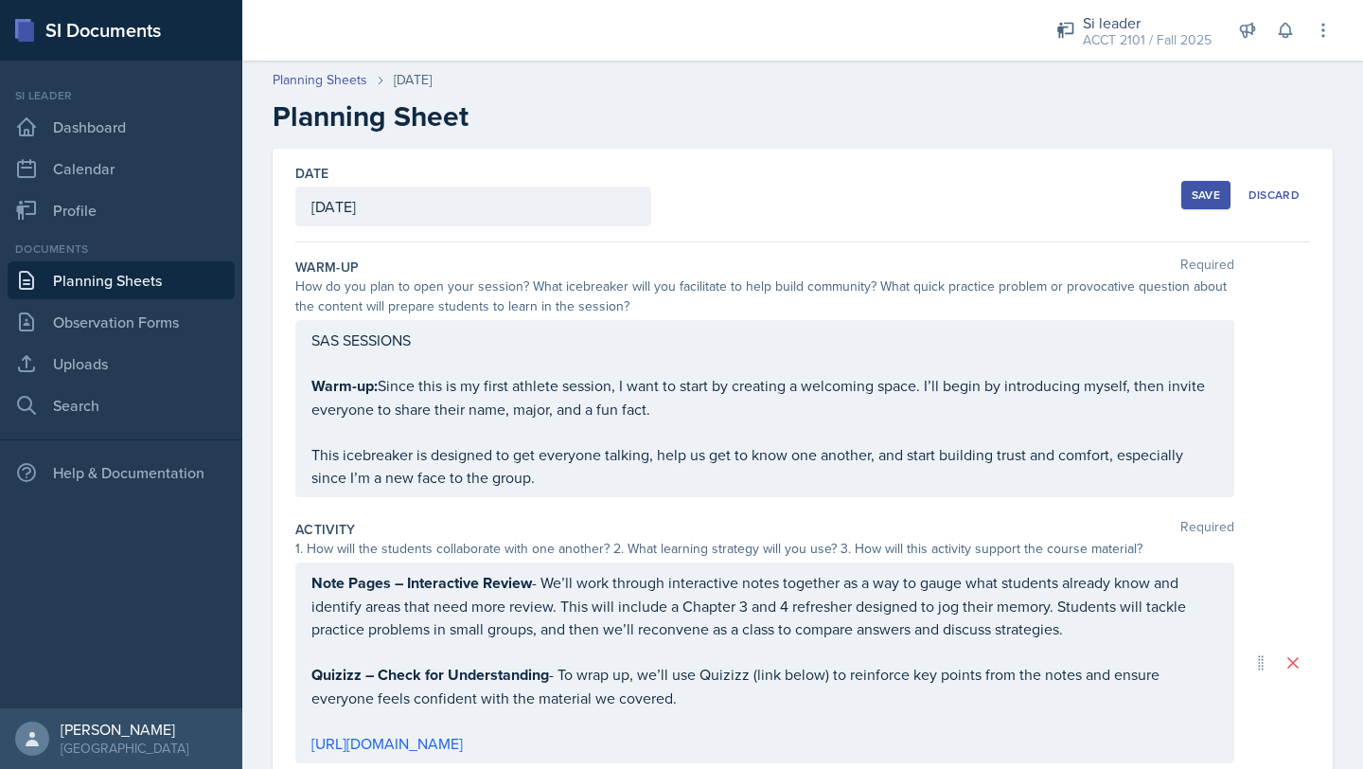
scroll to position [49, 0]
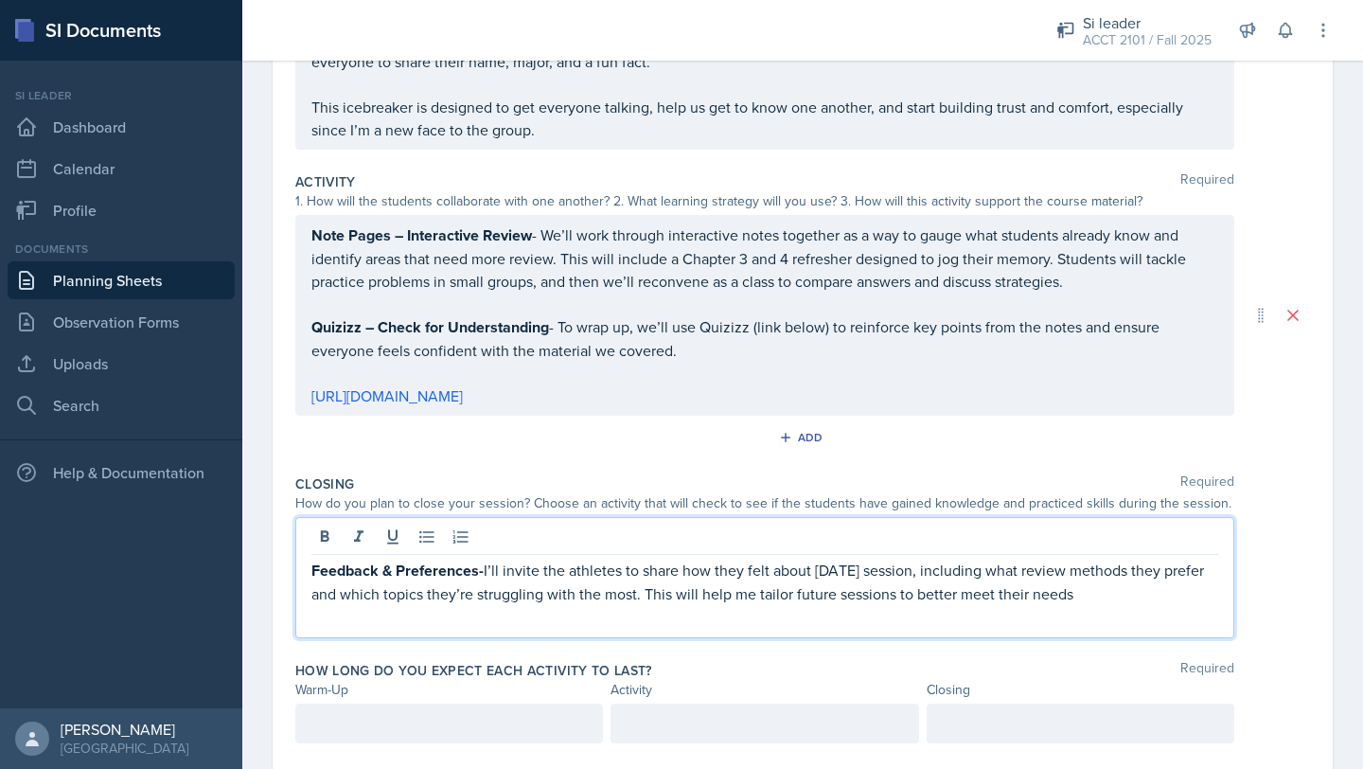
click at [357, 667] on div at bounding box center [449, 723] width 308 height 40
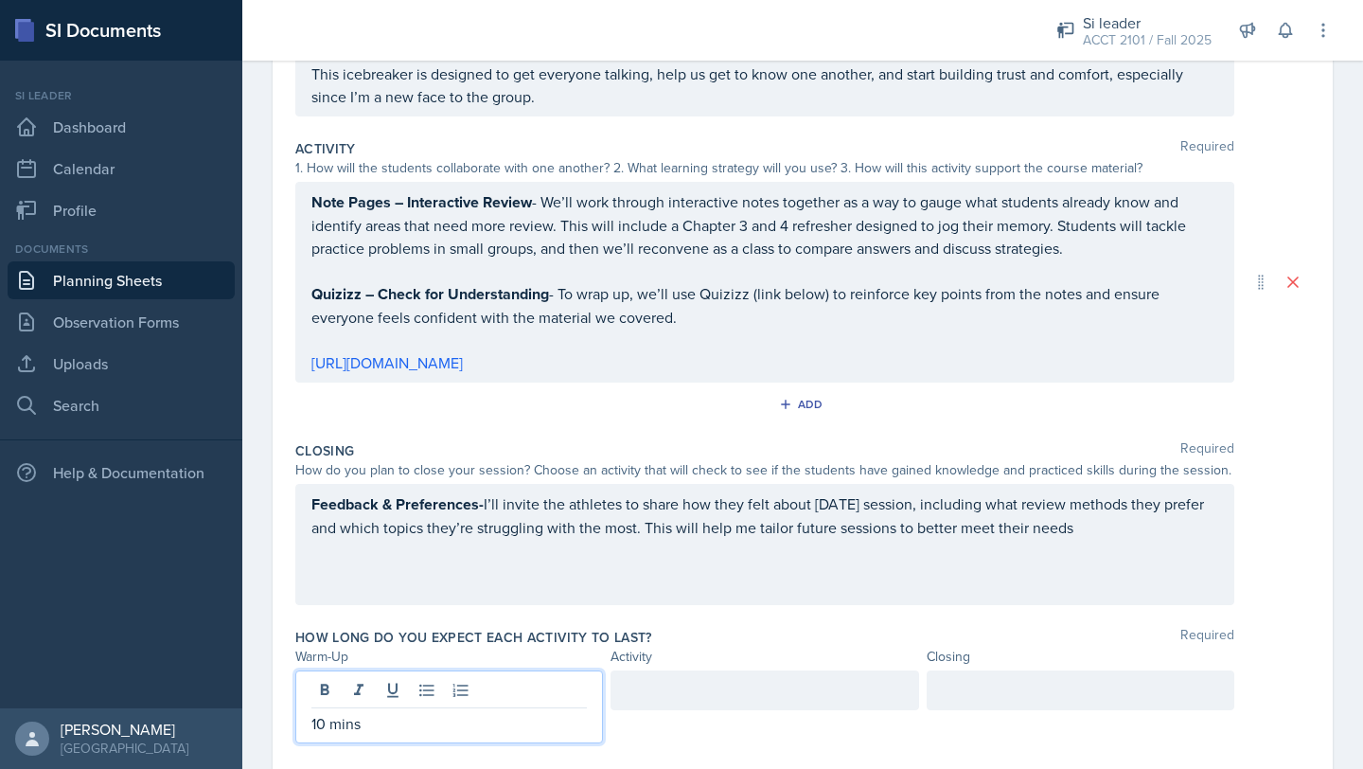
click at [669, 667] on div at bounding box center [765, 690] width 308 height 40
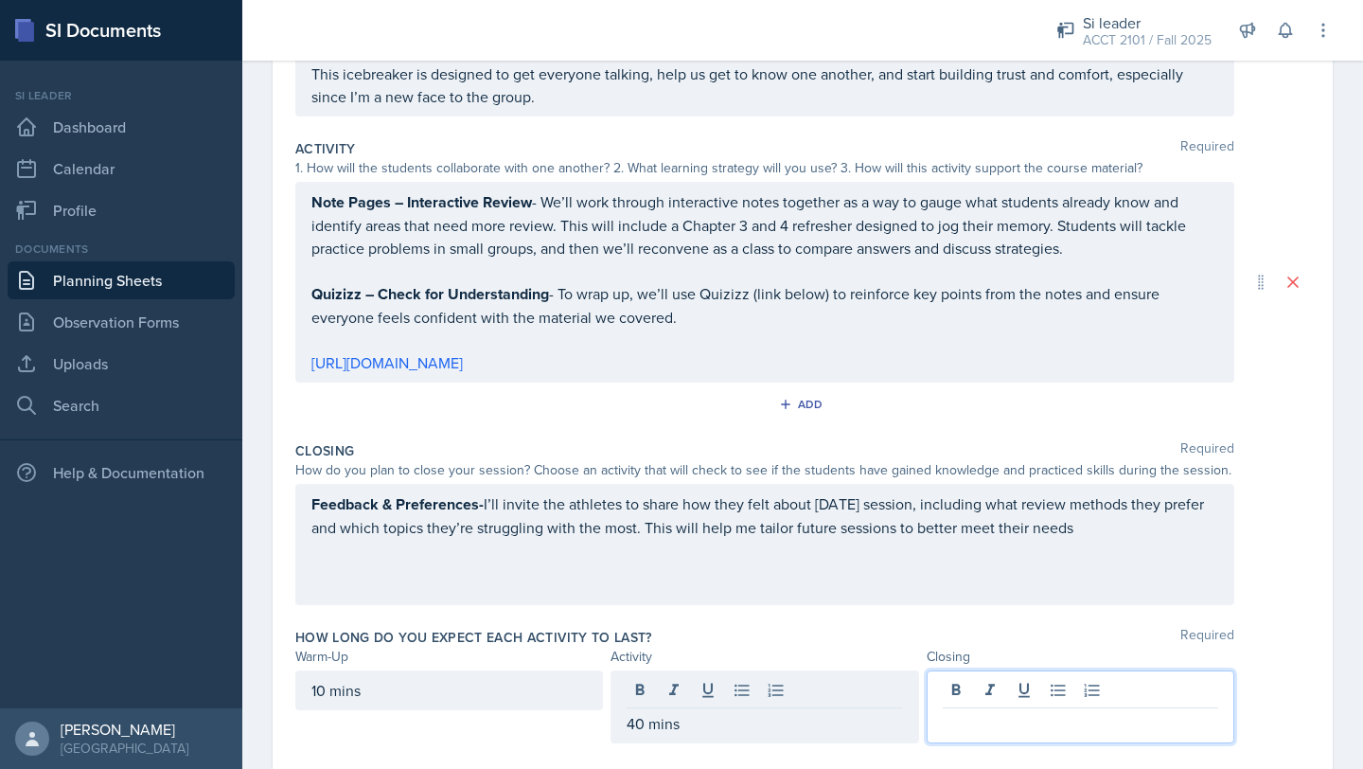
click at [685, 667] on div at bounding box center [1081, 706] width 308 height 73
click at [685, 614] on div "Closing Required How do you plan to close your session? Choose an activity that…" at bounding box center [802, 527] width 1015 height 186
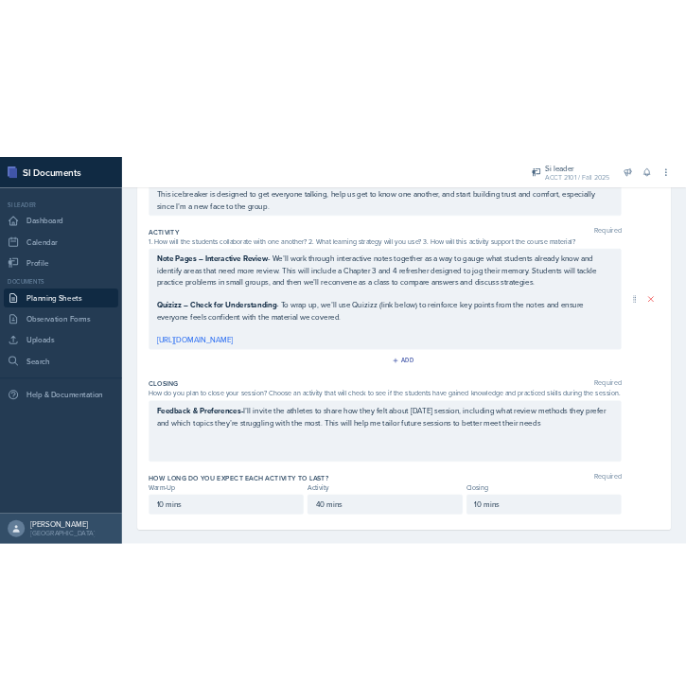
scroll to position [0, 0]
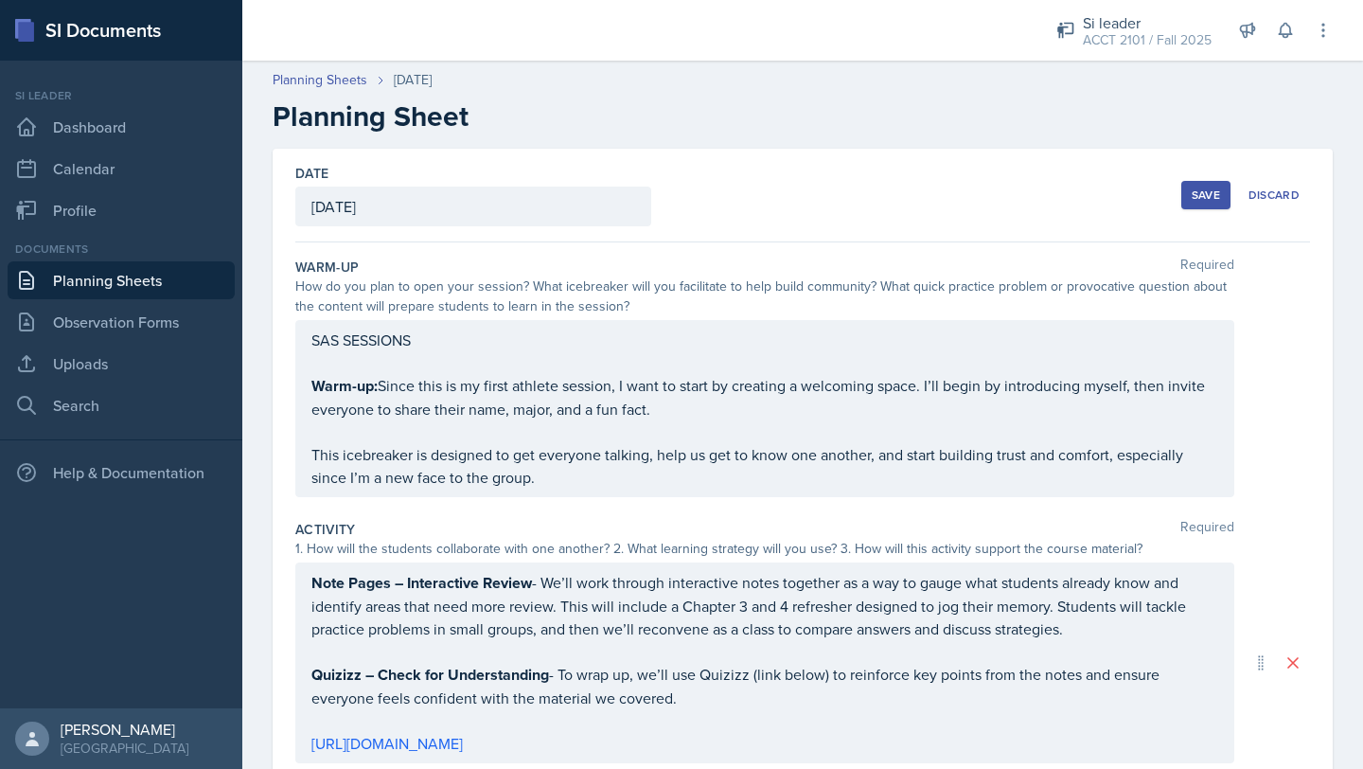
click at [685, 186] on button "Save" at bounding box center [1205, 195] width 49 height 28
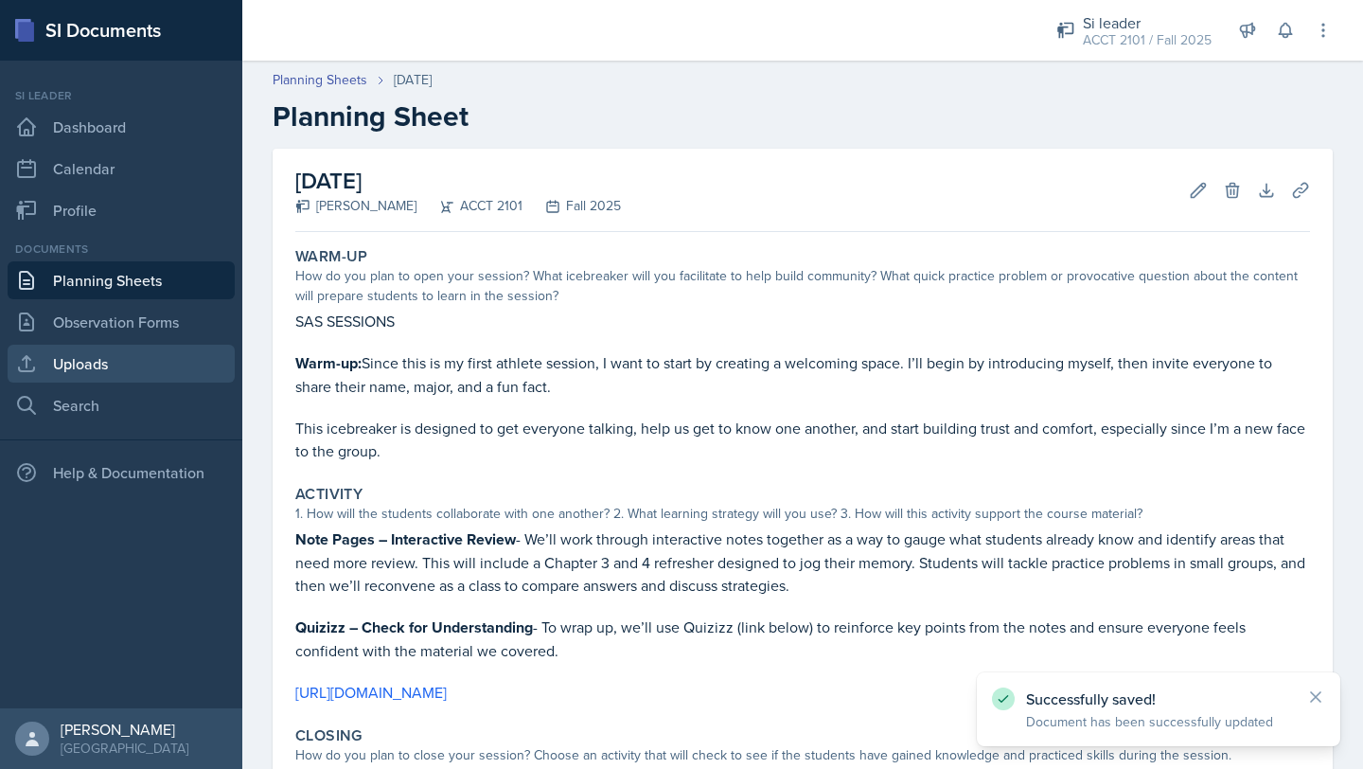
click at [102, 375] on link "Uploads" at bounding box center [121, 364] width 227 height 38
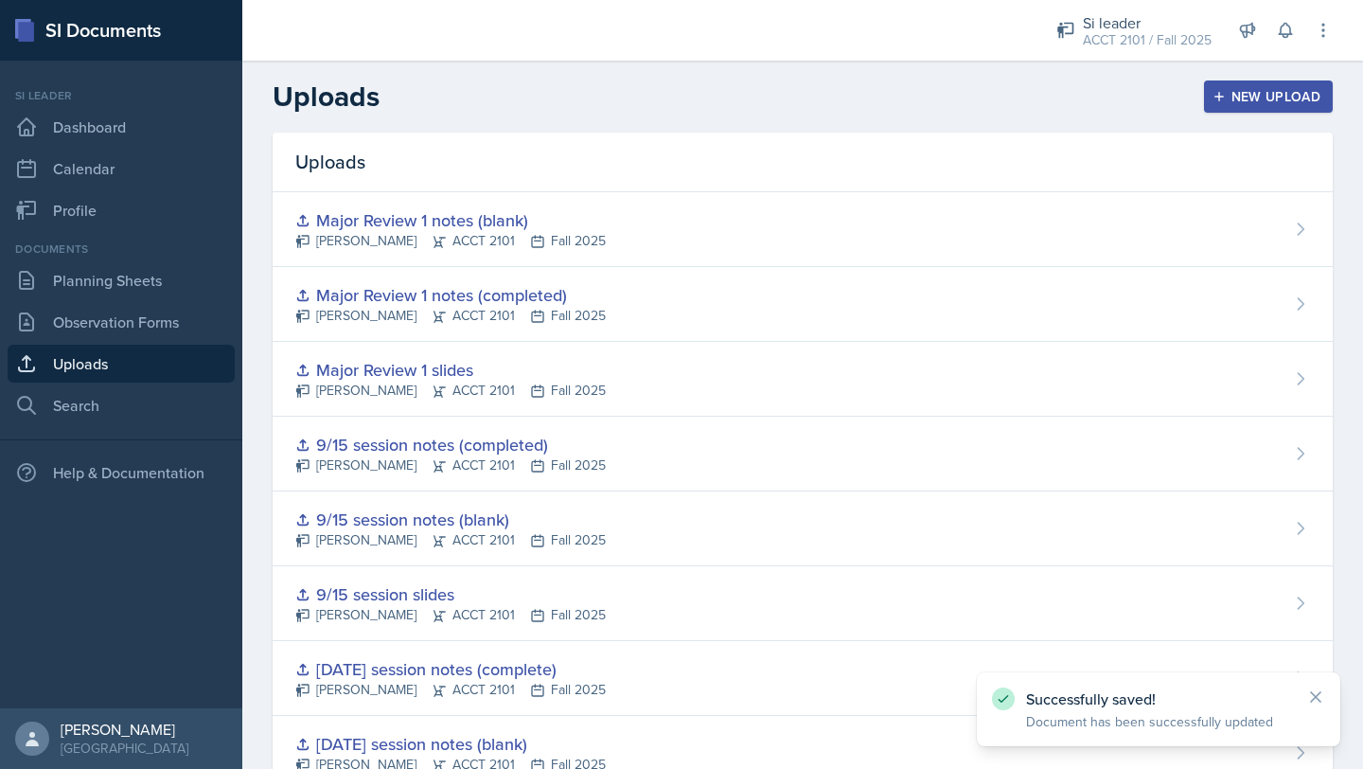
click at [685, 109] on button "New Upload" at bounding box center [1269, 96] width 130 height 32
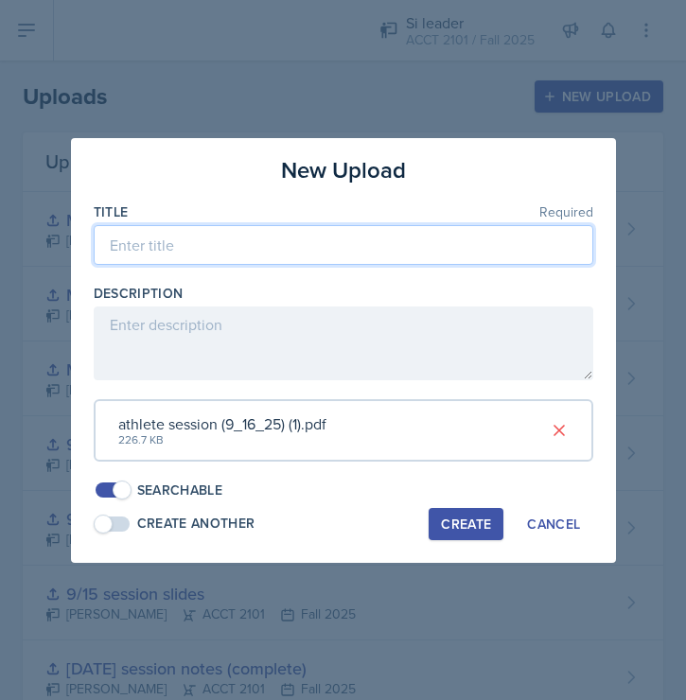
click at [194, 259] on input at bounding box center [344, 245] width 500 height 40
type input "S"
type input "9/16 SAS slides"
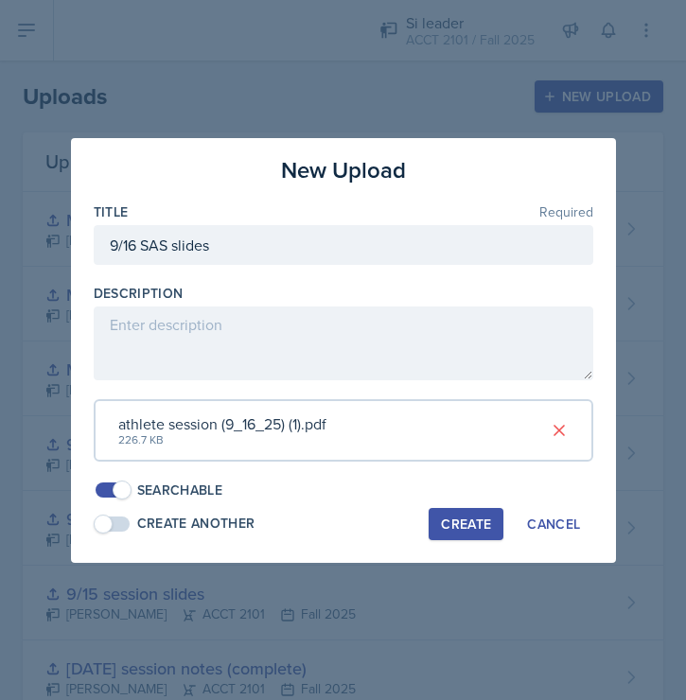
click at [466, 523] on div "Create" at bounding box center [466, 524] width 50 height 15
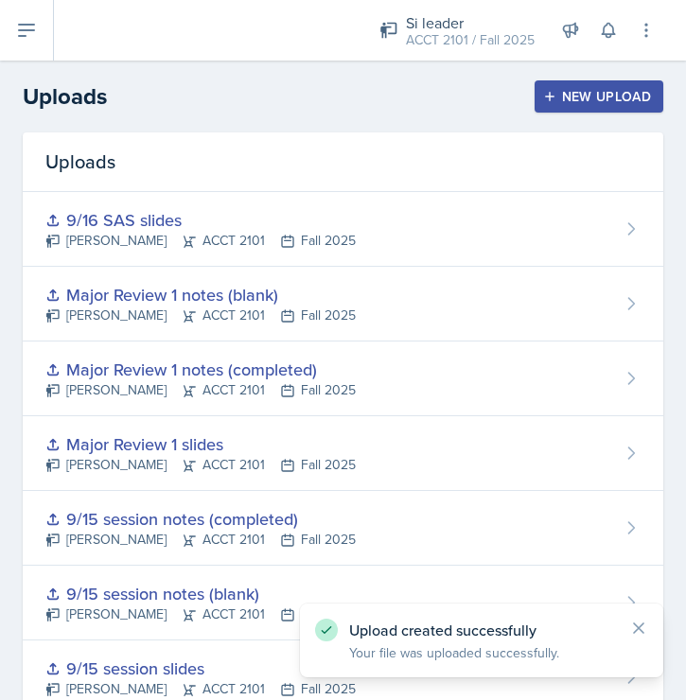
click at [583, 104] on div "New Upload" at bounding box center [599, 96] width 105 height 15
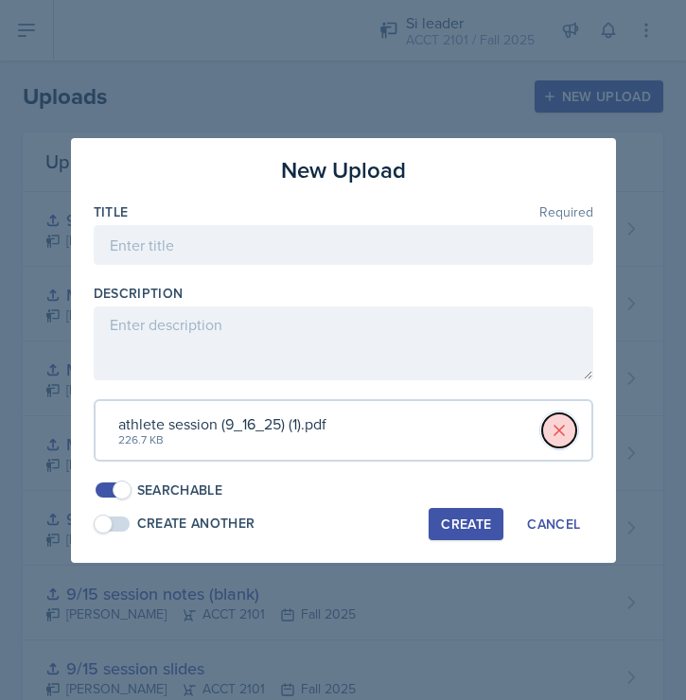
click at [573, 430] on button at bounding box center [559, 431] width 34 height 34
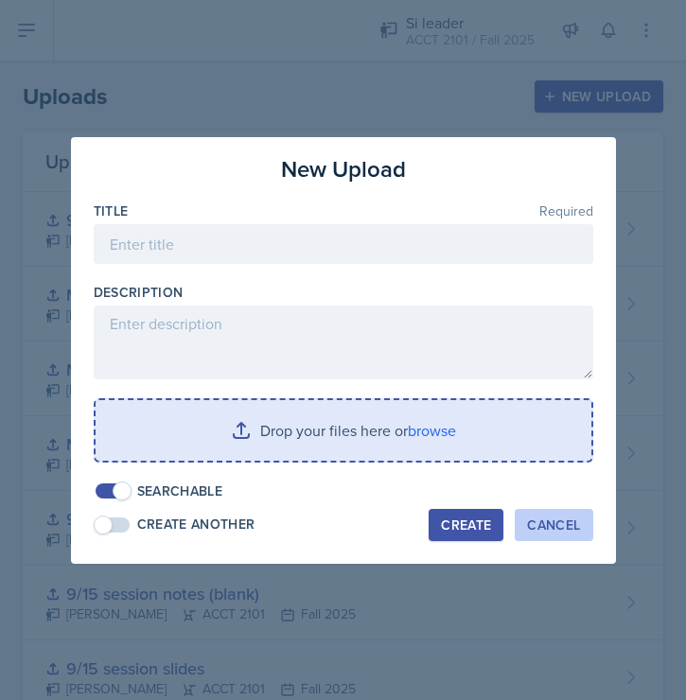
click at [571, 526] on div "Cancel" at bounding box center [553, 525] width 53 height 15
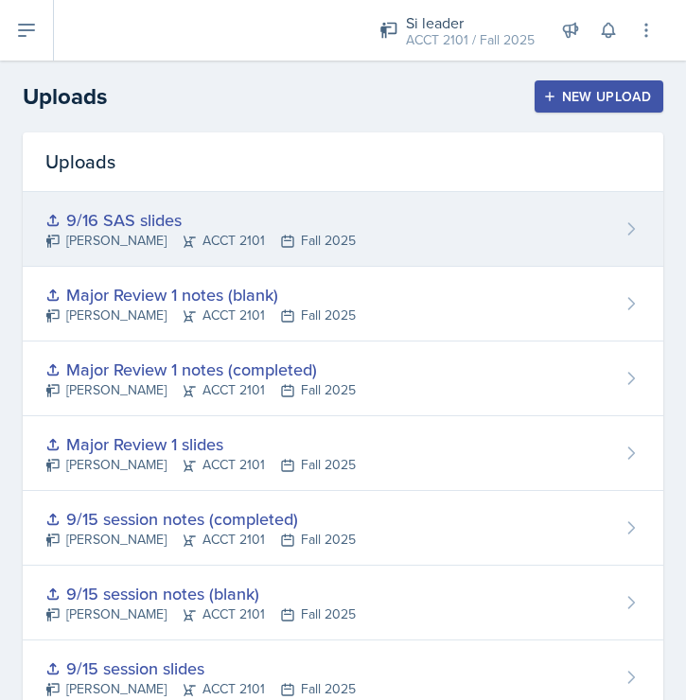
click at [638, 229] on icon at bounding box center [631, 229] width 19 height 19
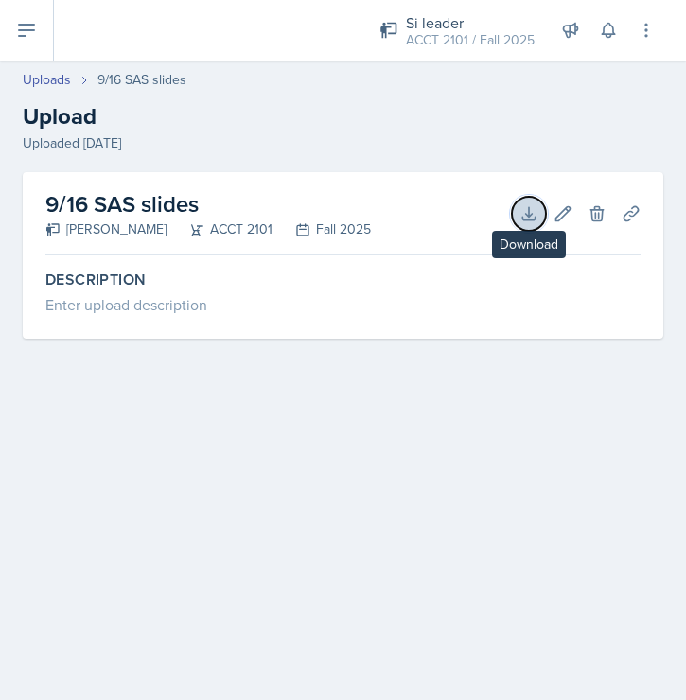
click at [540, 209] on button "Download" at bounding box center [529, 214] width 34 height 34
click at [501, 408] on main "Uploads 9/16 SAS slides Upload Uploaded [DATE] 9/16 SAS slides [PERSON_NAME] AC…" at bounding box center [343, 381] width 686 height 640
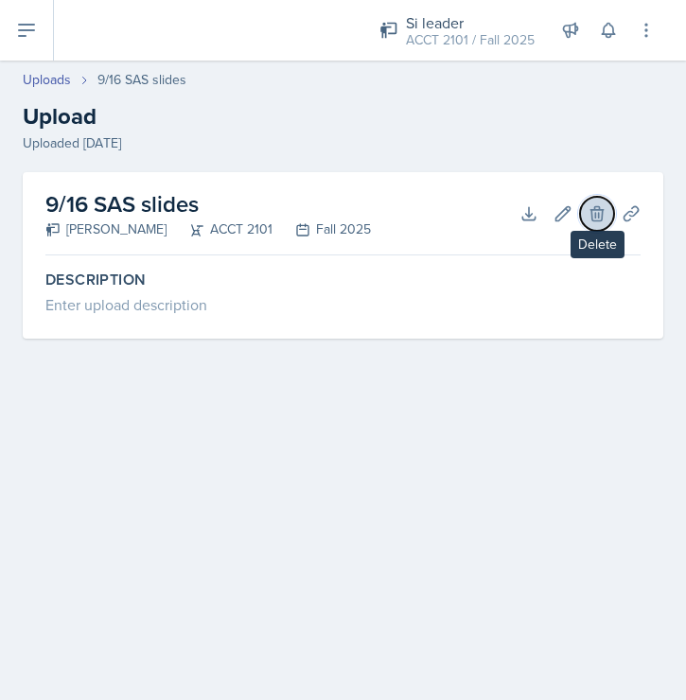
click at [599, 217] on icon at bounding box center [597, 213] width 12 height 14
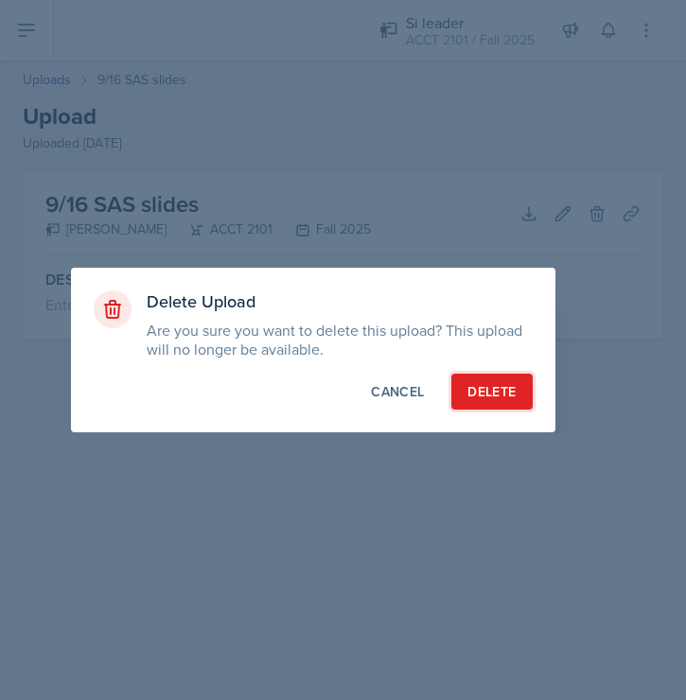
click at [507, 395] on div "Delete" at bounding box center [492, 391] width 48 height 19
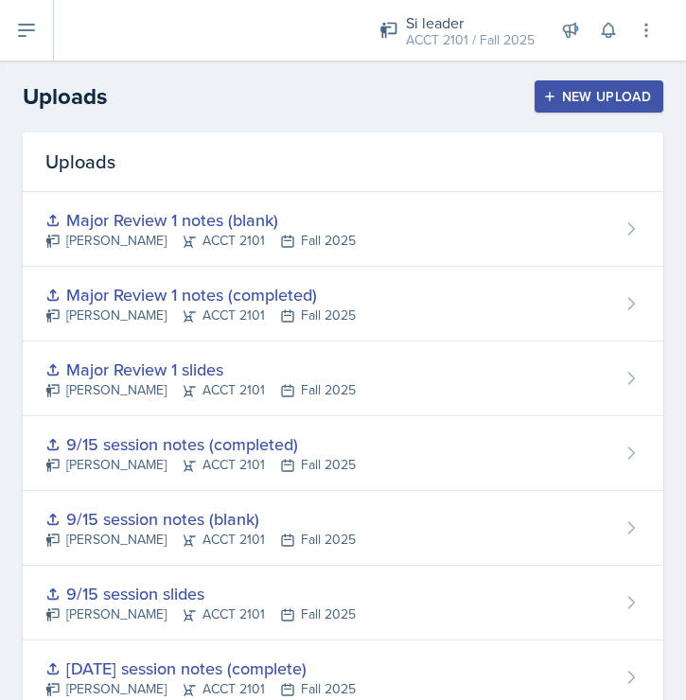
click at [506, 395] on div "Major Review 1 slides [PERSON_NAME] ACCT 2101 Fall 2025" at bounding box center [343, 379] width 641 height 75
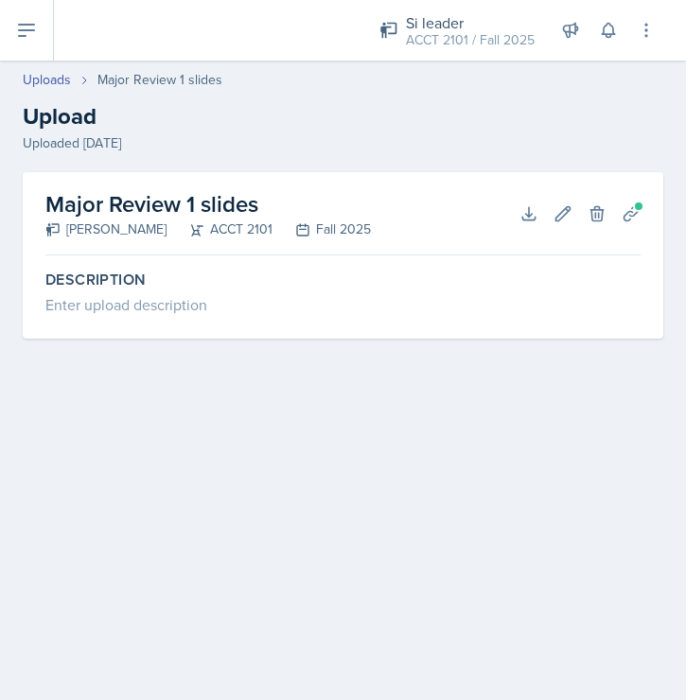
click at [430, 546] on main "Uploads Major Review 1 slides Upload Uploaded [DATE] Major Review 1 slides [PER…" at bounding box center [343, 381] width 686 height 640
click at [638, 217] on icon at bounding box center [631, 213] width 19 height 19
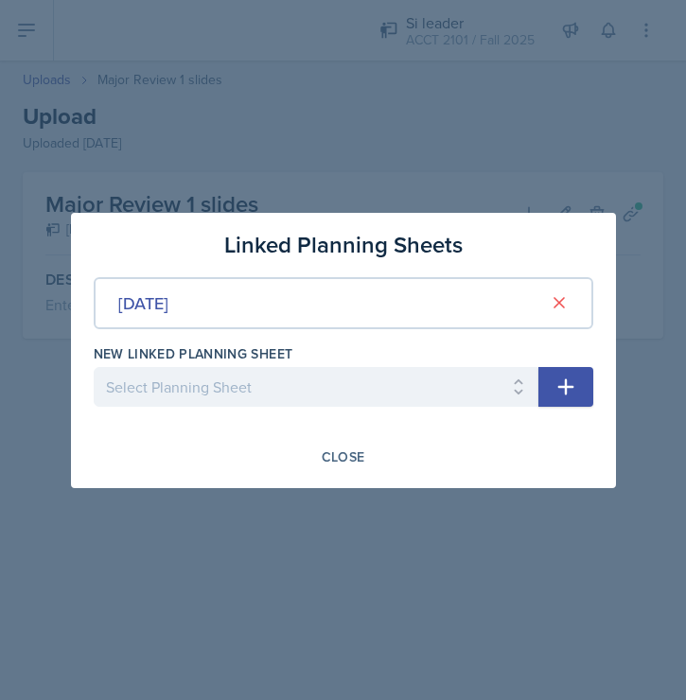
click at [453, 524] on div at bounding box center [343, 350] width 686 height 700
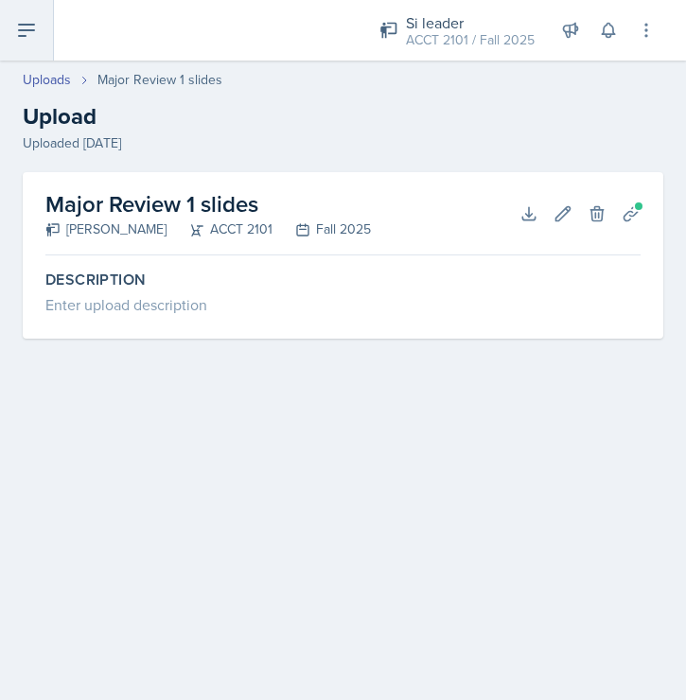
click at [27, 32] on icon at bounding box center [26, 30] width 23 height 23
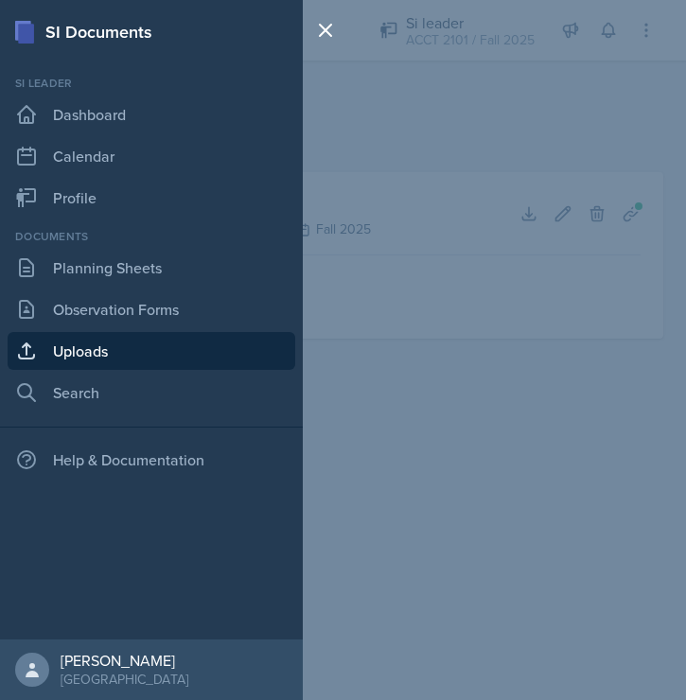
click at [144, 345] on link "Uploads" at bounding box center [152, 351] width 288 height 38
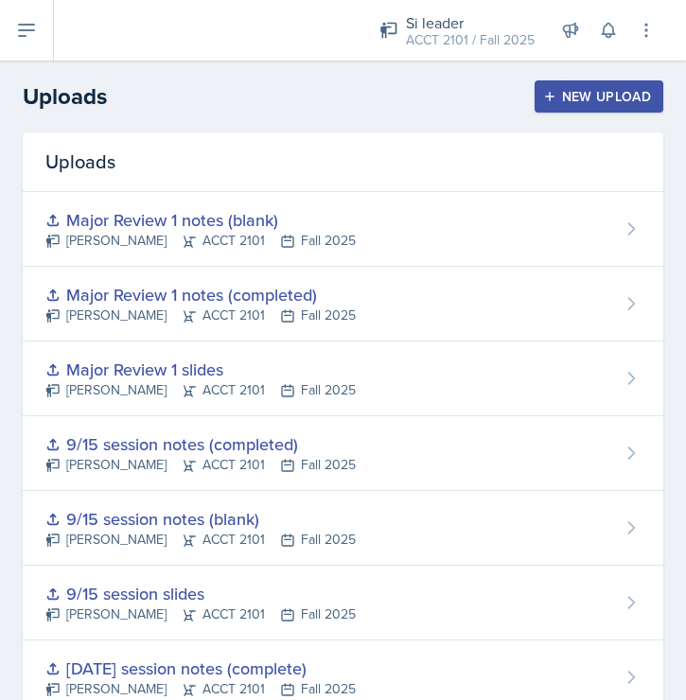
click at [586, 97] on div "New Upload" at bounding box center [599, 96] width 105 height 15
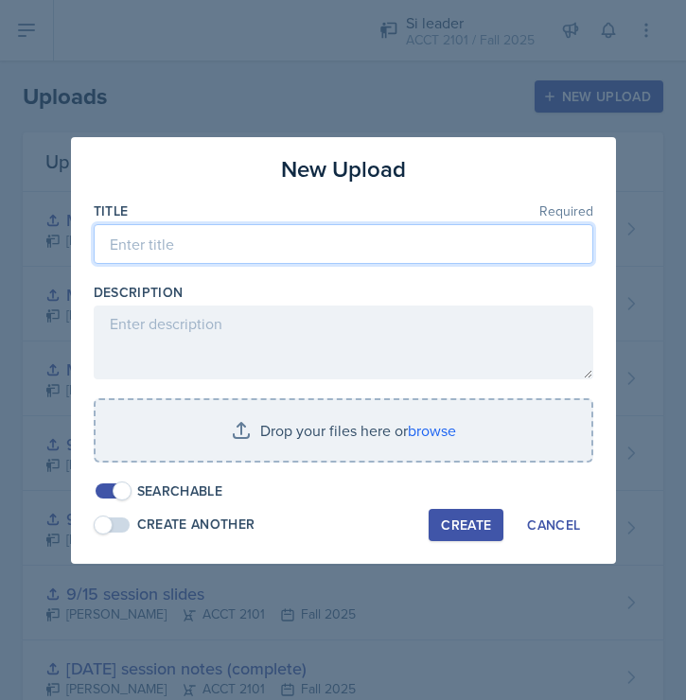
click at [220, 242] on input at bounding box center [344, 244] width 500 height 40
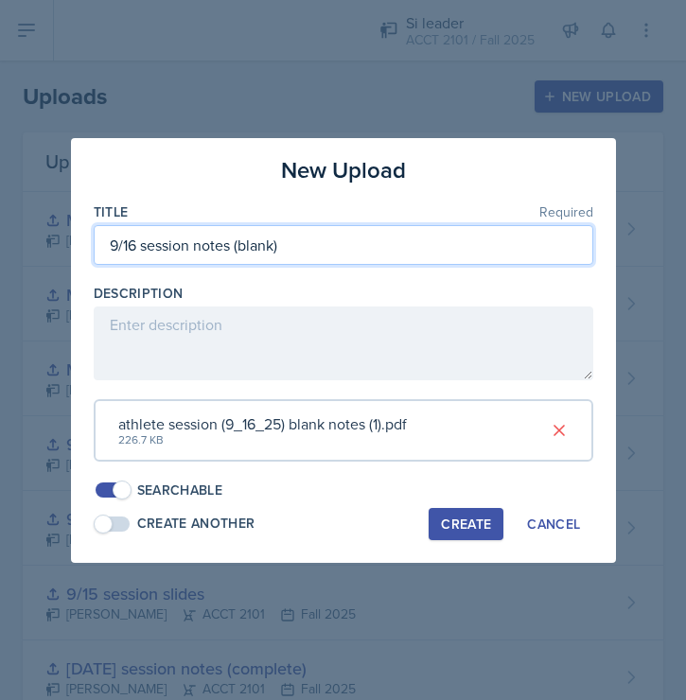
type input "9/16 session notes (blank)"
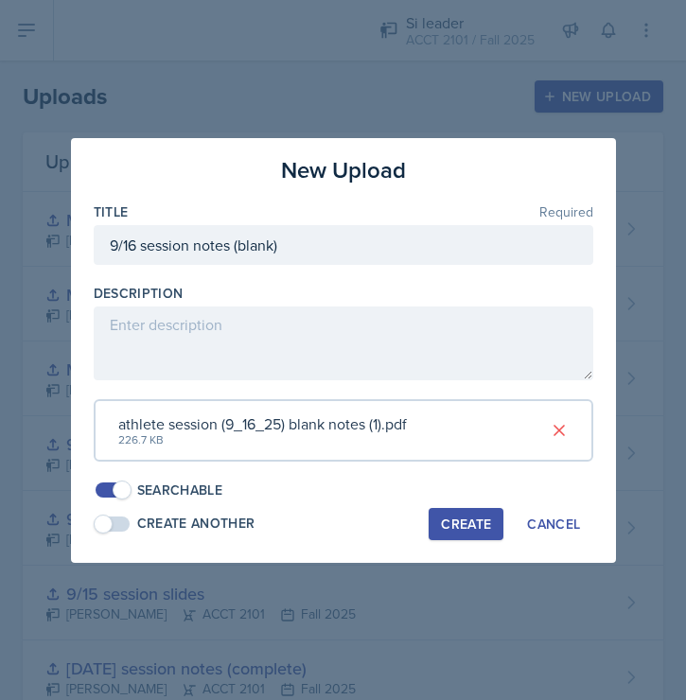
click at [464, 519] on div "Create" at bounding box center [466, 524] width 50 height 15
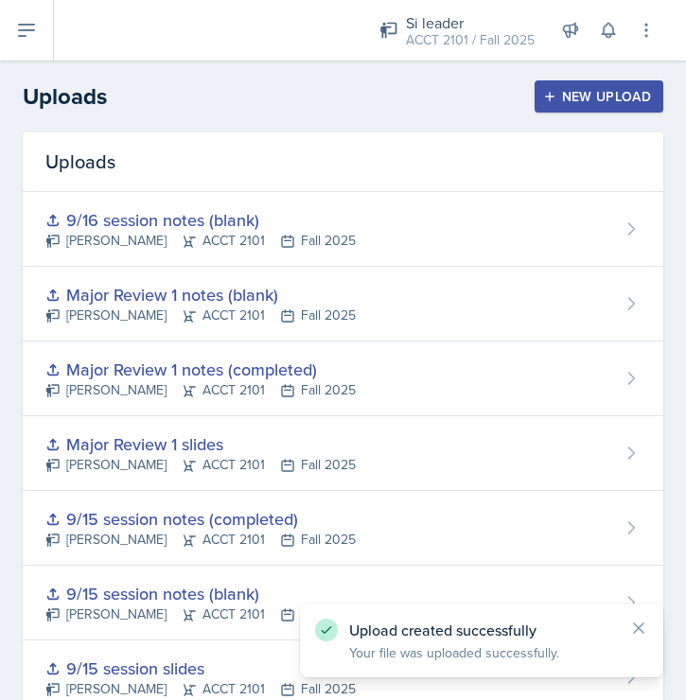
click at [580, 97] on div "New Upload" at bounding box center [599, 96] width 105 height 15
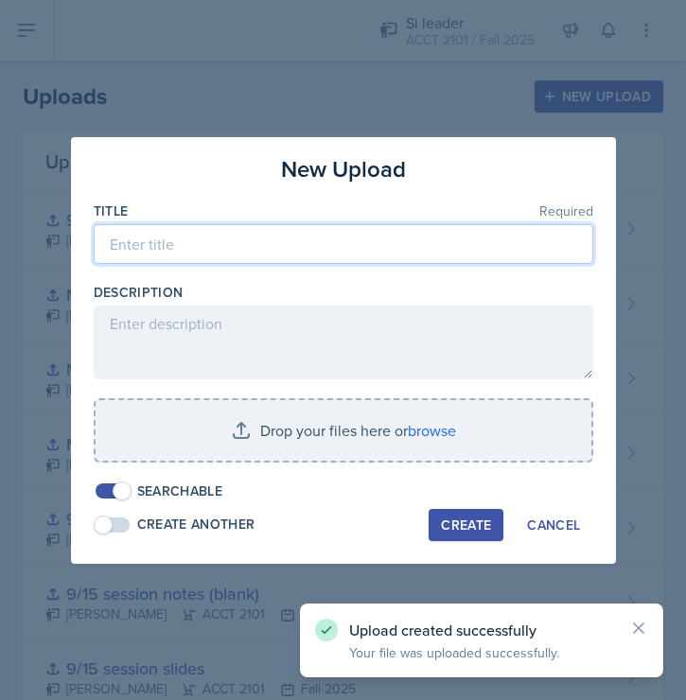
click at [228, 242] on input at bounding box center [344, 244] width 500 height 40
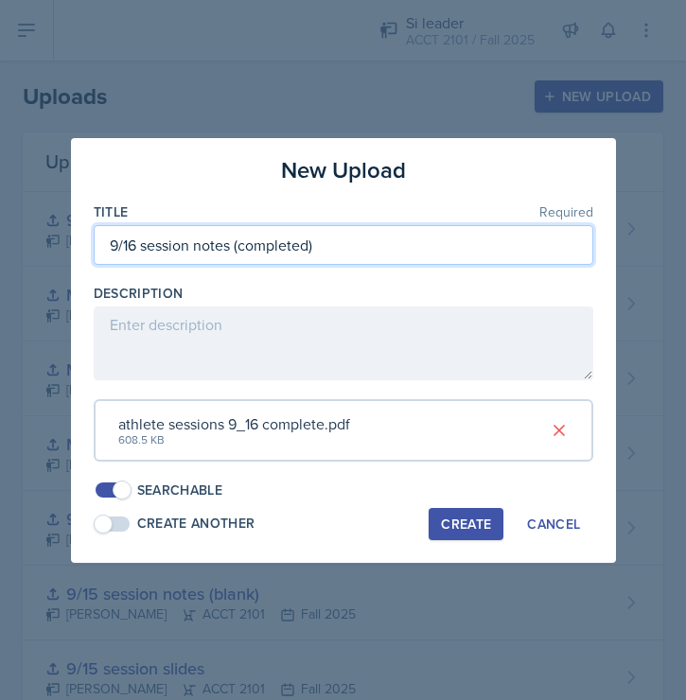
type input "9/16 session notes (completed)"
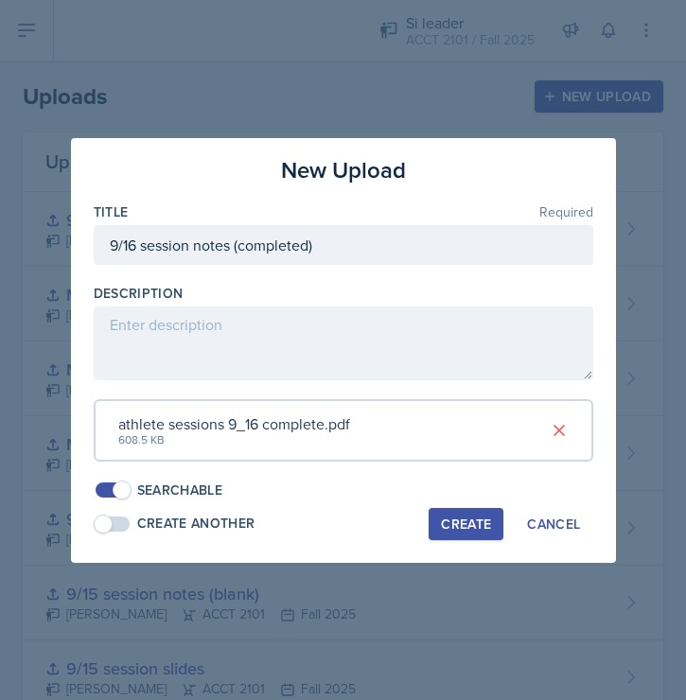
click at [463, 524] on div "Create" at bounding box center [466, 524] width 50 height 15
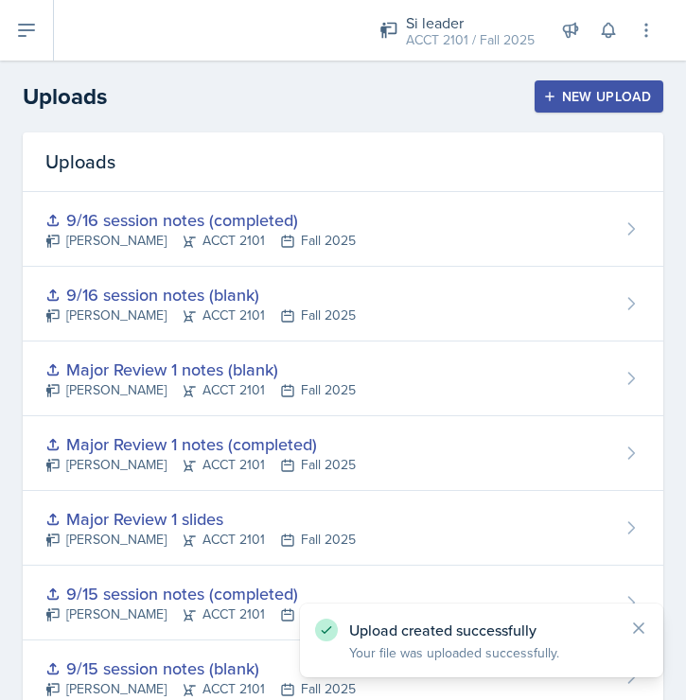
click at [614, 97] on div "New Upload" at bounding box center [599, 96] width 105 height 15
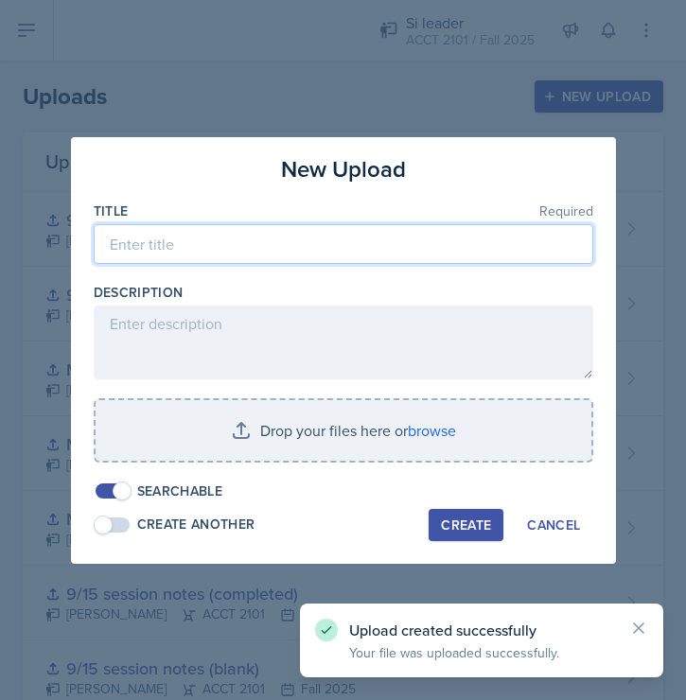
click at [276, 250] on input at bounding box center [344, 244] width 500 height 40
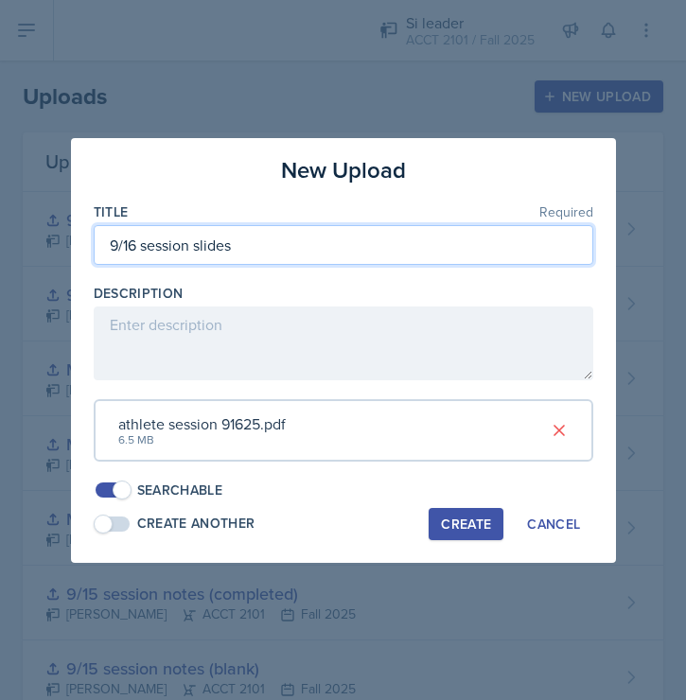
type input "9/16 session slides"
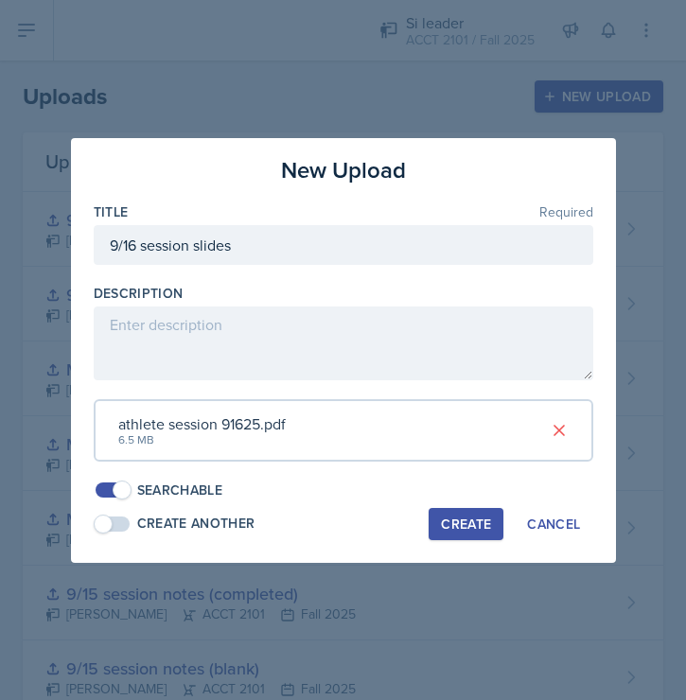
click at [463, 524] on div "Create" at bounding box center [466, 524] width 50 height 15
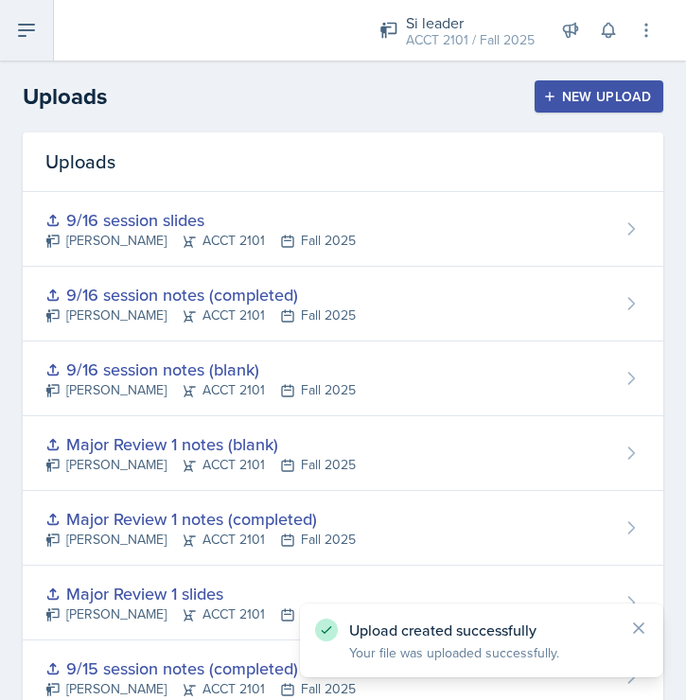
click at [27, 40] on icon at bounding box center [26, 30] width 23 height 23
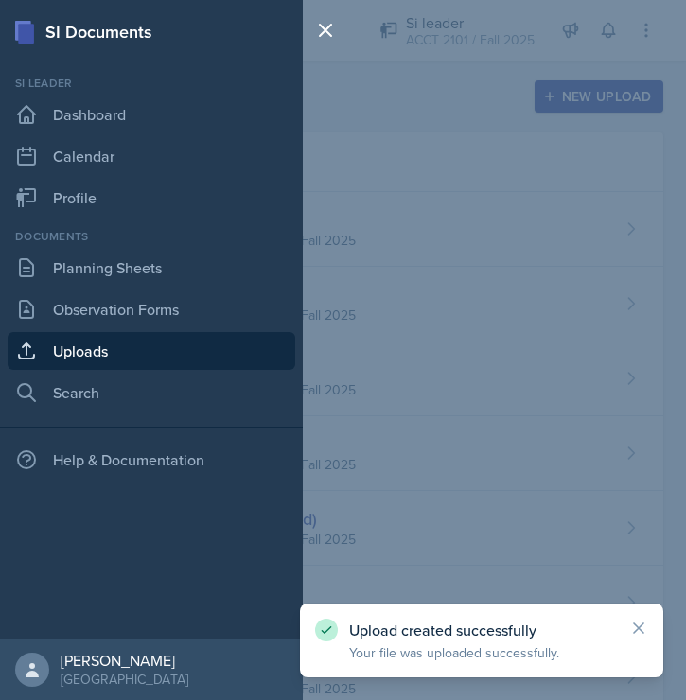
click at [426, 107] on div "SI Documents Si leader Dashboard Calendar Profile Documents Planning Sheets Obs…" at bounding box center [343, 350] width 686 height 700
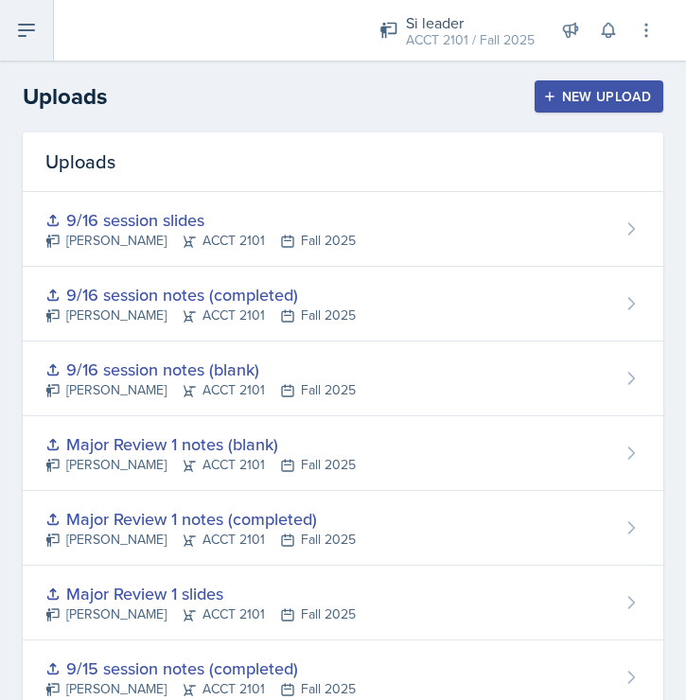
click at [35, 46] on button at bounding box center [27, 30] width 54 height 61
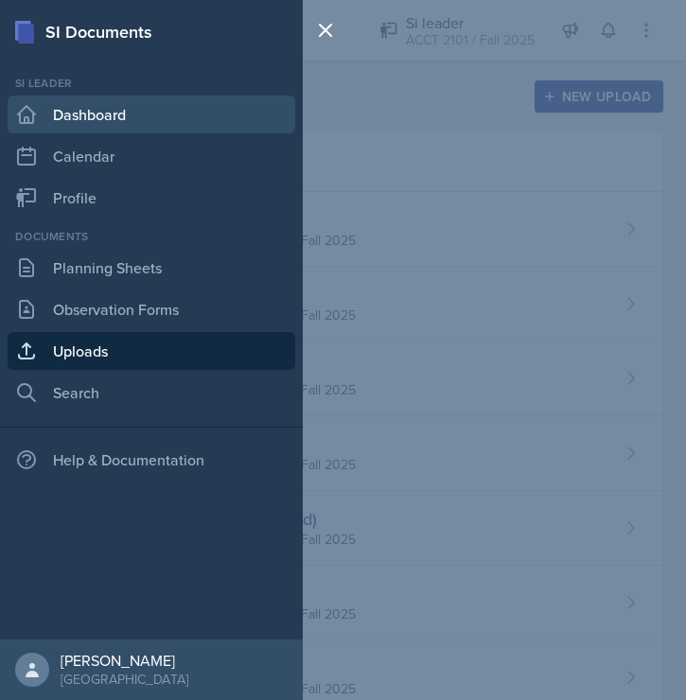
click at [104, 130] on link "Dashboard" at bounding box center [152, 115] width 288 height 38
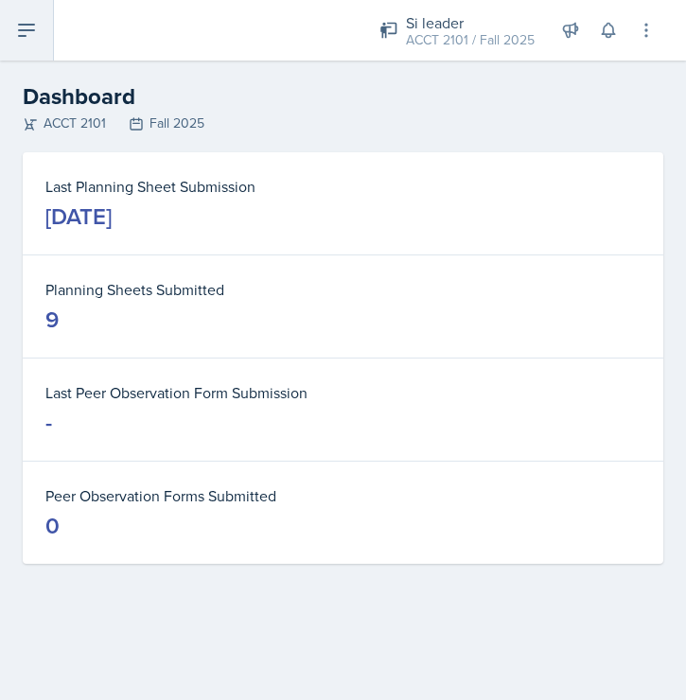
click at [35, 55] on button at bounding box center [27, 30] width 54 height 61
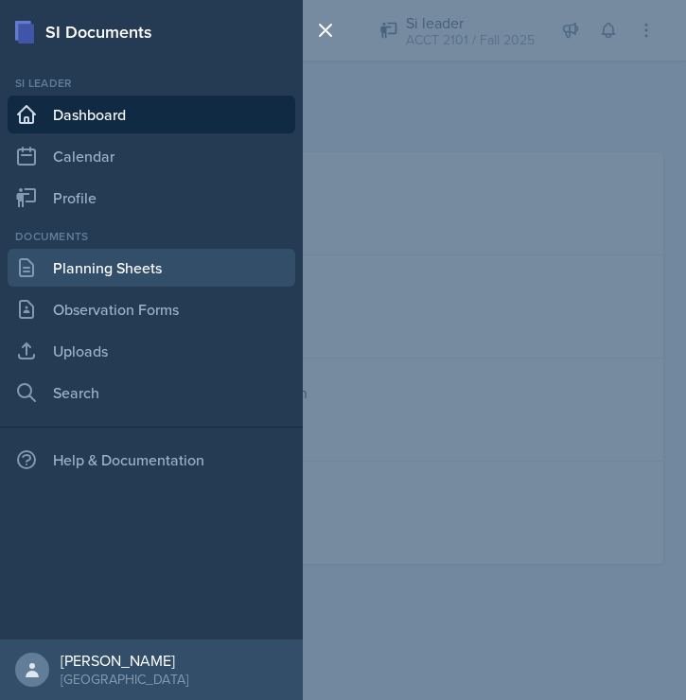
click at [124, 267] on link "Planning Sheets" at bounding box center [152, 268] width 288 height 38
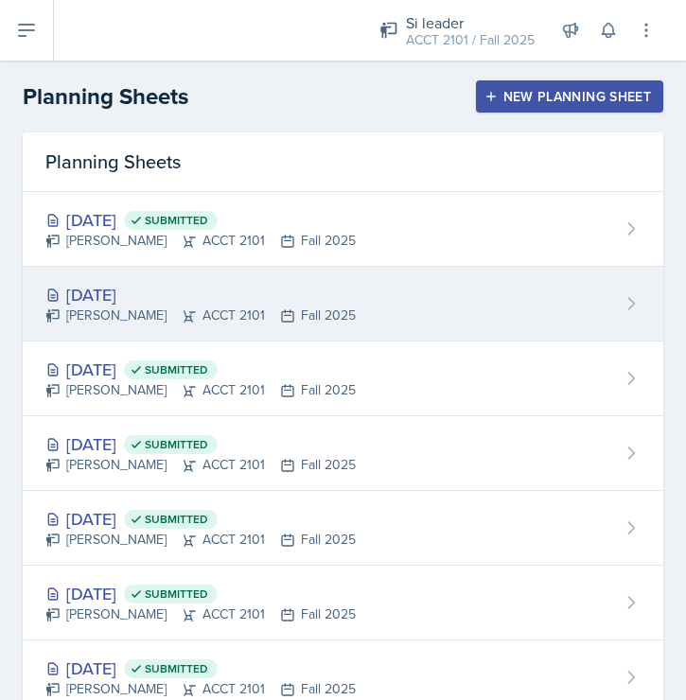
click at [438, 310] on div "[DATE] [PERSON_NAME] ACCT 2101 Fall 2025" at bounding box center [343, 304] width 641 height 75
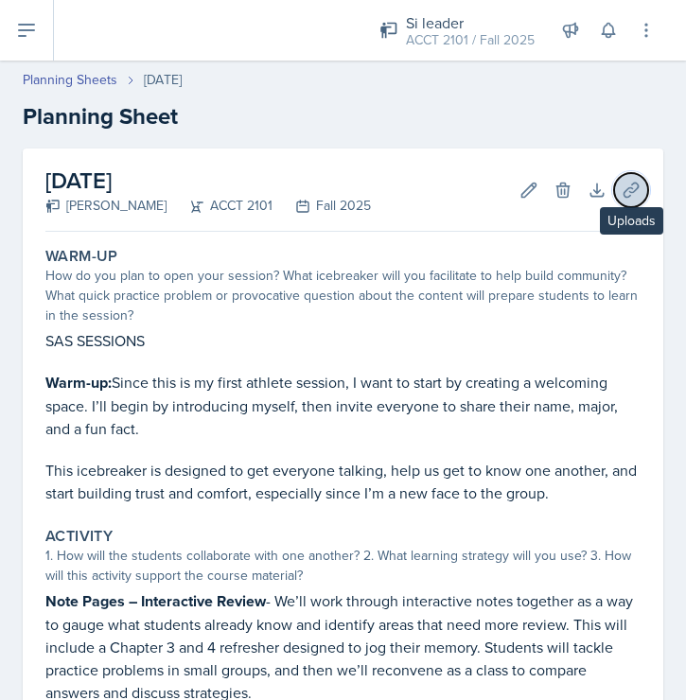
click at [639, 190] on icon at bounding box center [631, 190] width 19 height 19
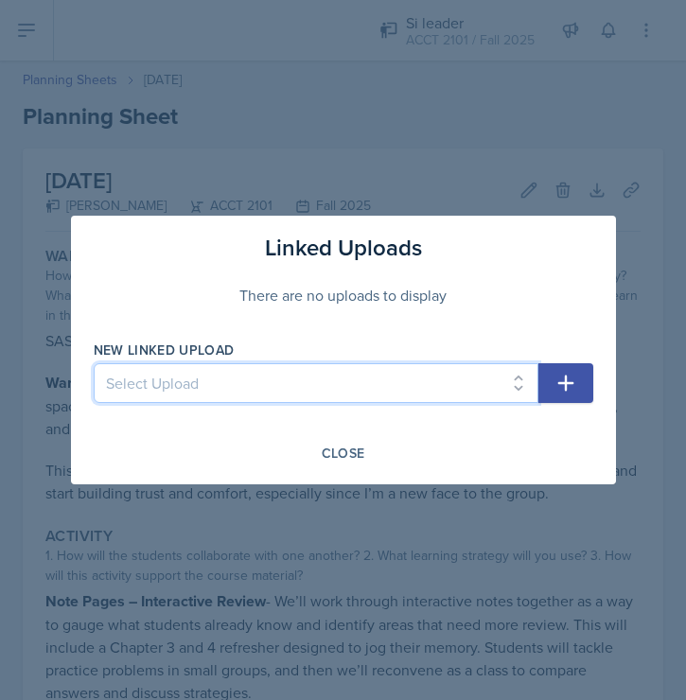
click at [479, 377] on select "Select Upload [DATE] slides (Ch 1a) [DATE] notes (completed) [DATE] notes (blan…" at bounding box center [316, 383] width 445 height 40
select select "bf347b7c-bbf2-4ed5-bc63-488ff9c97982"
click at [94, 363] on select "Select Upload [DATE] slides (Ch 1a) [DATE] notes (completed) [DATE] notes (blan…" at bounding box center [316, 383] width 445 height 40
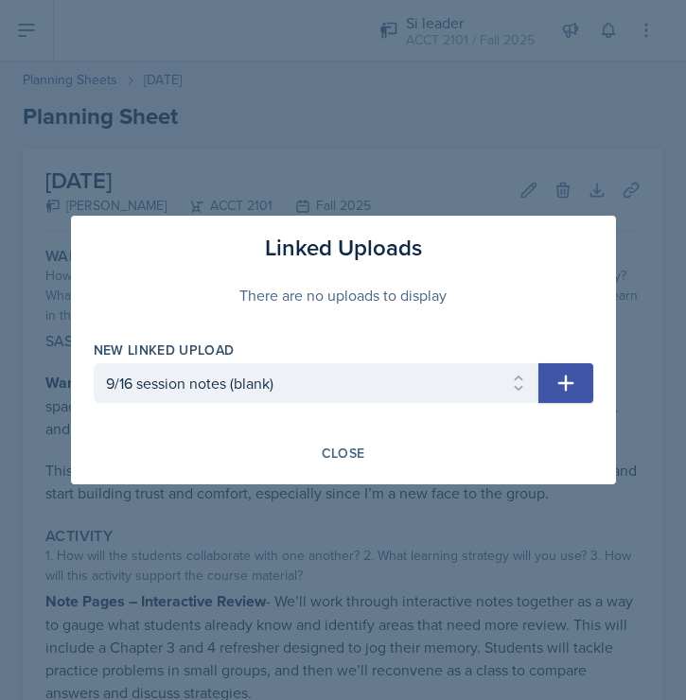
click at [571, 387] on icon "button" at bounding box center [566, 383] width 23 height 23
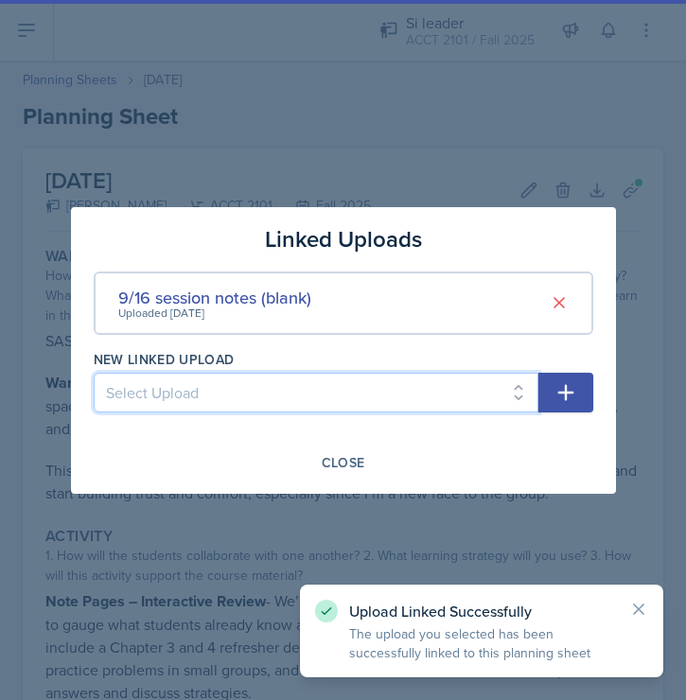
click at [514, 397] on select "Select Upload [DATE] slides (Ch 1a) [DATE] notes (completed) [DATE] notes (blan…" at bounding box center [316, 393] width 445 height 40
select select "d6683a7a-b813-4870-8460-21bbec1badcf"
click at [94, 373] on select "Select Upload [DATE] slides (Ch 1a) [DATE] notes (completed) [DATE] notes (blan…" at bounding box center [316, 393] width 445 height 40
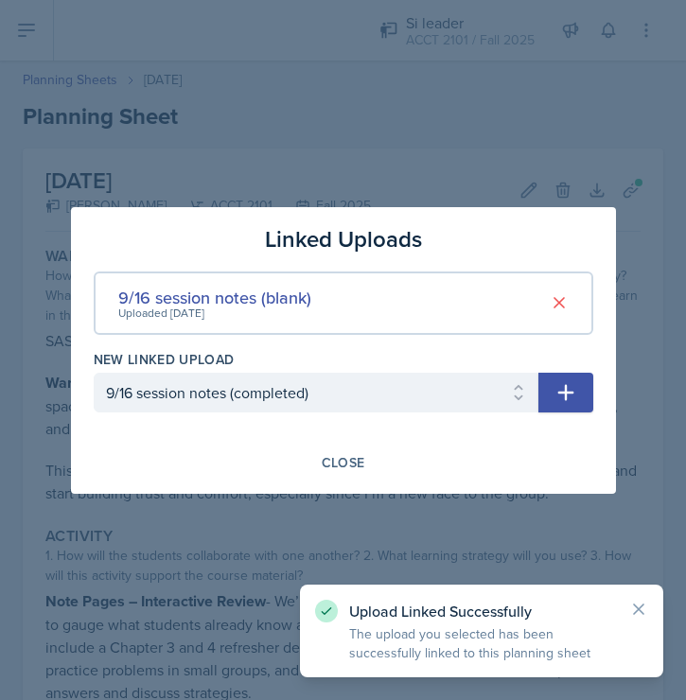
click at [580, 387] on button "button" at bounding box center [566, 393] width 55 height 40
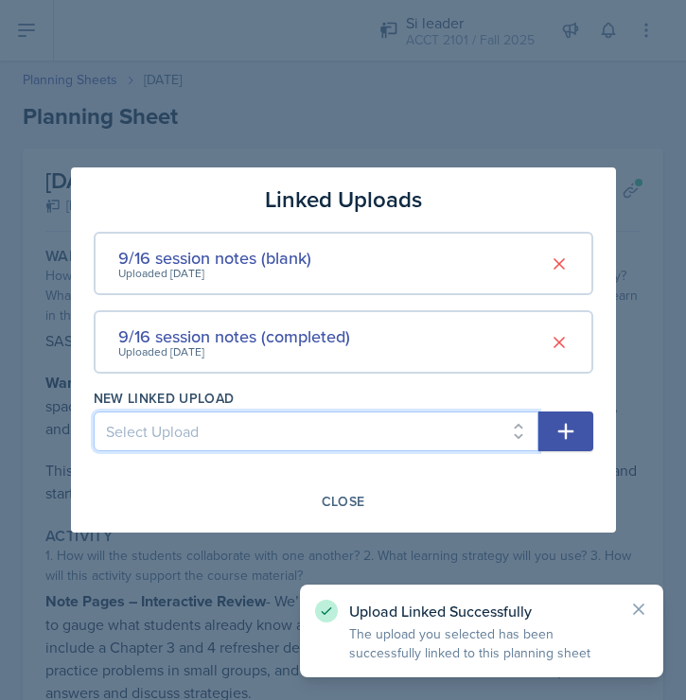
click at [507, 437] on select "Select Upload [DATE] slides (Ch 1a) [DATE] notes (completed) [DATE] notes (blan…" at bounding box center [316, 432] width 445 height 40
select select "7621cd4a-0244-4843-a954-00f43da51d9e"
click at [94, 412] on select "Select Upload [DATE] slides (Ch 1a) [DATE] notes (completed) [DATE] notes (blan…" at bounding box center [316, 432] width 445 height 40
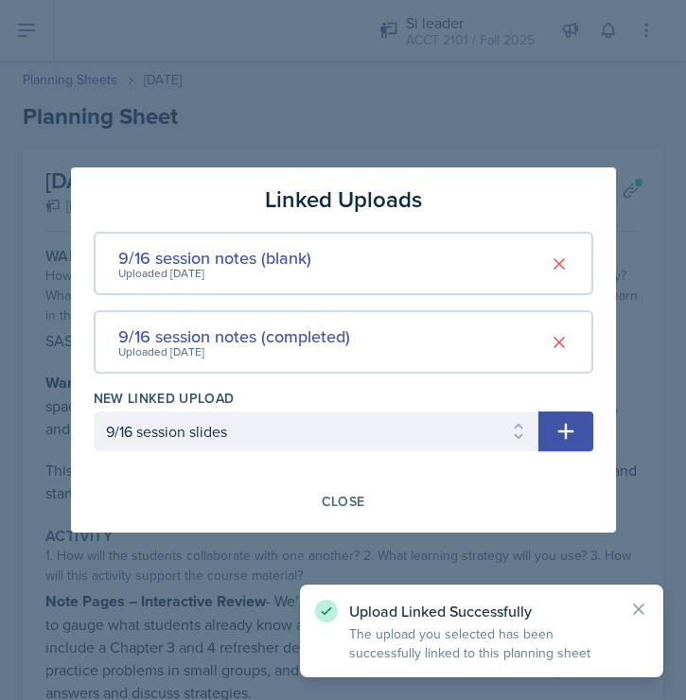
click at [563, 420] on icon "button" at bounding box center [566, 431] width 23 height 23
click at [568, 430] on div "button" at bounding box center [565, 431] width 21 height 21
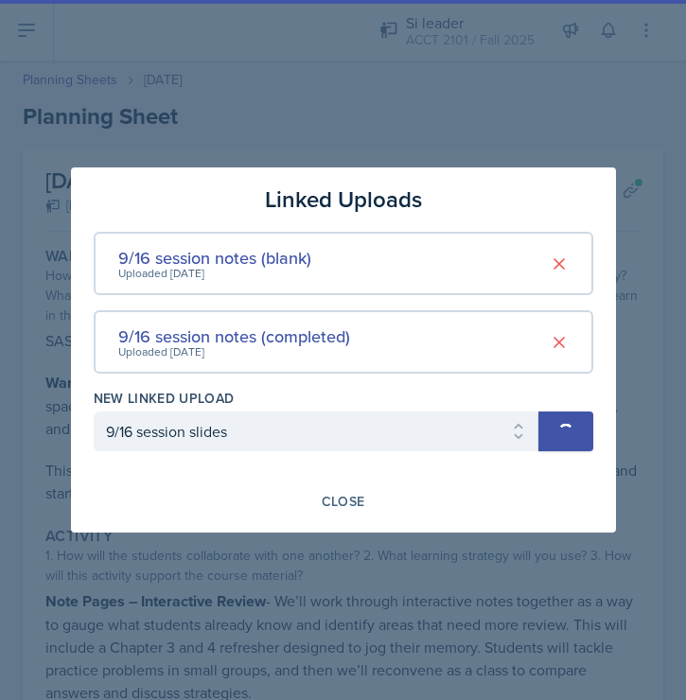
select select
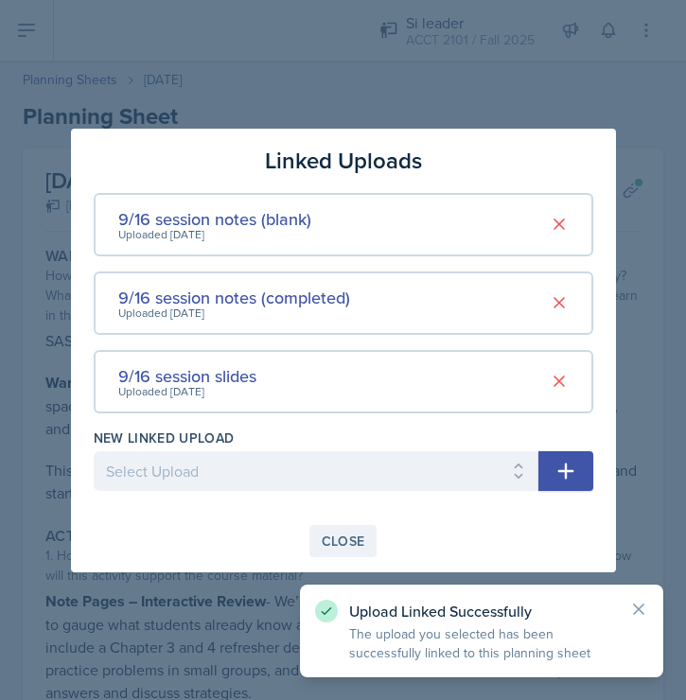
click at [339, 534] on div "Close" at bounding box center [344, 541] width 44 height 15
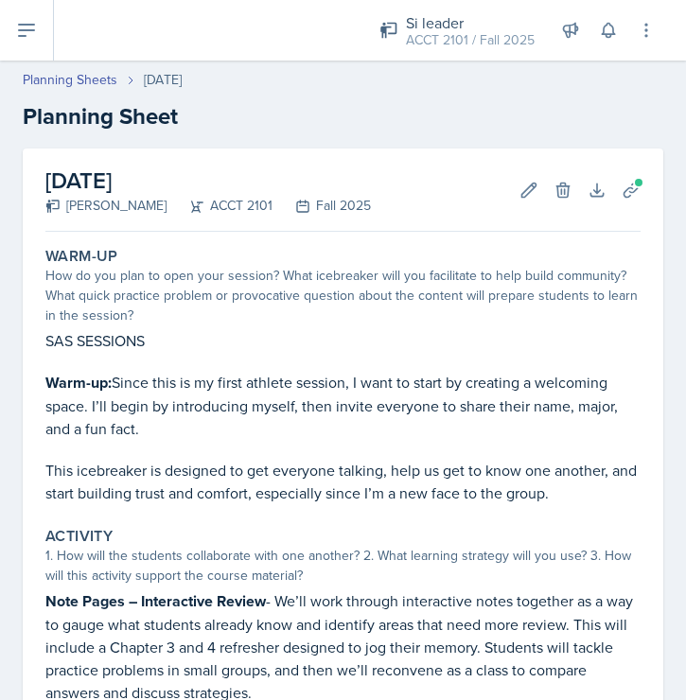
scroll to position [505, 0]
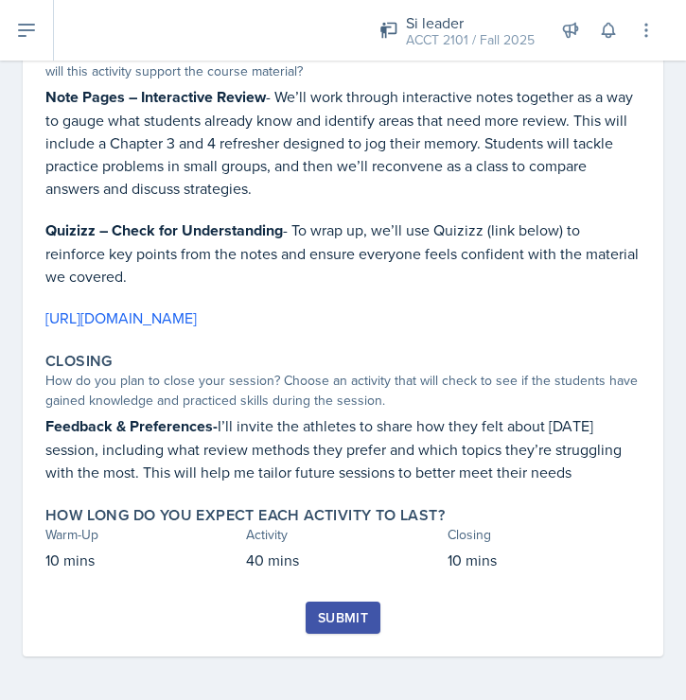
click at [355, 618] on div "Submit" at bounding box center [343, 618] width 50 height 15
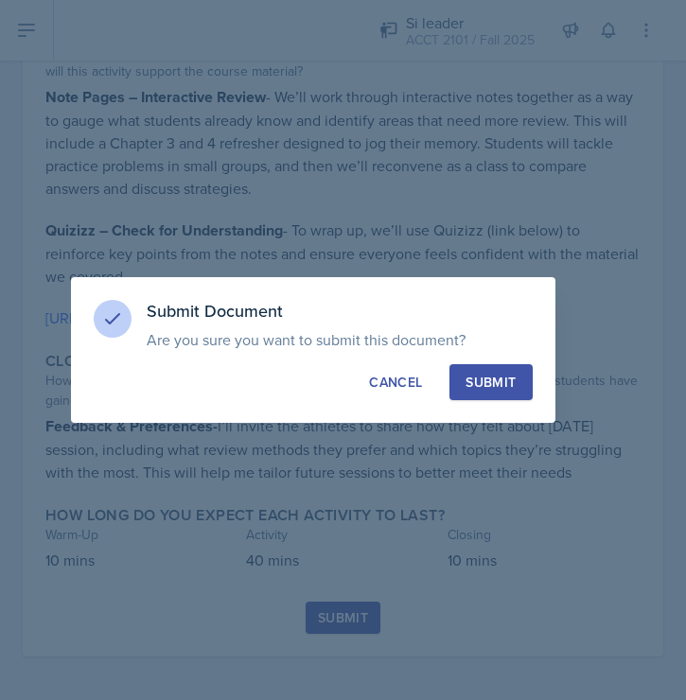
click at [515, 382] on div "Submit" at bounding box center [491, 382] width 50 height 19
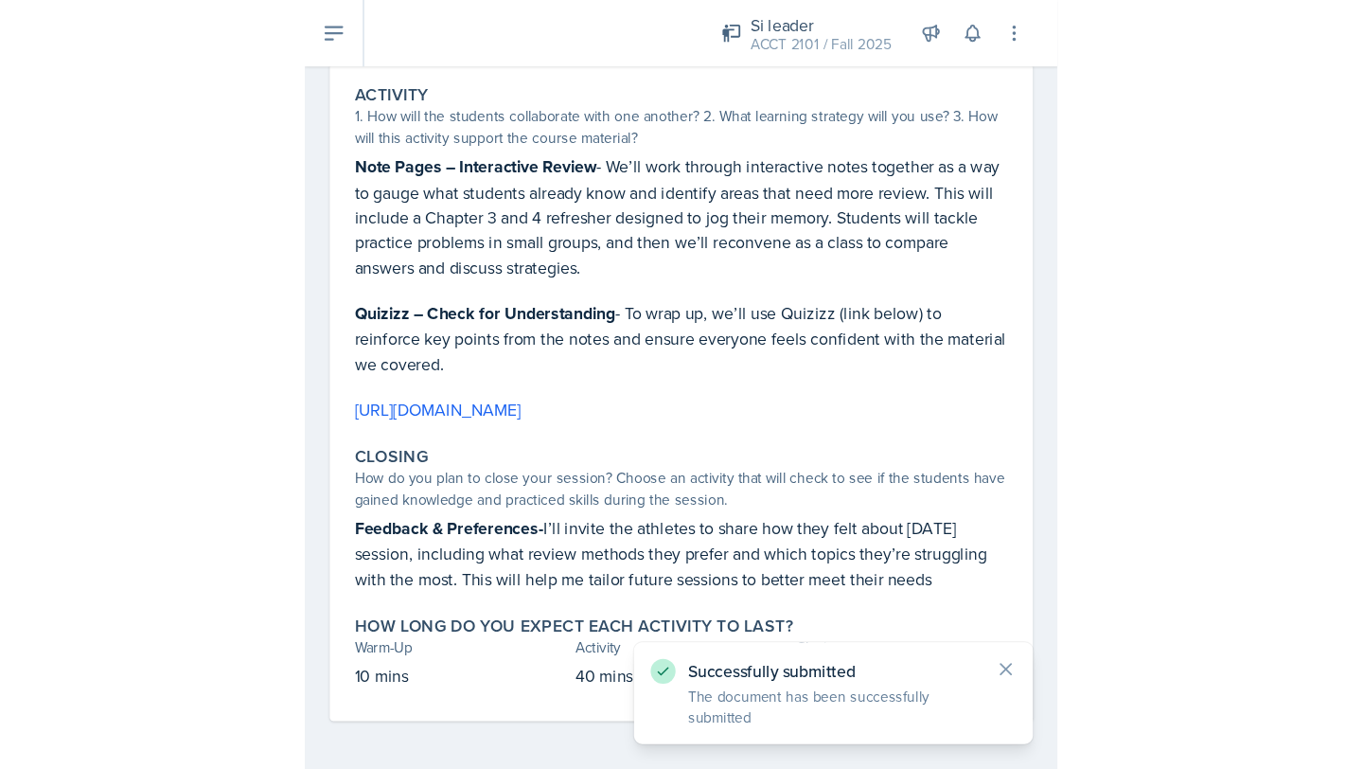
scroll to position [125, 0]
